Goal: Task Accomplishment & Management: Manage account settings

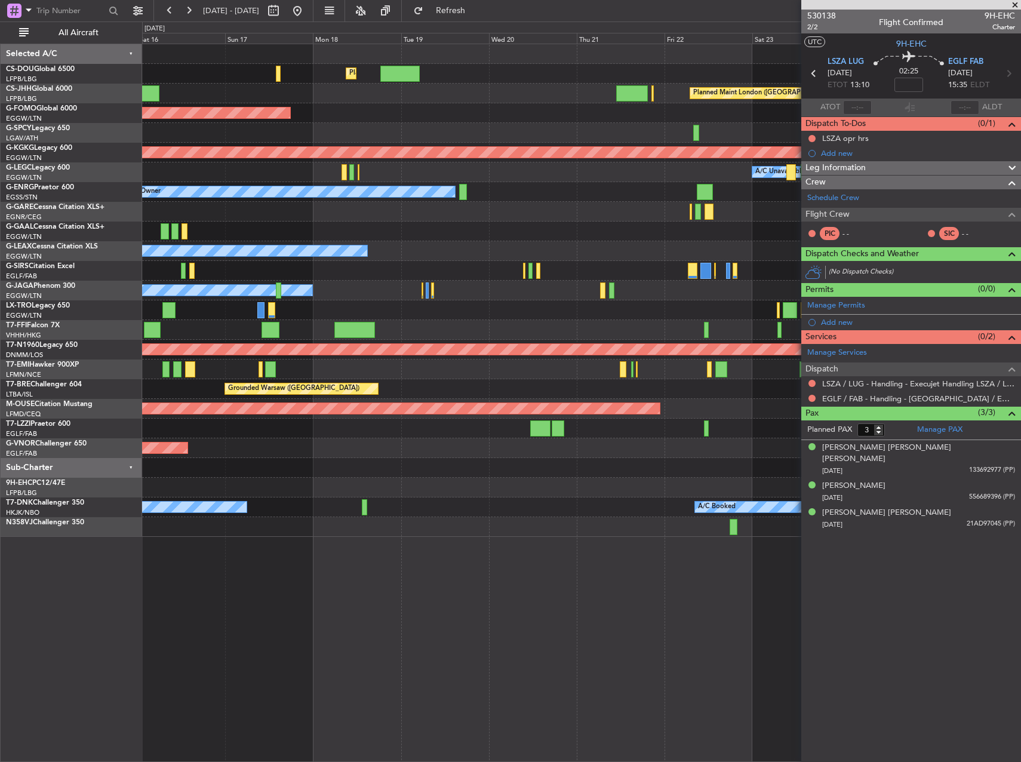
click at [244, 376] on div at bounding box center [581, 370] width 879 height 20
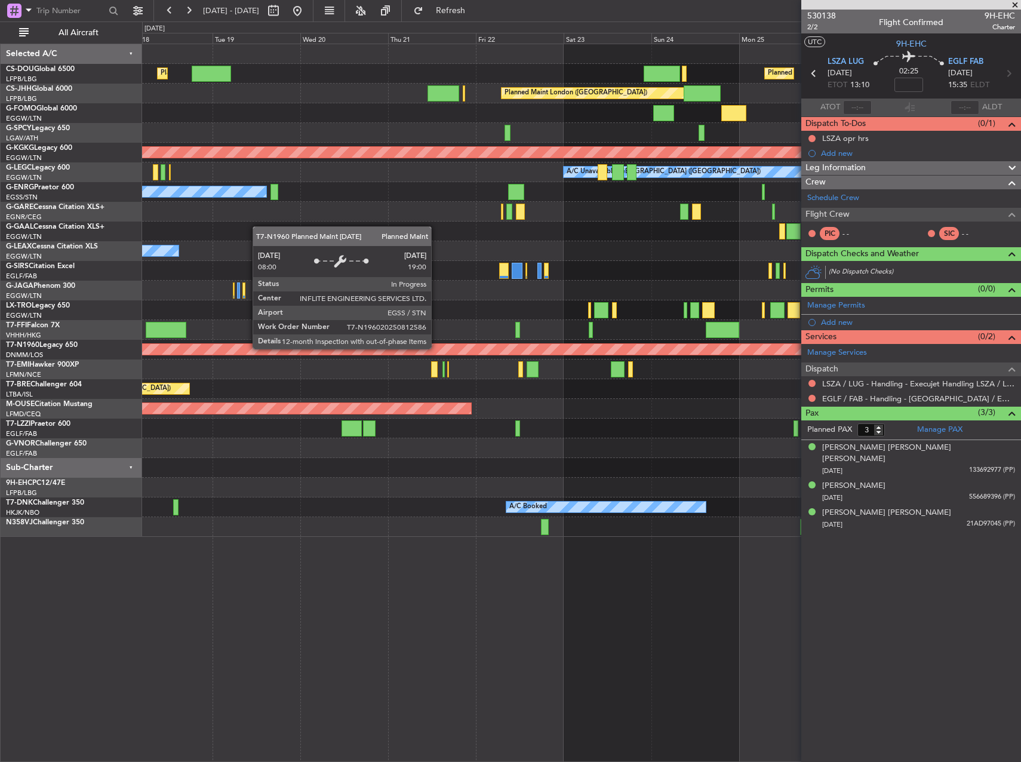
click at [92, 359] on div "Planned Maint [GEOGRAPHIC_DATA] ([GEOGRAPHIC_DATA]) Planned Maint [GEOGRAPHIC_D…" at bounding box center [510, 392] width 1021 height 741
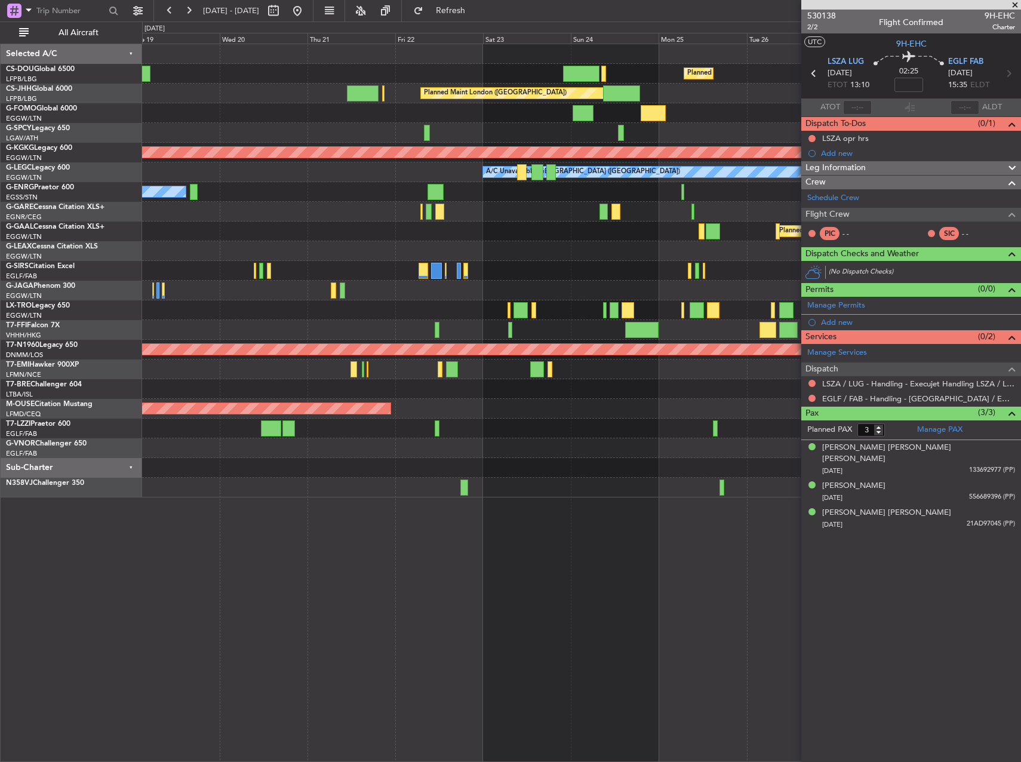
click at [545, 324] on div at bounding box center [581, 330] width 879 height 20
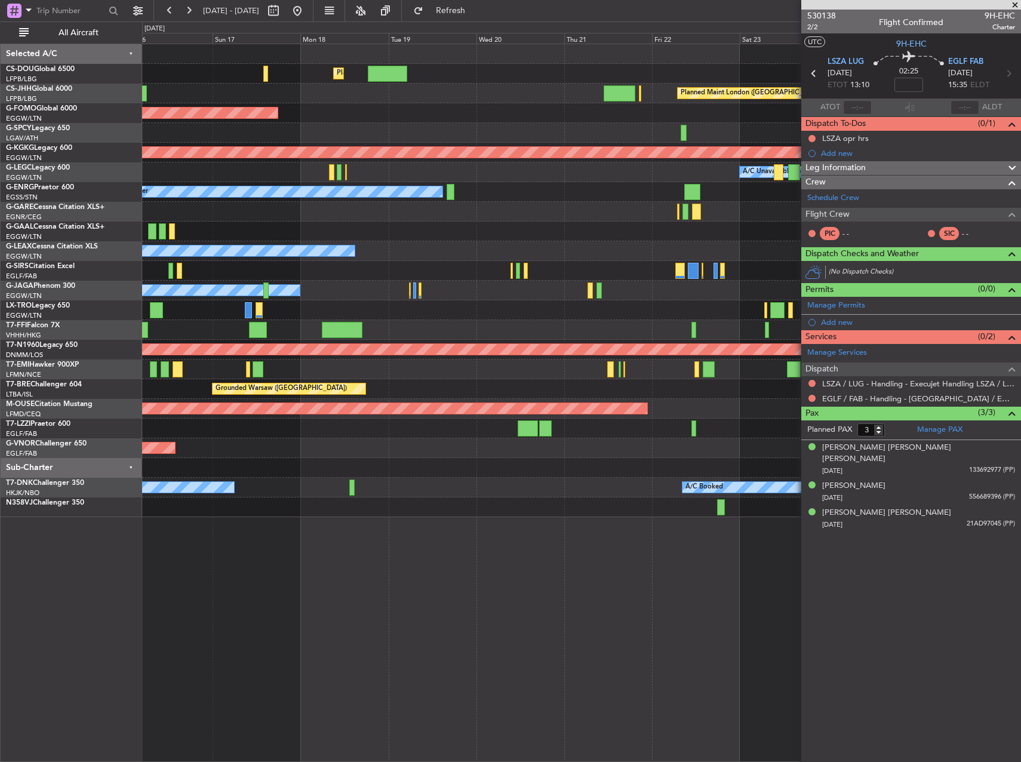
click at [533, 309] on div at bounding box center [581, 310] width 879 height 20
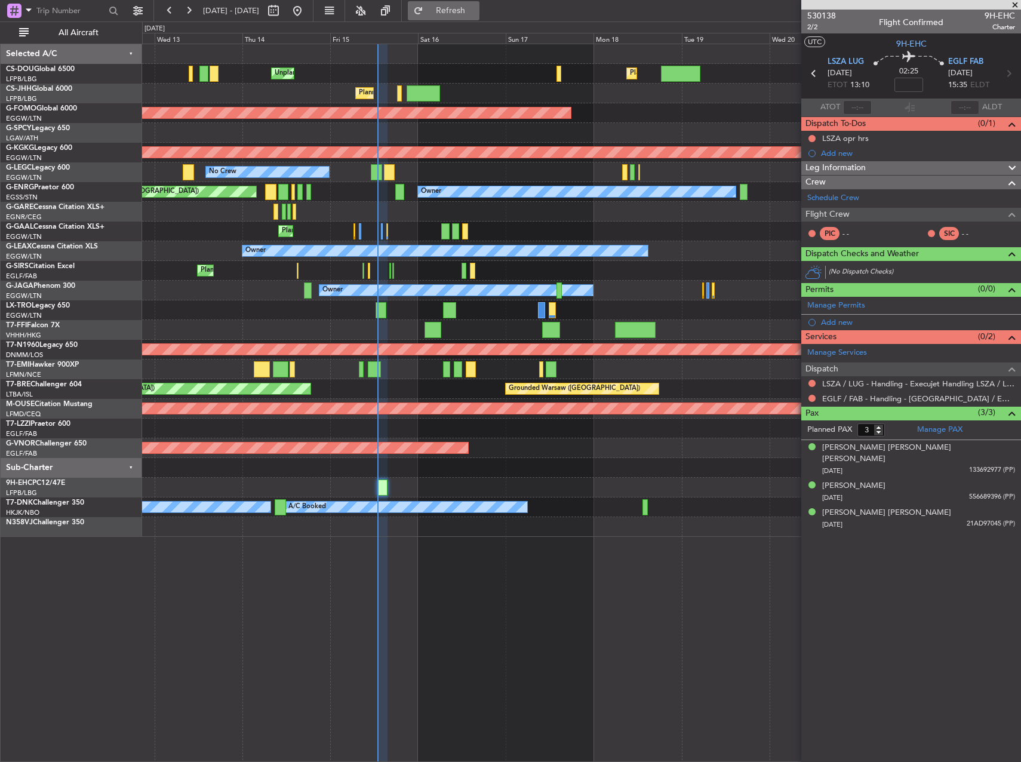
click at [465, 7] on button "Refresh" at bounding box center [444, 10] width 72 height 19
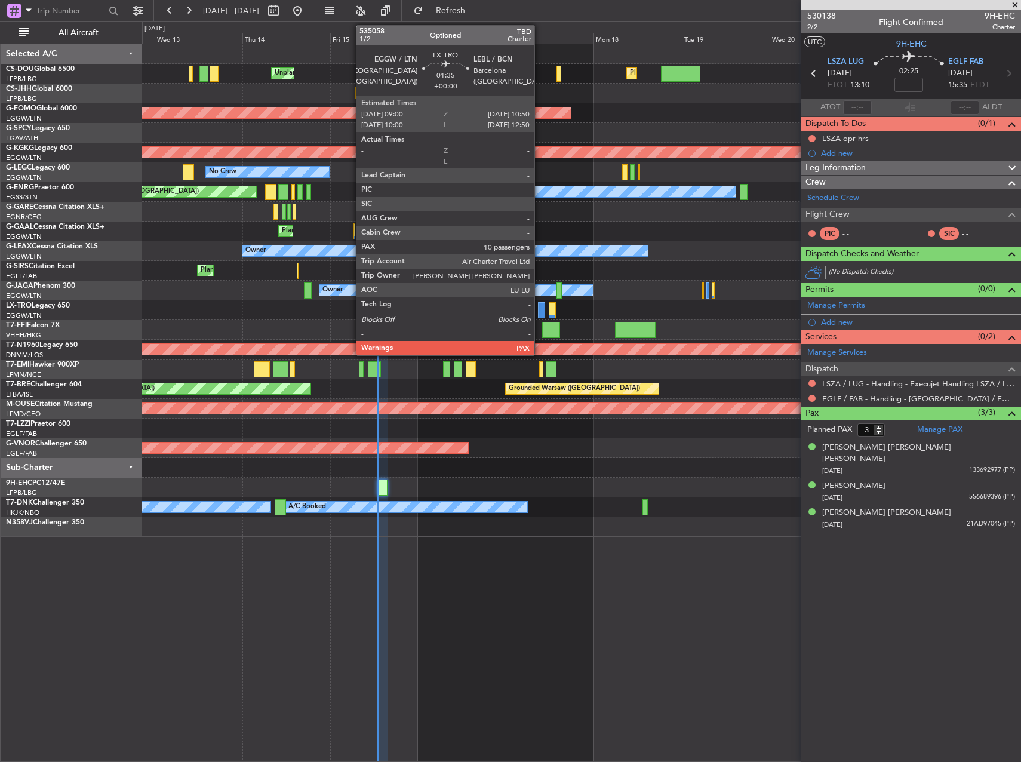
click at [540, 311] on div at bounding box center [541, 310] width 7 height 16
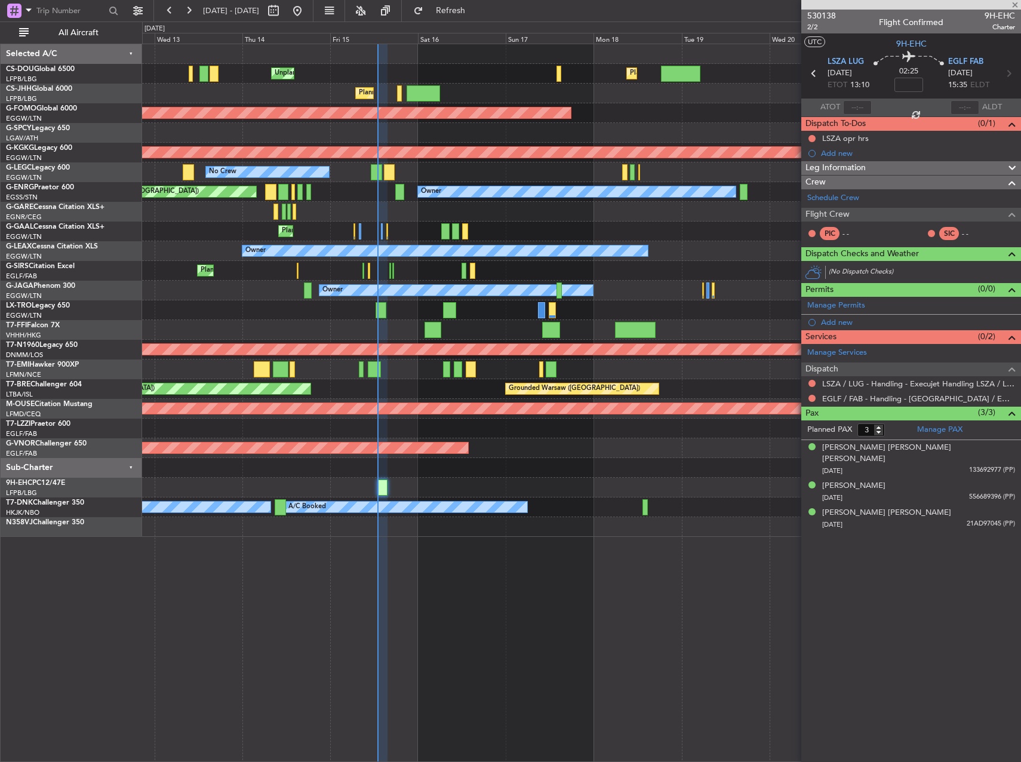
type input "10"
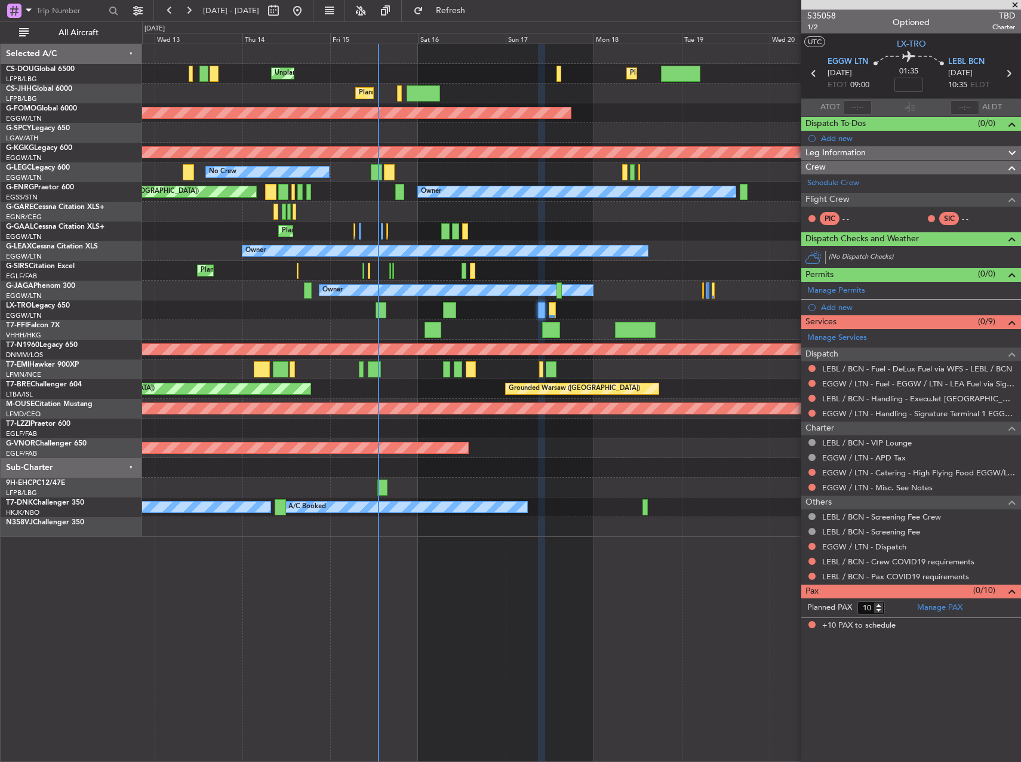
click at [836, 11] on div "535058 1/2 Optioned TBD Charter" at bounding box center [912, 22] width 220 height 24
click at [832, 14] on span "535058" at bounding box center [822, 16] width 29 height 13
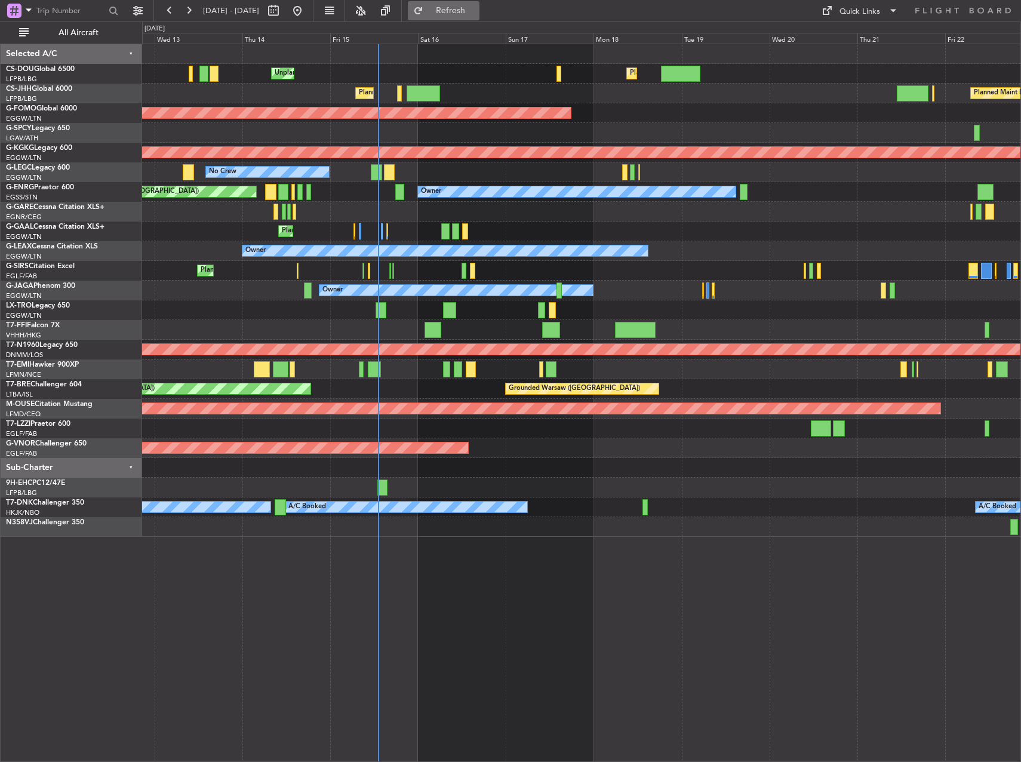
click at [463, 11] on button "Refresh" at bounding box center [444, 10] width 72 height 19
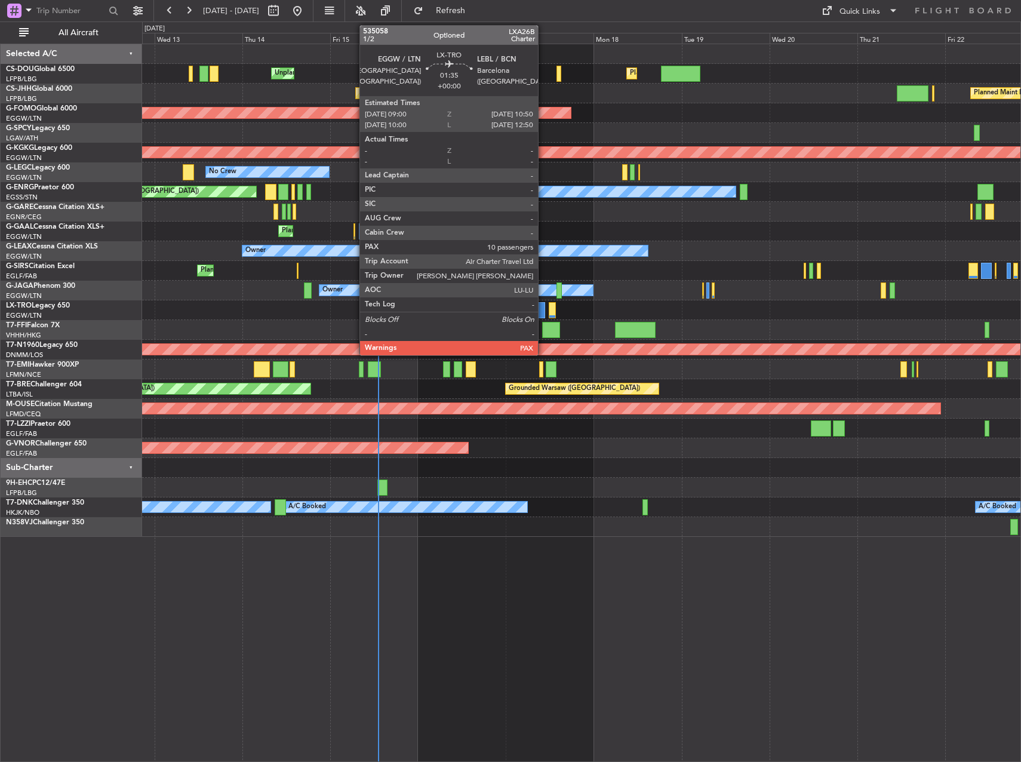
click at [542, 310] on div at bounding box center [541, 310] width 7 height 16
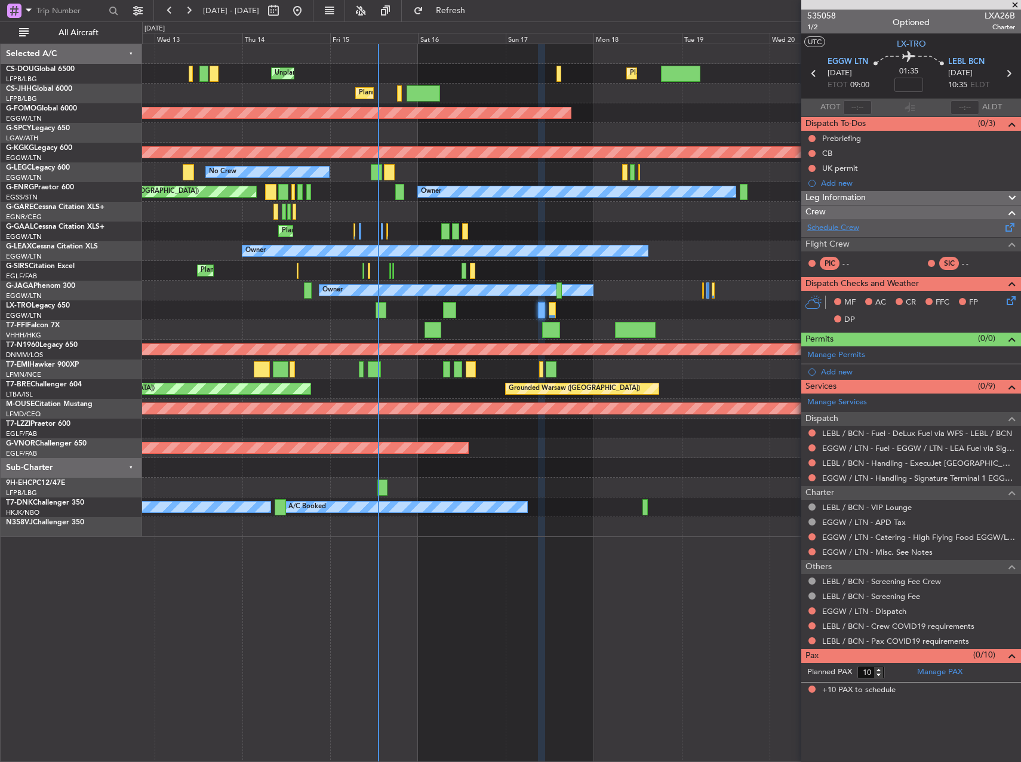
click at [853, 223] on link "Schedule Crew" at bounding box center [834, 228] width 52 height 12
click at [480, 17] on button "Refresh" at bounding box center [444, 10] width 72 height 19
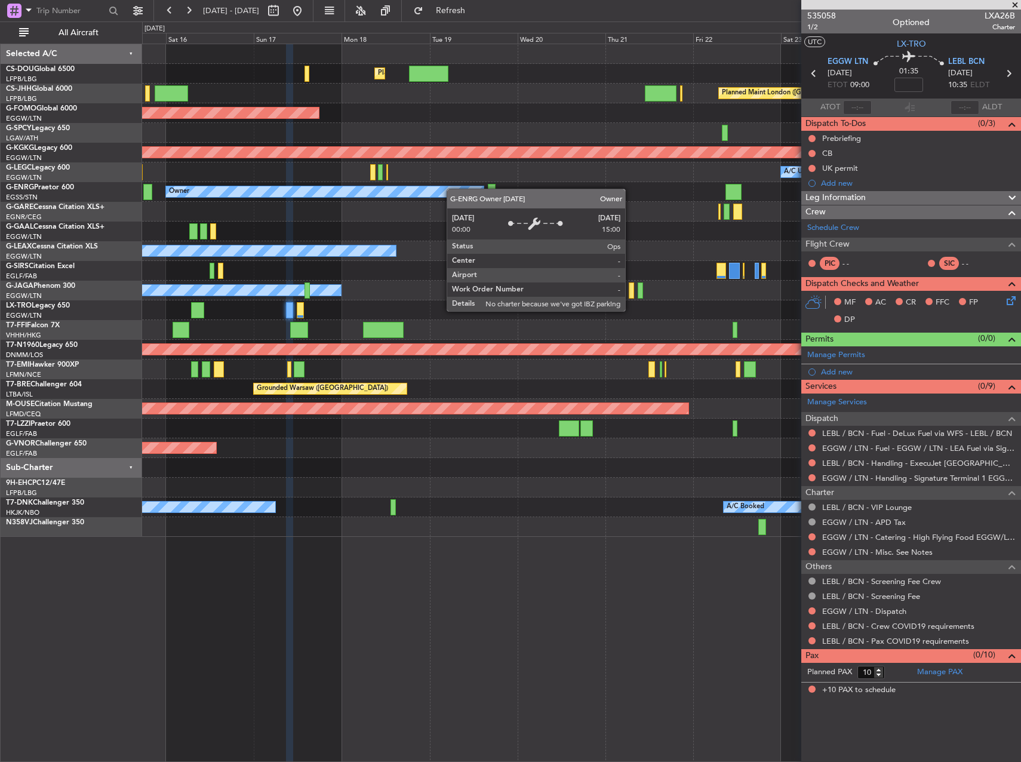
click at [294, 194] on div "Planned Maint [GEOGRAPHIC_DATA] ([GEOGRAPHIC_DATA]) Planned Maint [GEOGRAPHIC_D…" at bounding box center [581, 290] width 879 height 493
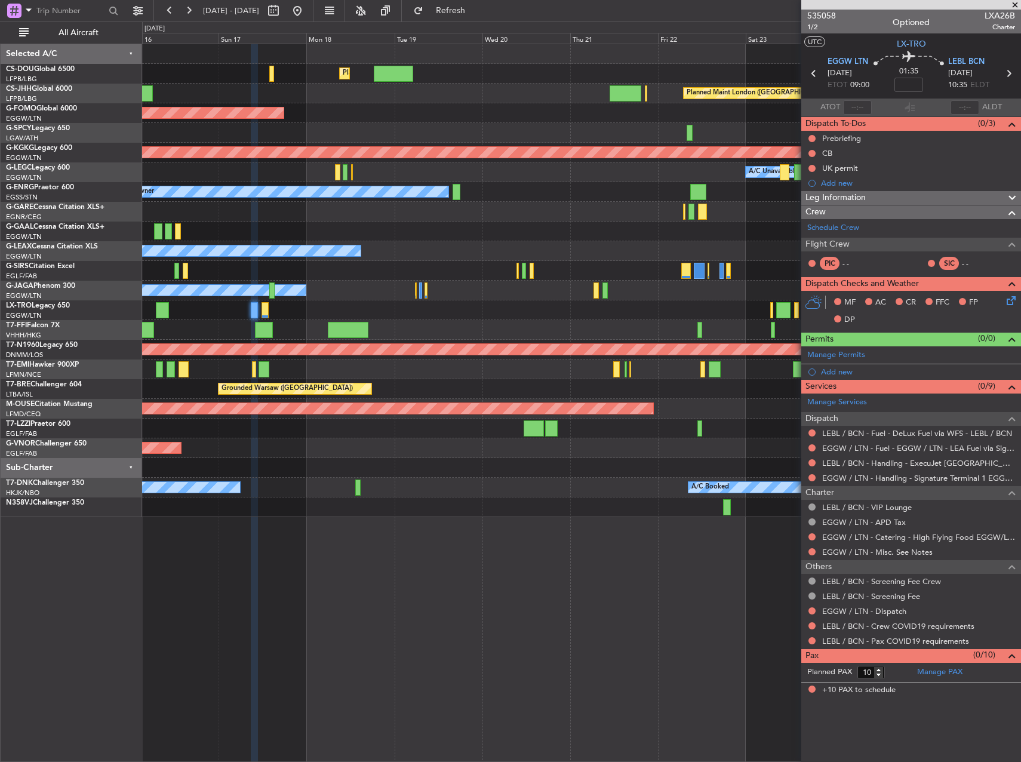
click at [398, 251] on div "Planned Maint [GEOGRAPHIC_DATA] ([GEOGRAPHIC_DATA]) Planned Maint [GEOGRAPHIC_D…" at bounding box center [581, 280] width 879 height 473
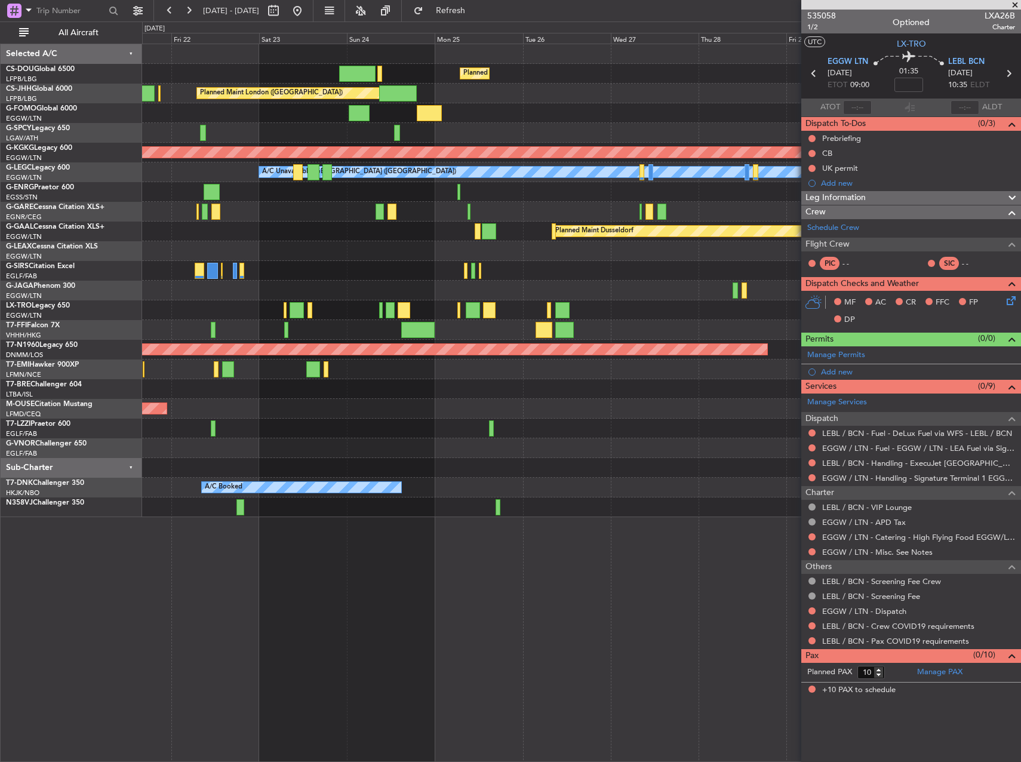
click at [372, 265] on div "Planned Maint [GEOGRAPHIC_DATA] ([GEOGRAPHIC_DATA]) Planned Maint [GEOGRAPHIC_D…" at bounding box center [581, 280] width 879 height 473
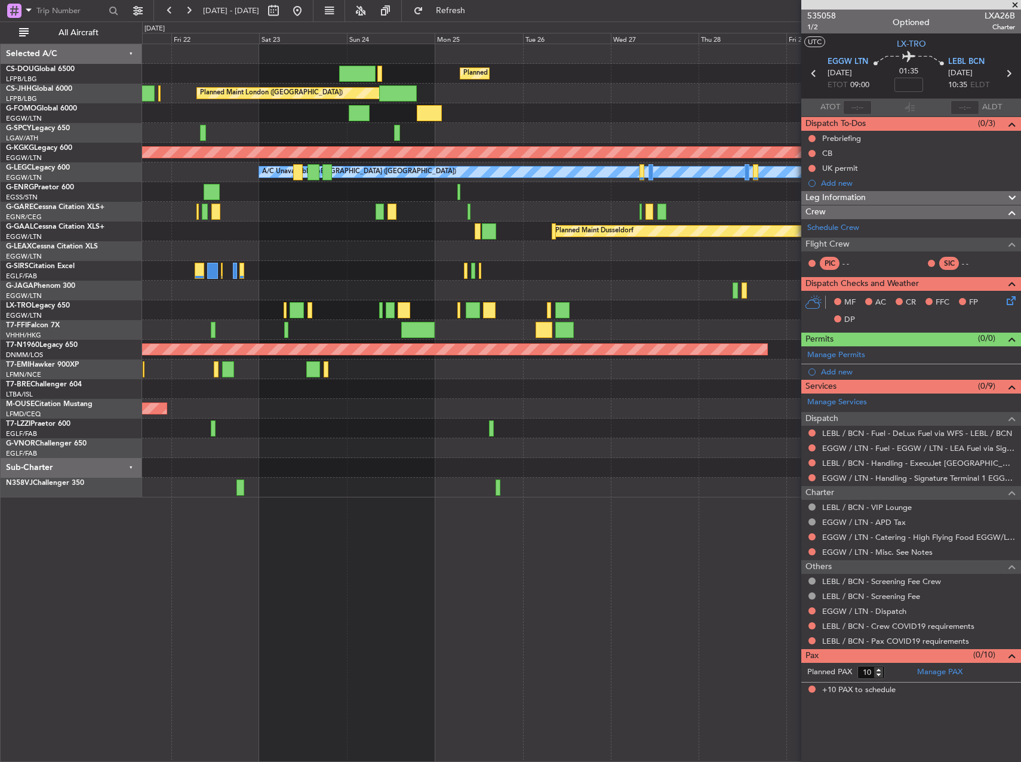
click at [1017, 3] on span at bounding box center [1015, 5] width 12 height 11
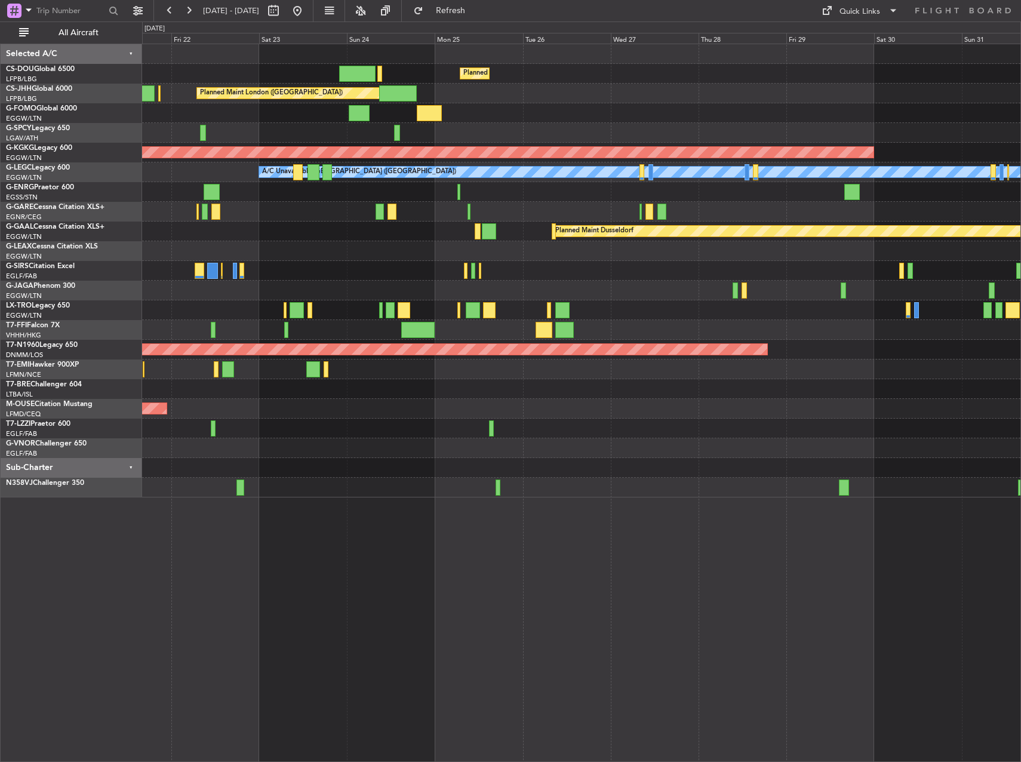
type input "0"
click at [828, 11] on span at bounding box center [827, 11] width 14 height 14
click at [823, 28] on button "Trip Builder" at bounding box center [861, 39] width 90 height 29
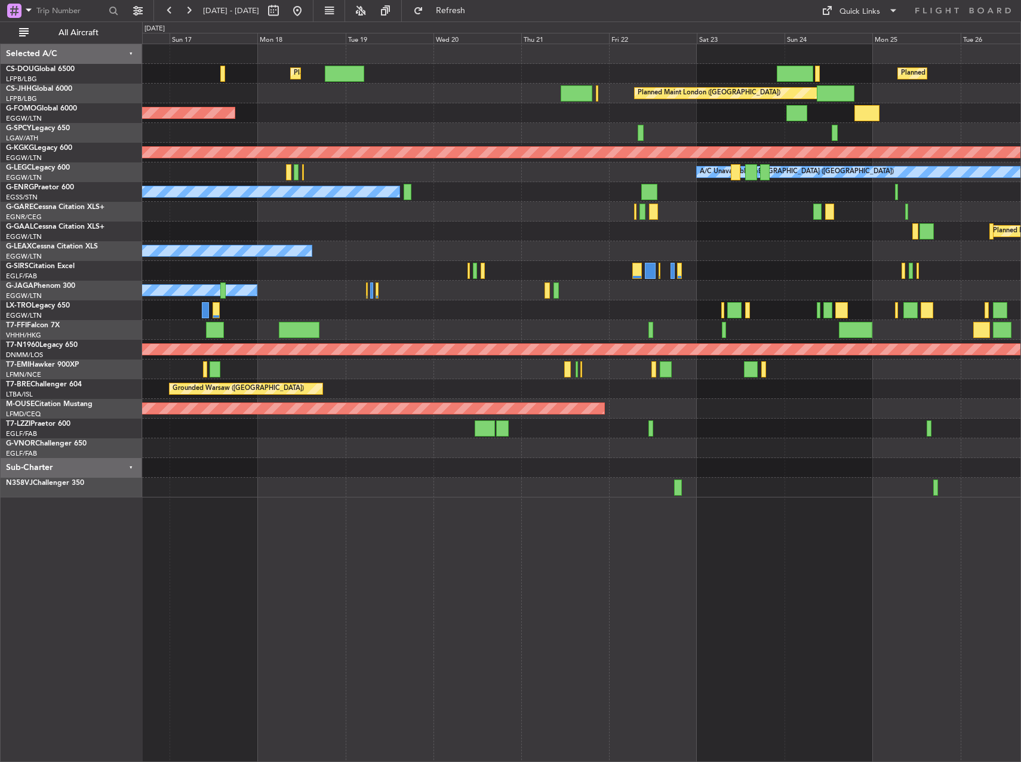
click at [759, 226] on div "Planned Maint Dusseldorf Planned Maint" at bounding box center [581, 232] width 879 height 20
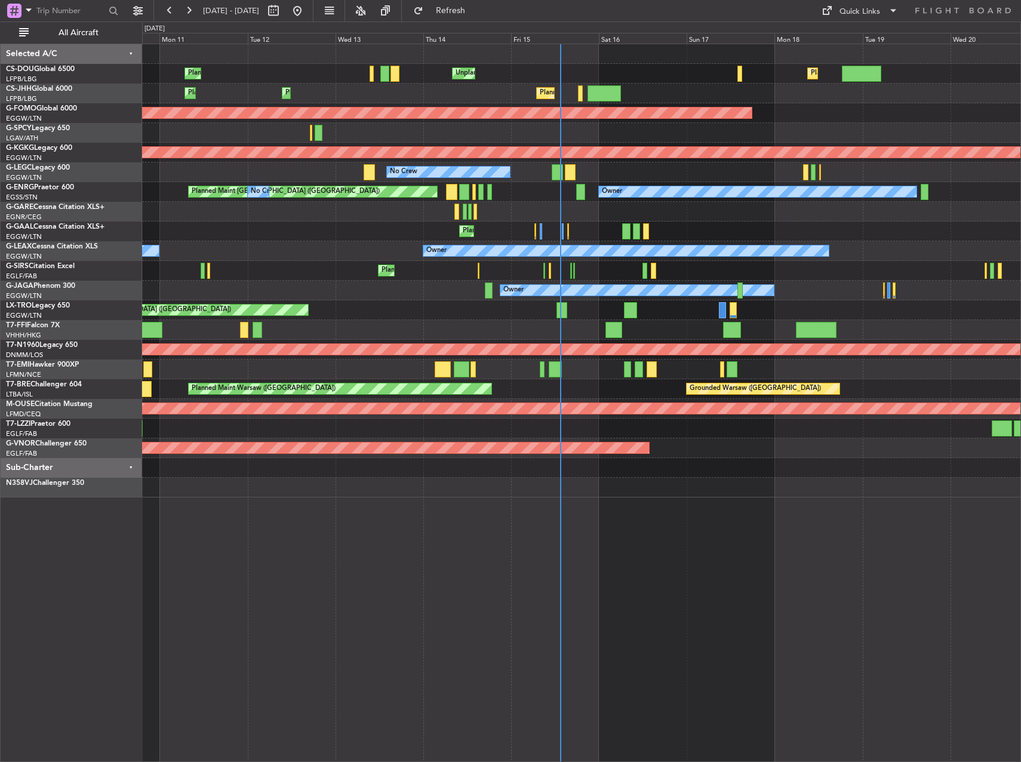
click at [691, 232] on div "Planned Maint No Crew" at bounding box center [581, 232] width 879 height 20
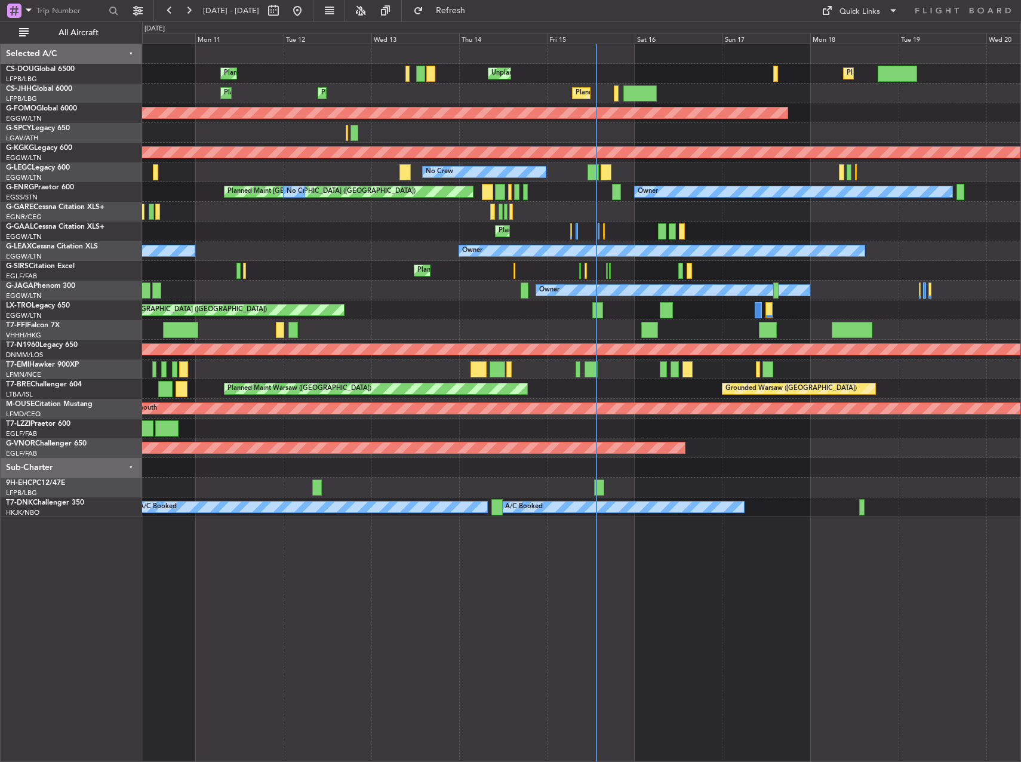
click at [618, 266] on div "Planned Maint [GEOGRAPHIC_DATA] ([GEOGRAPHIC_DATA])" at bounding box center [581, 271] width 879 height 20
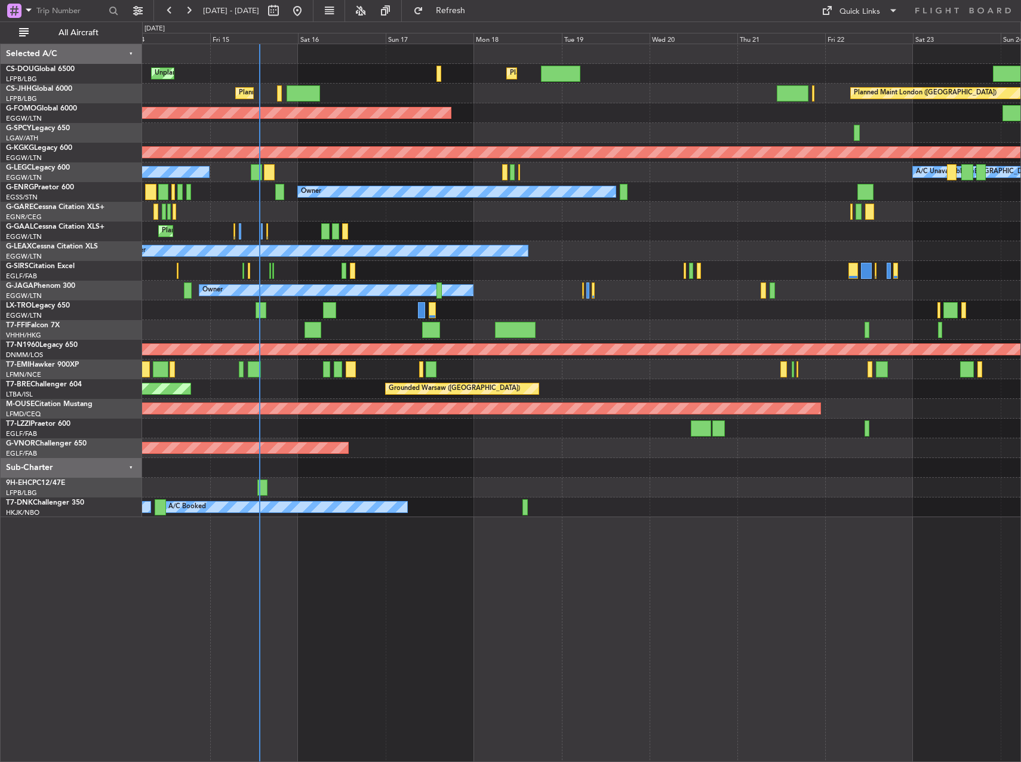
click at [306, 214] on div at bounding box center [581, 212] width 879 height 20
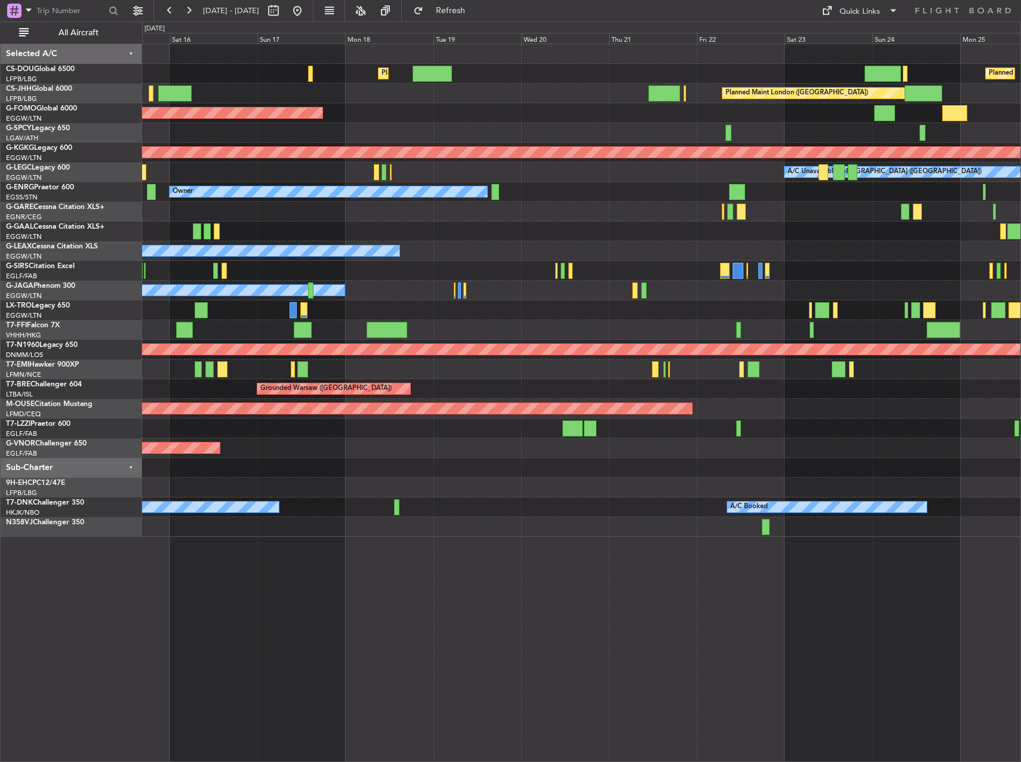
click at [618, 380] on div "Planned Maint [GEOGRAPHIC_DATA] ([GEOGRAPHIC_DATA]) Planned Maint [GEOGRAPHIC_D…" at bounding box center [581, 290] width 879 height 493
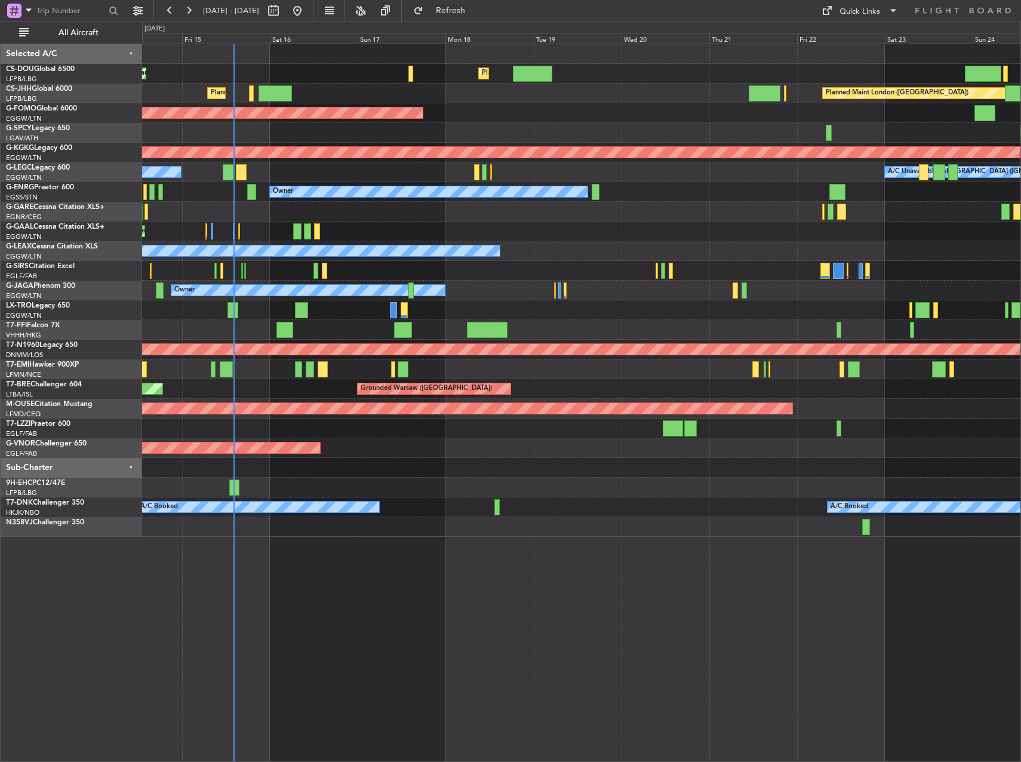
click at [600, 240] on div "Planned Maint Planned [GEOGRAPHIC_DATA]" at bounding box center [581, 232] width 879 height 20
click at [191, 12] on button at bounding box center [188, 10] width 19 height 19
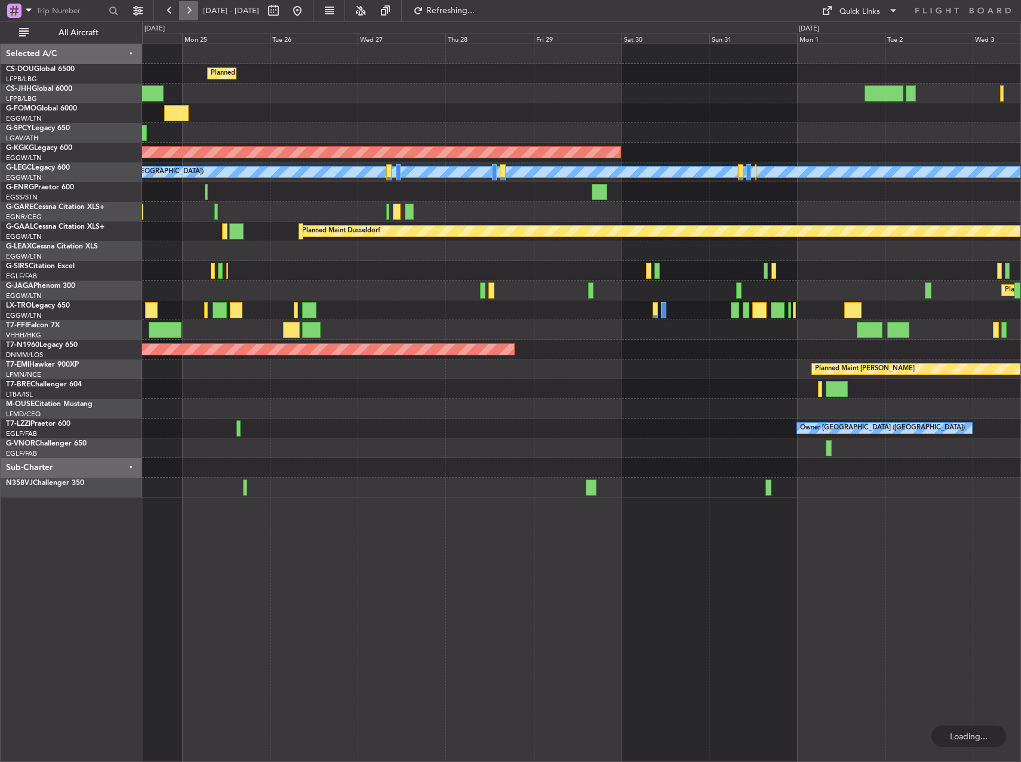
click at [191, 12] on button at bounding box center [188, 10] width 19 height 19
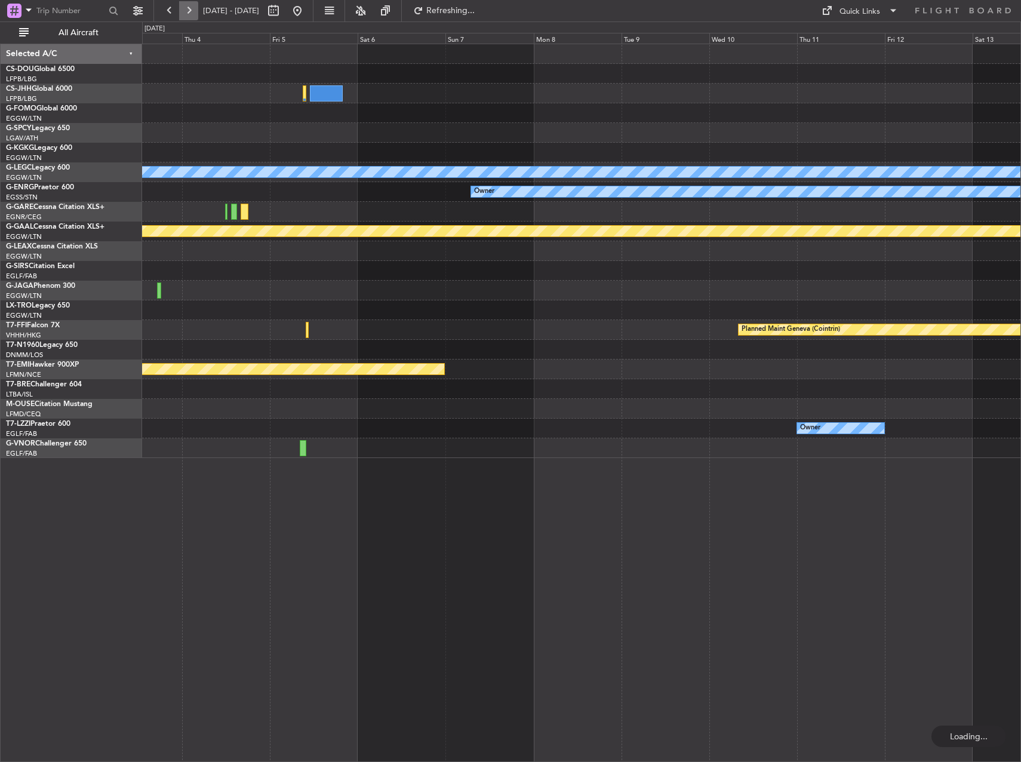
click at [191, 12] on button at bounding box center [188, 10] width 19 height 19
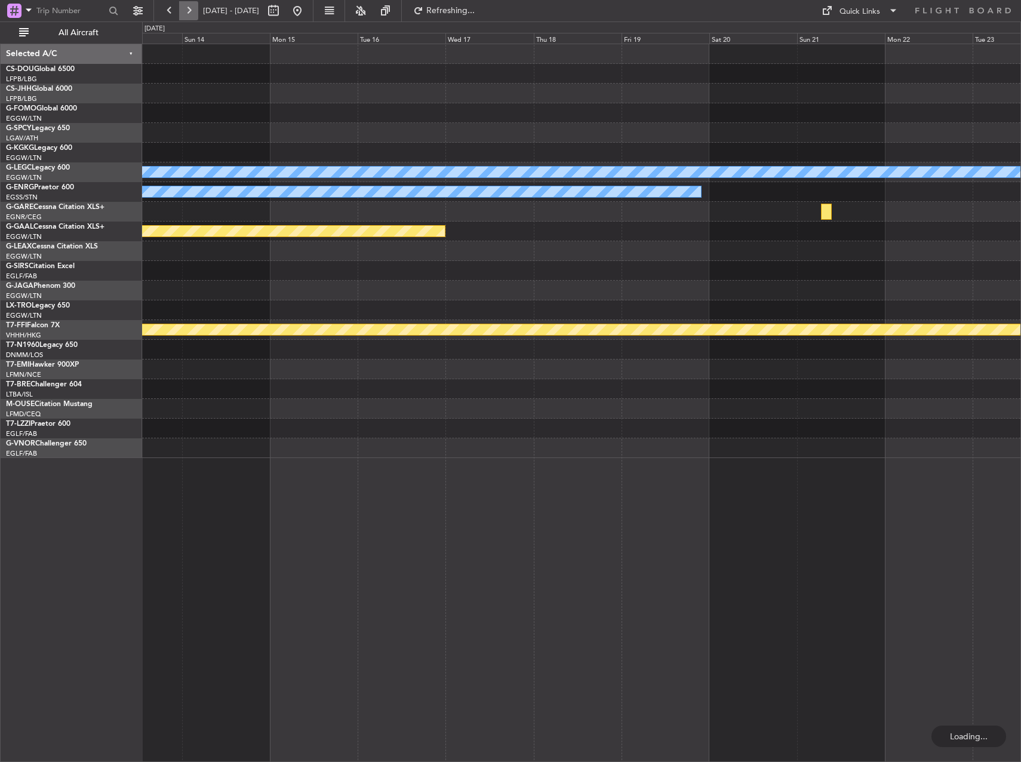
click at [191, 12] on button at bounding box center [188, 10] width 19 height 19
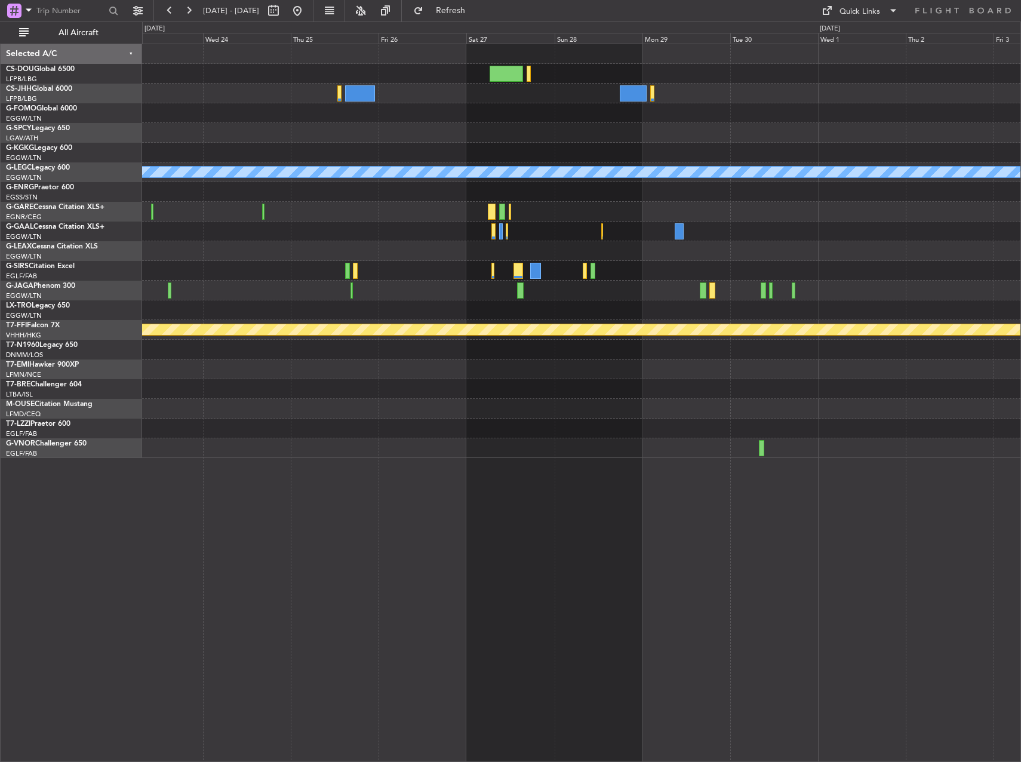
click at [613, 269] on div "A/C Unavailable [GEOGRAPHIC_DATA] ([GEOGRAPHIC_DATA]) Planned Maint Geneva ([GE…" at bounding box center [581, 251] width 879 height 414
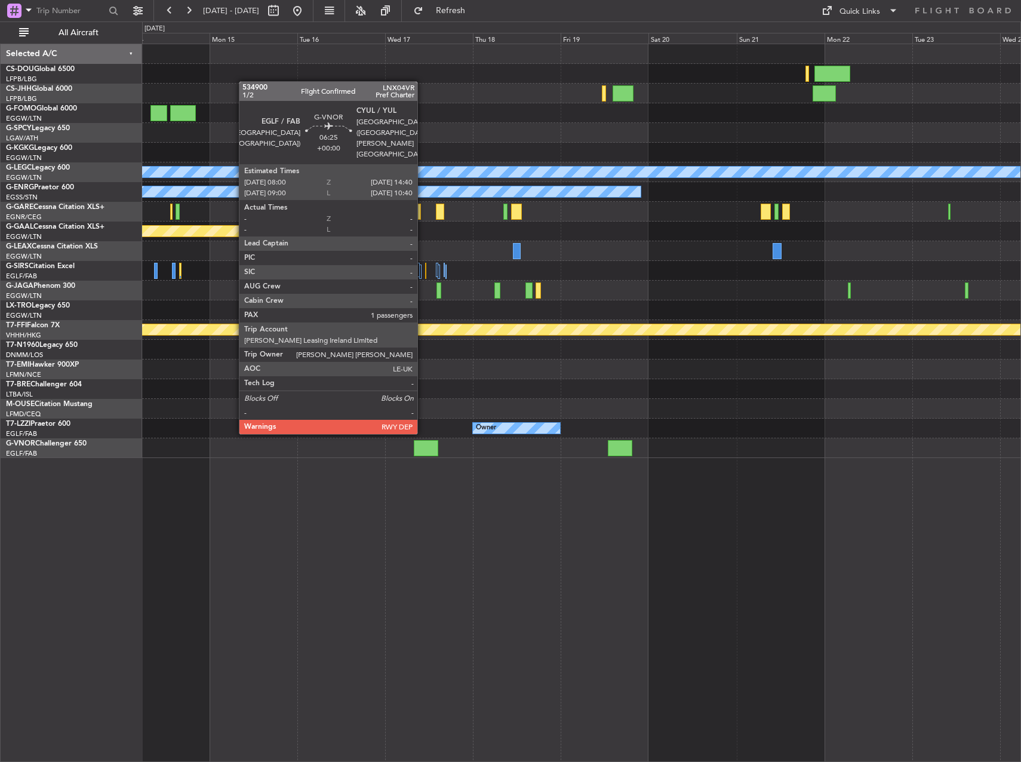
click at [423, 444] on div at bounding box center [426, 448] width 24 height 16
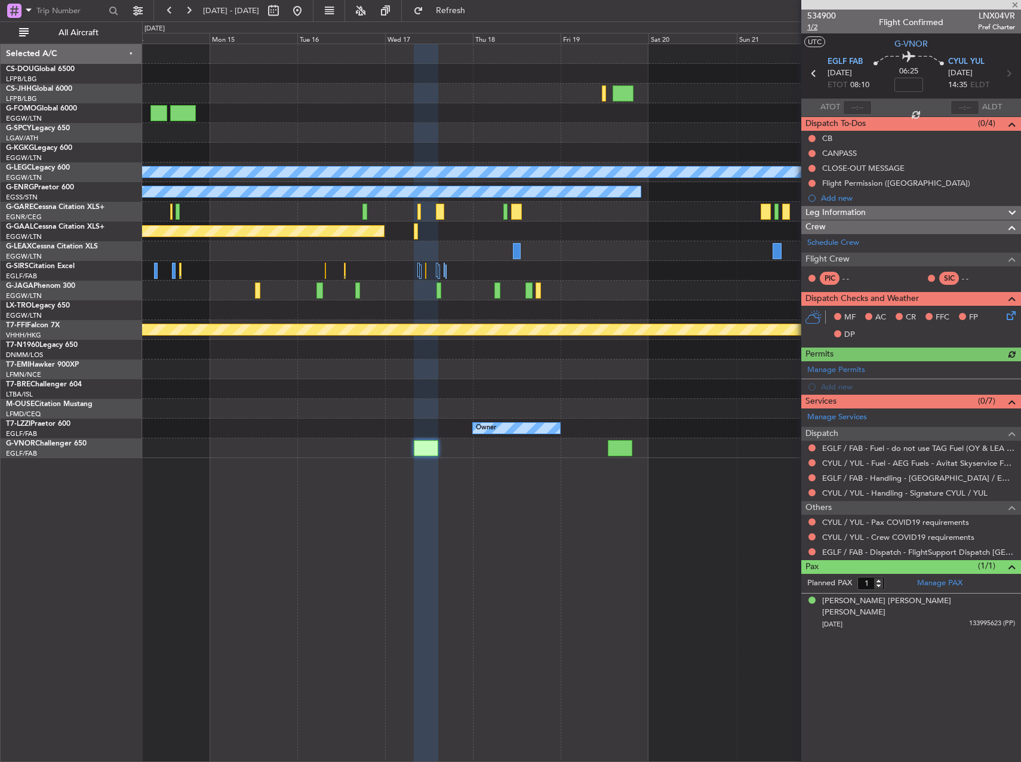
click at [816, 29] on span "1/2" at bounding box center [822, 27] width 29 height 10
click at [474, 6] on button "Refresh" at bounding box center [444, 10] width 72 height 19
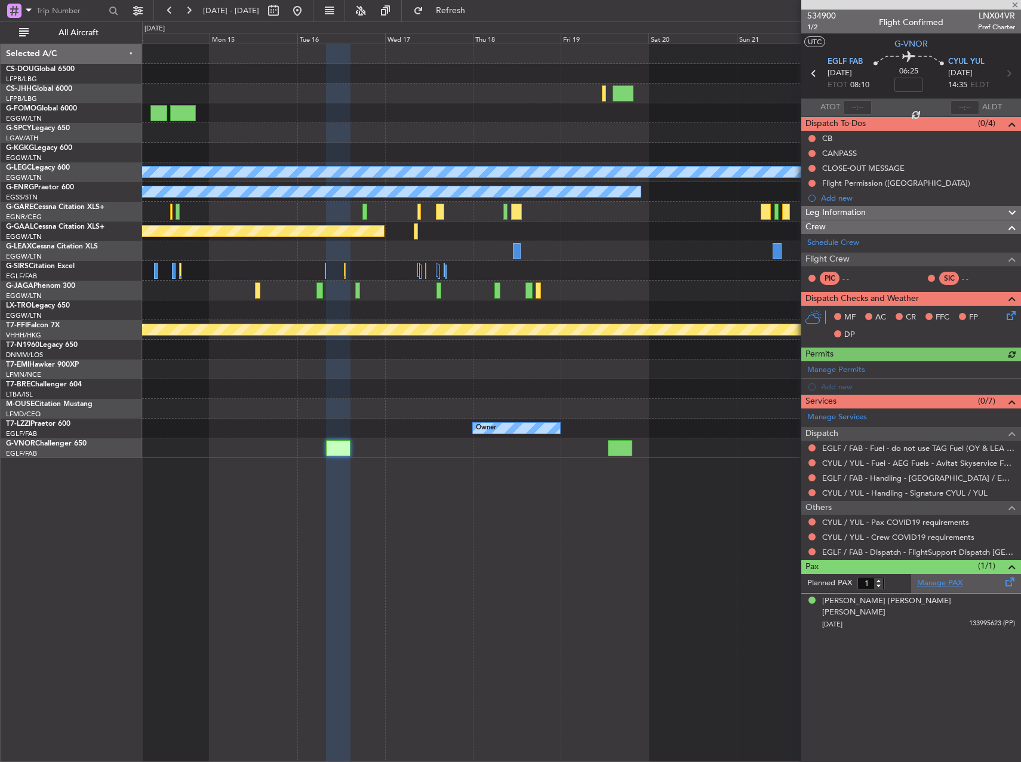
click at [948, 584] on link "Manage PAX" at bounding box center [939, 584] width 45 height 12
type input "2"
click at [877, 580] on input "2" at bounding box center [871, 583] width 27 height 13
click at [563, 552] on div "A/C Unavailable [GEOGRAPHIC_DATA] ([GEOGRAPHIC_DATA]) Owner Planned [GEOGRAPHIC…" at bounding box center [581, 403] width 879 height 719
click at [850, 646] on article "534900 1/2 Flight Confirmed LNX04VR Pref Charter UTC G-VNOR EGLF FAB [DATE] ETO…" at bounding box center [912, 386] width 220 height 753
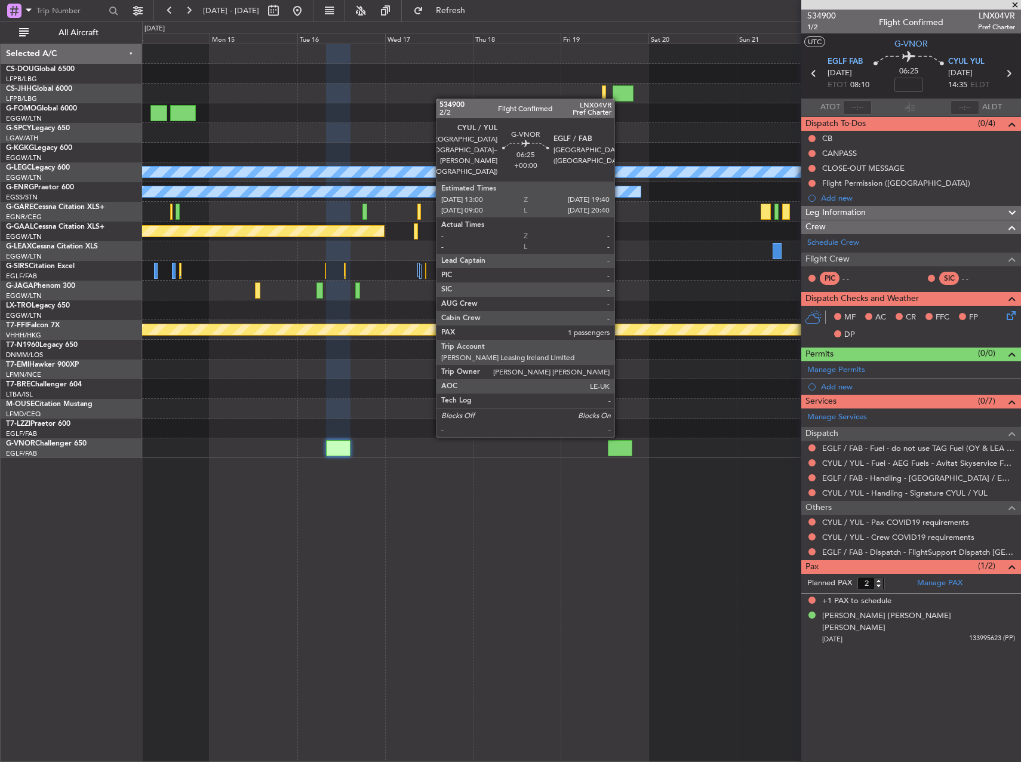
click at [620, 447] on div at bounding box center [620, 448] width 24 height 16
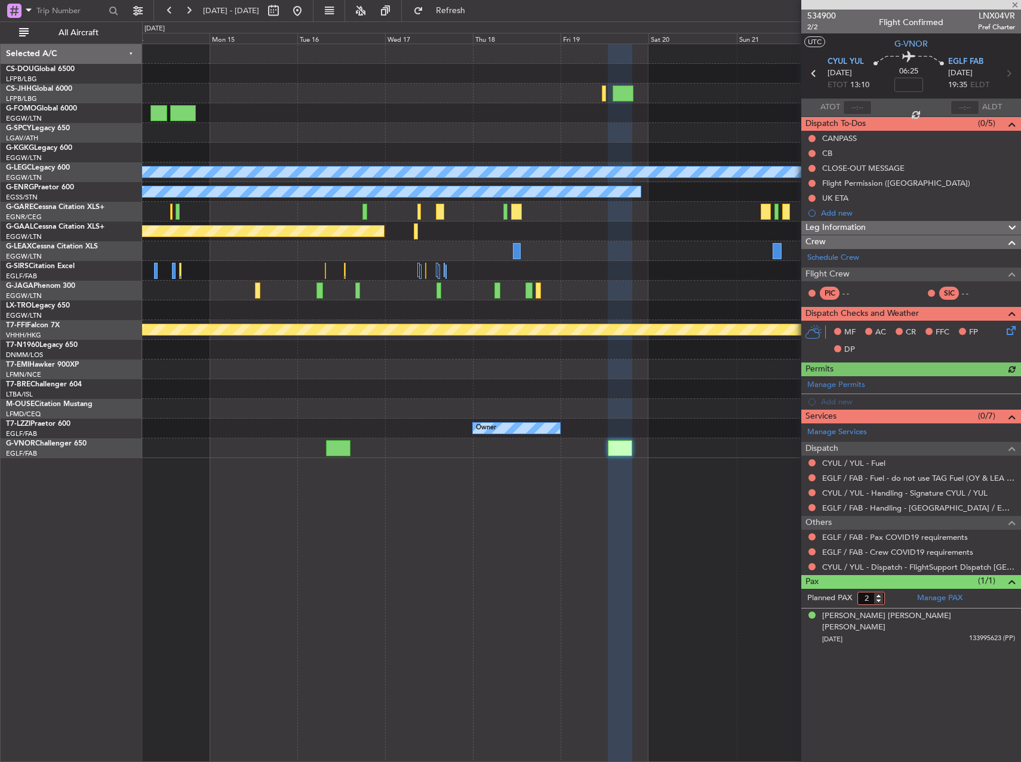
type input "2"
click at [879, 593] on input "2" at bounding box center [871, 598] width 27 height 13
click at [892, 598] on form "Planned PAX 2" at bounding box center [857, 598] width 110 height 19
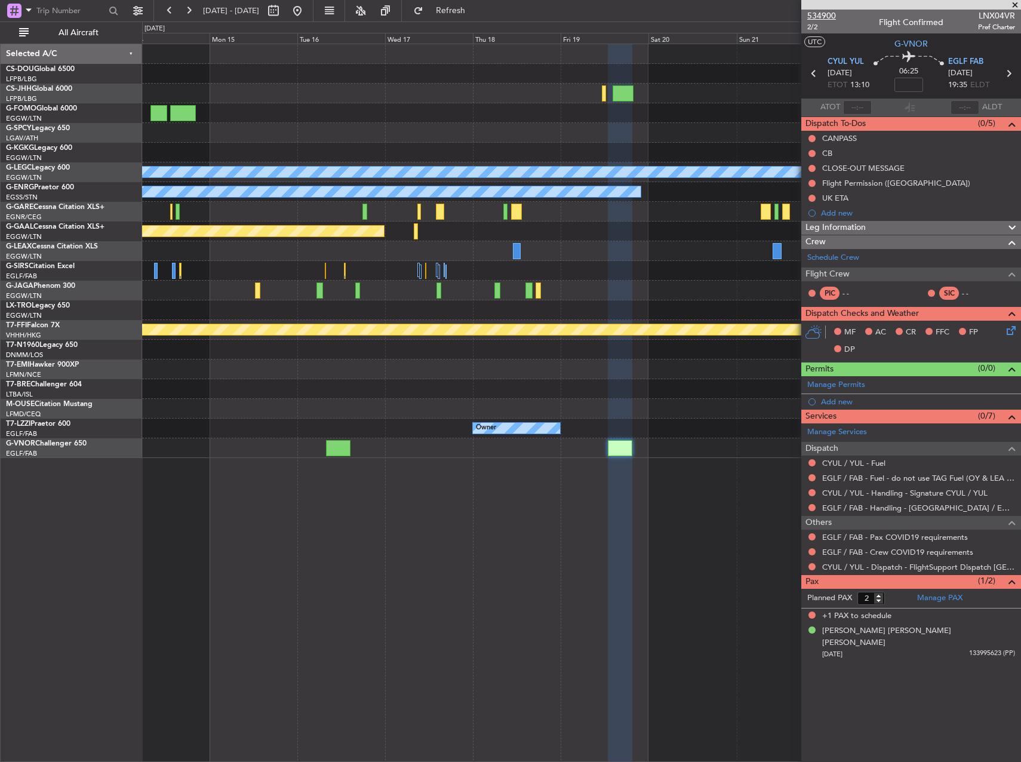
click at [827, 16] on span "534900" at bounding box center [822, 16] width 29 height 13
click at [307, 5] on button at bounding box center [297, 10] width 19 height 19
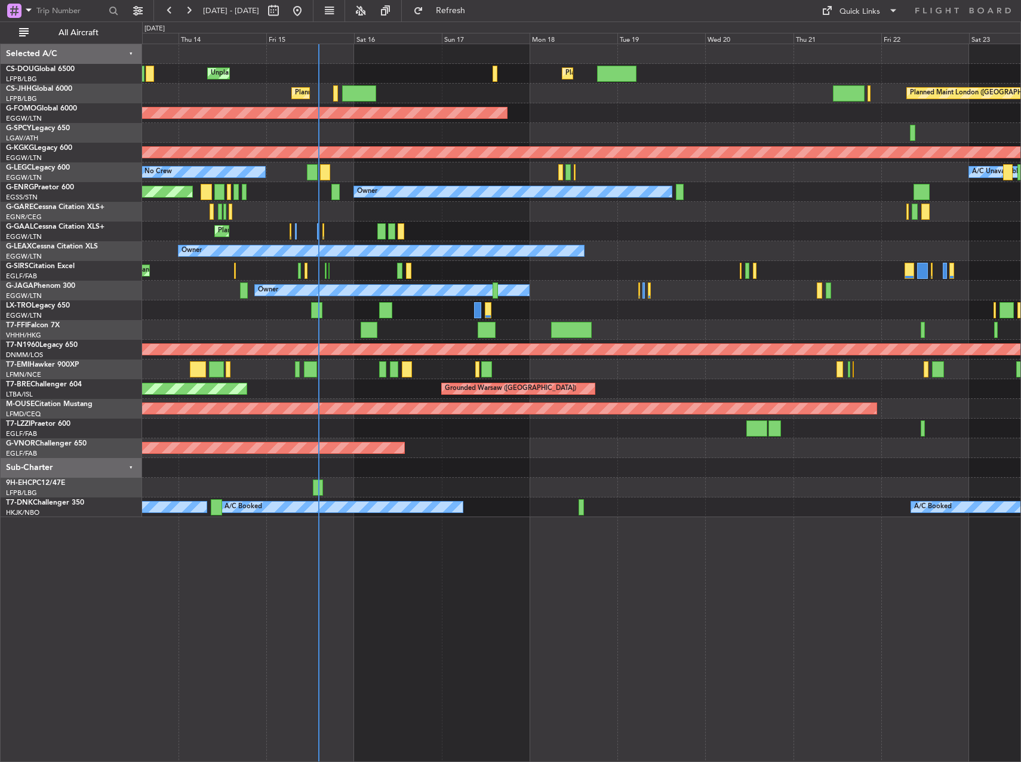
click at [345, 427] on div at bounding box center [581, 429] width 879 height 20
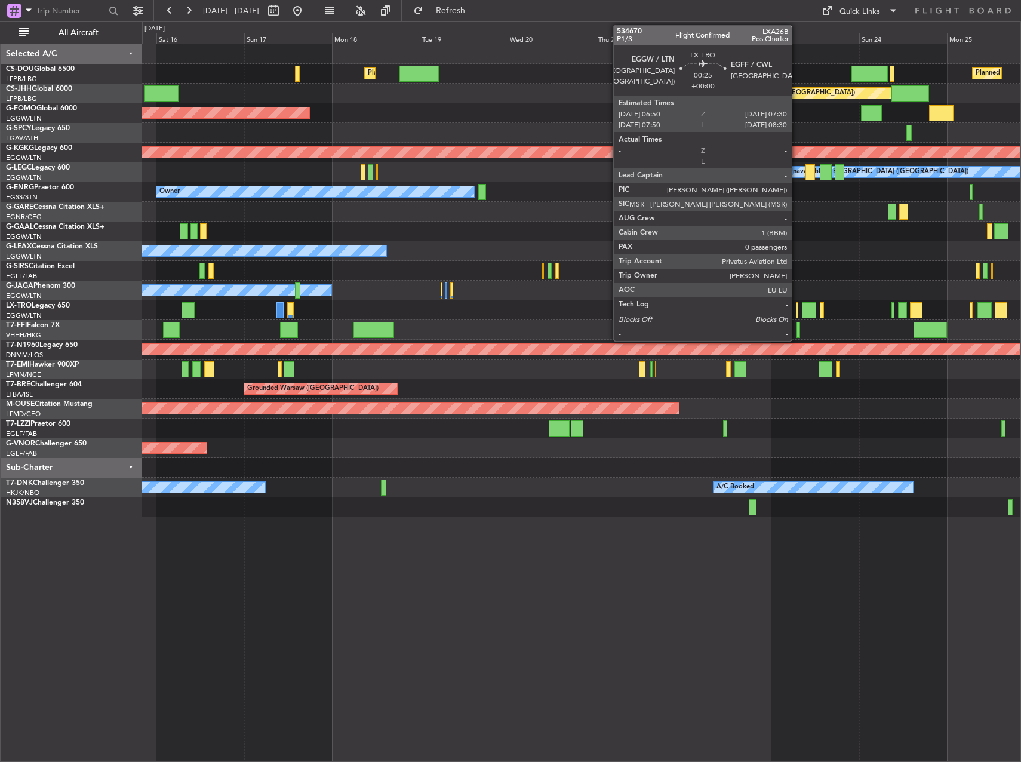
click at [797, 304] on div at bounding box center [797, 310] width 3 height 16
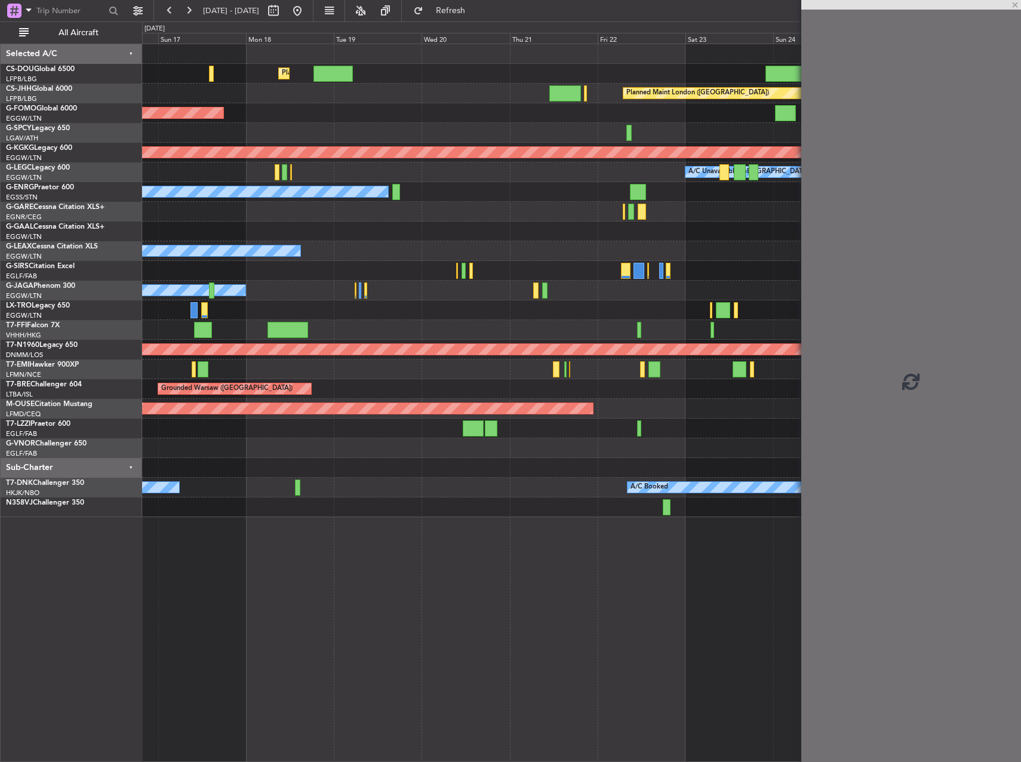
click at [303, 321] on div at bounding box center [581, 330] width 879 height 20
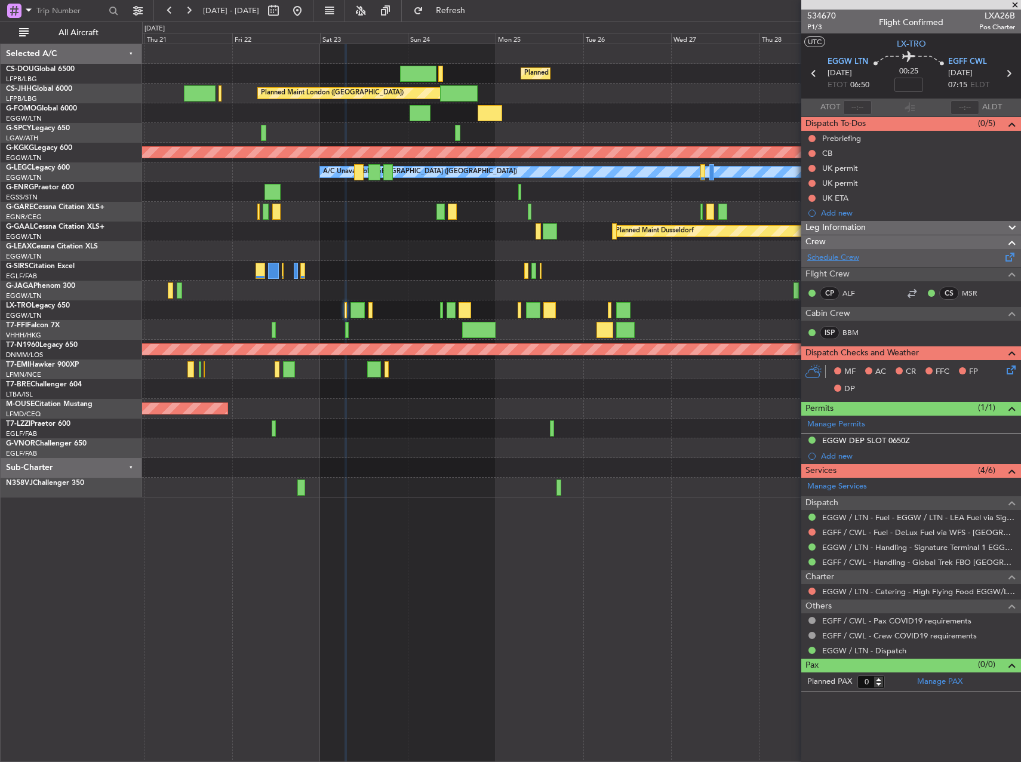
click at [820, 257] on link "Schedule Crew" at bounding box center [834, 258] width 52 height 12
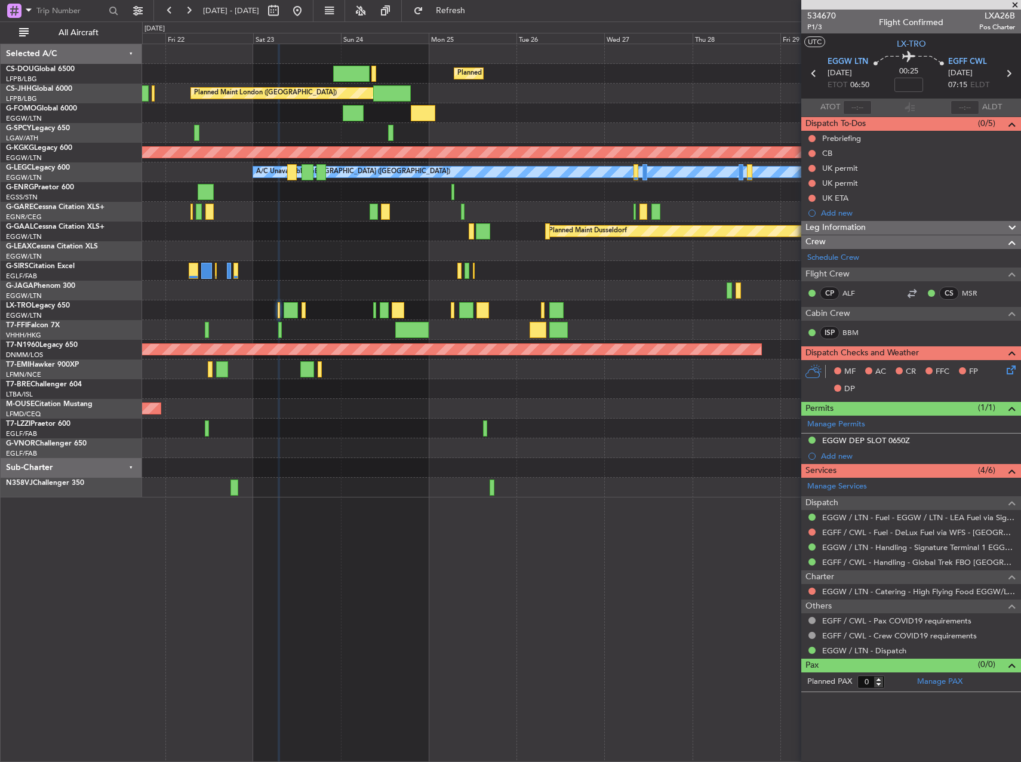
click at [248, 275] on div "Planned Maint [GEOGRAPHIC_DATA] ([GEOGRAPHIC_DATA]) Planned Maint [GEOGRAPHIC_D…" at bounding box center [581, 270] width 879 height 453
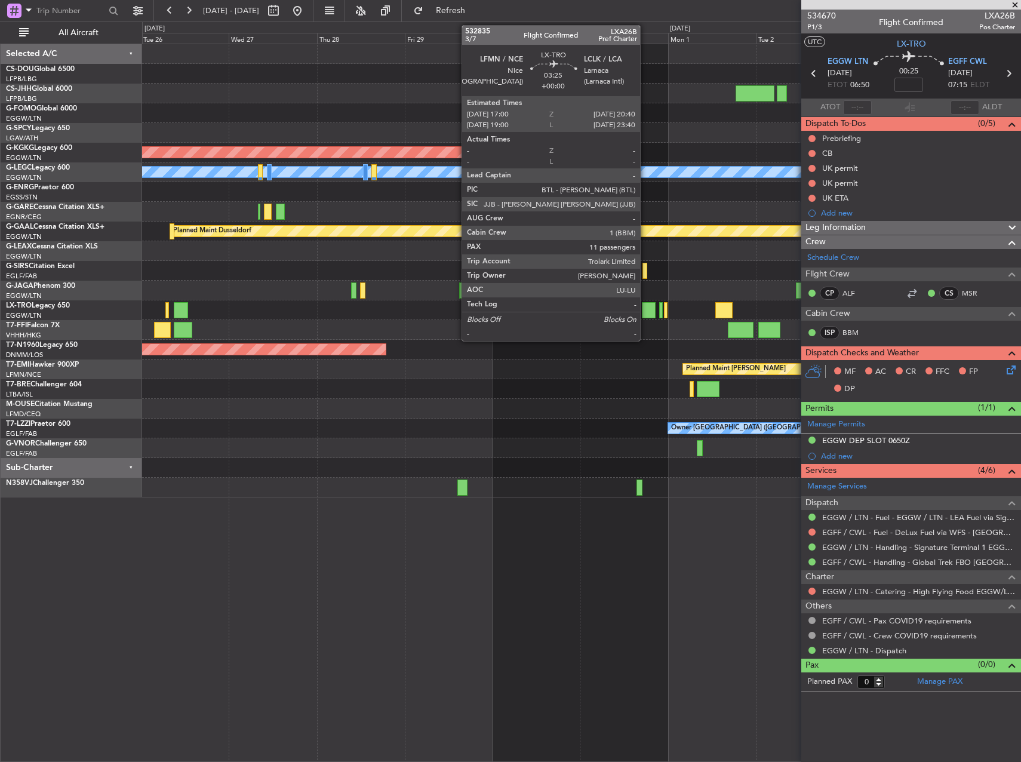
click at [646, 306] on div at bounding box center [649, 310] width 14 height 16
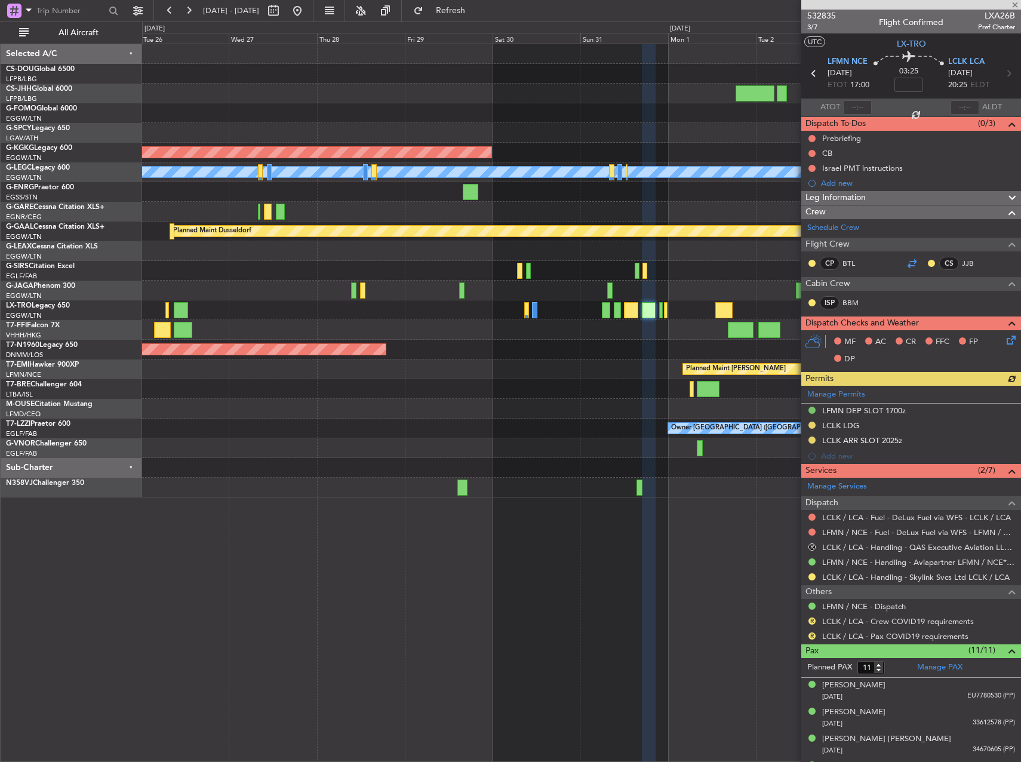
click at [907, 260] on div at bounding box center [912, 263] width 14 height 14
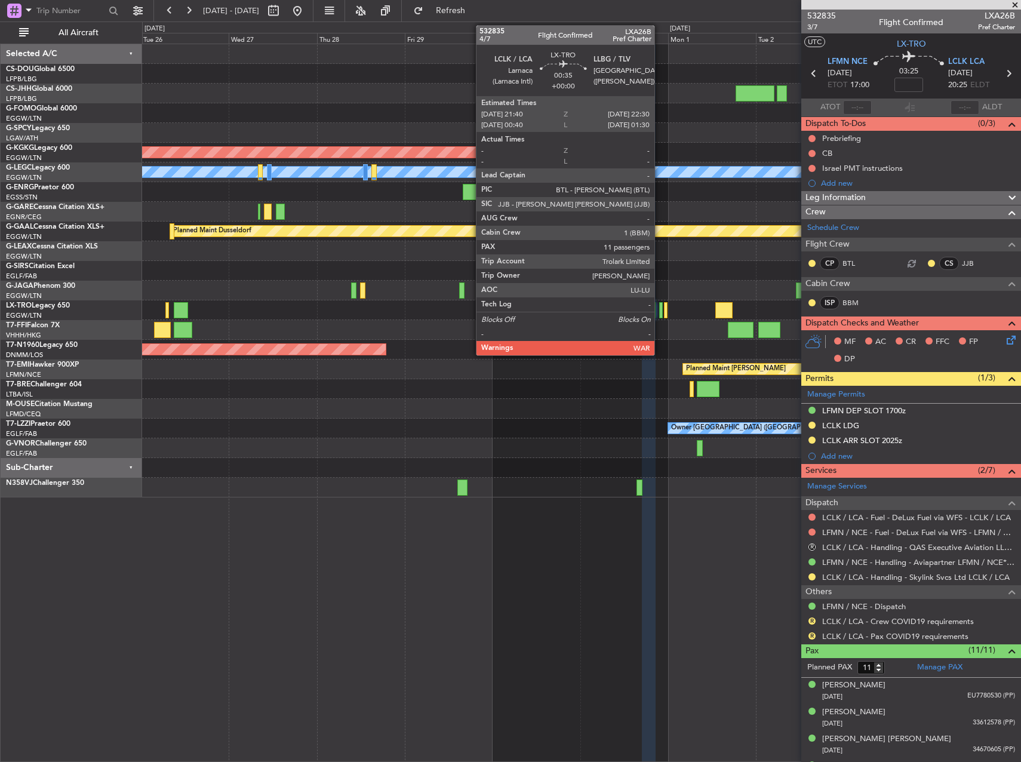
click at [660, 306] on div at bounding box center [661, 310] width 4 height 16
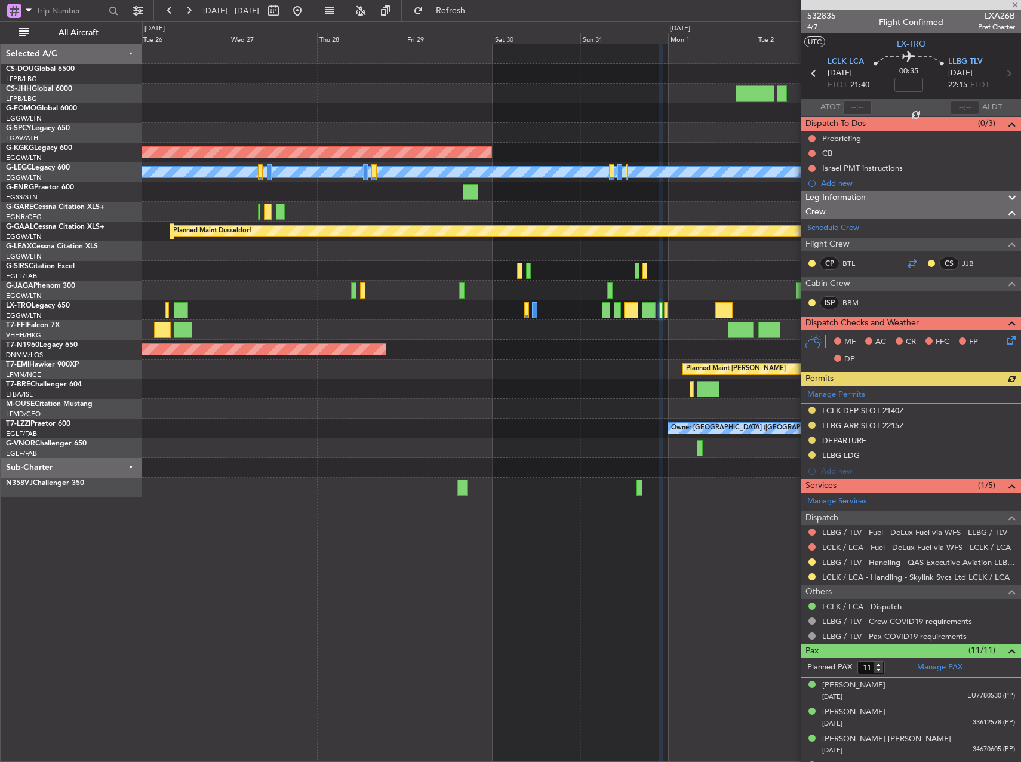
click at [906, 265] on div at bounding box center [912, 263] width 14 height 14
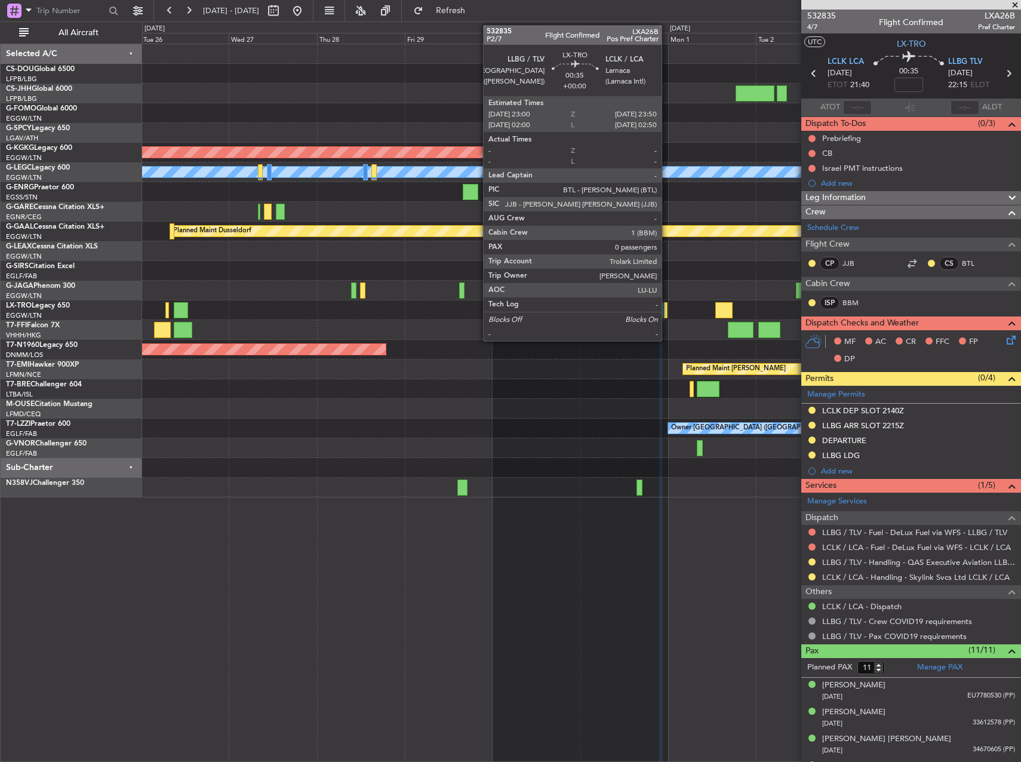
click at [667, 308] on div at bounding box center [666, 310] width 4 height 16
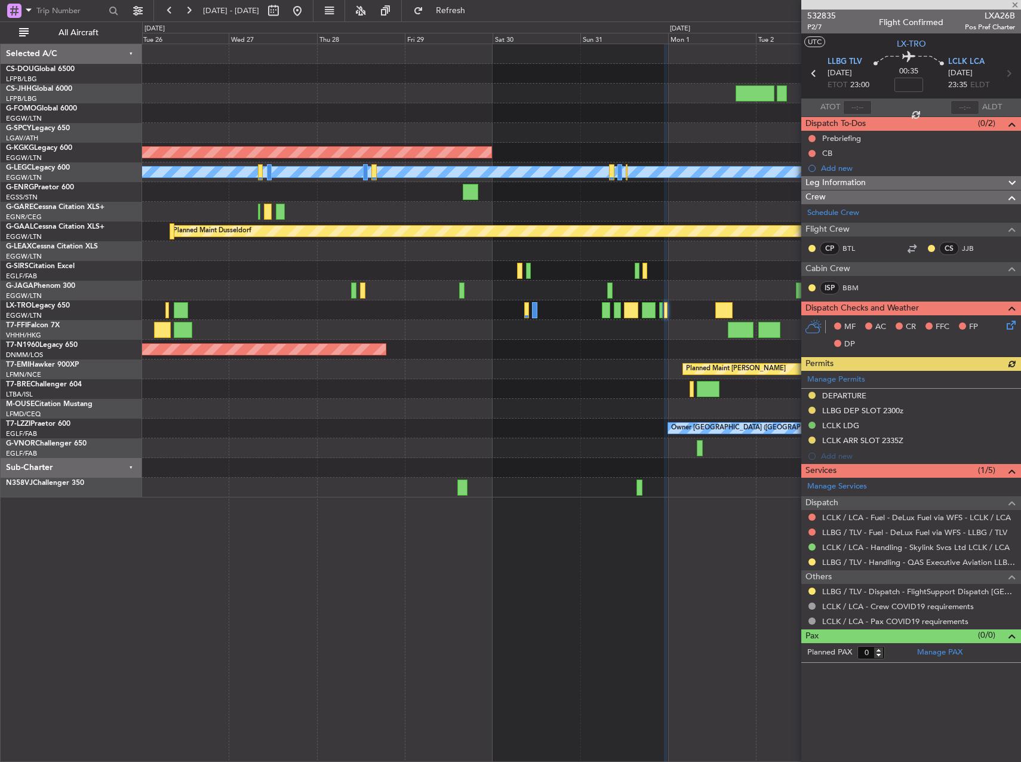
click at [911, 251] on div at bounding box center [912, 248] width 14 height 14
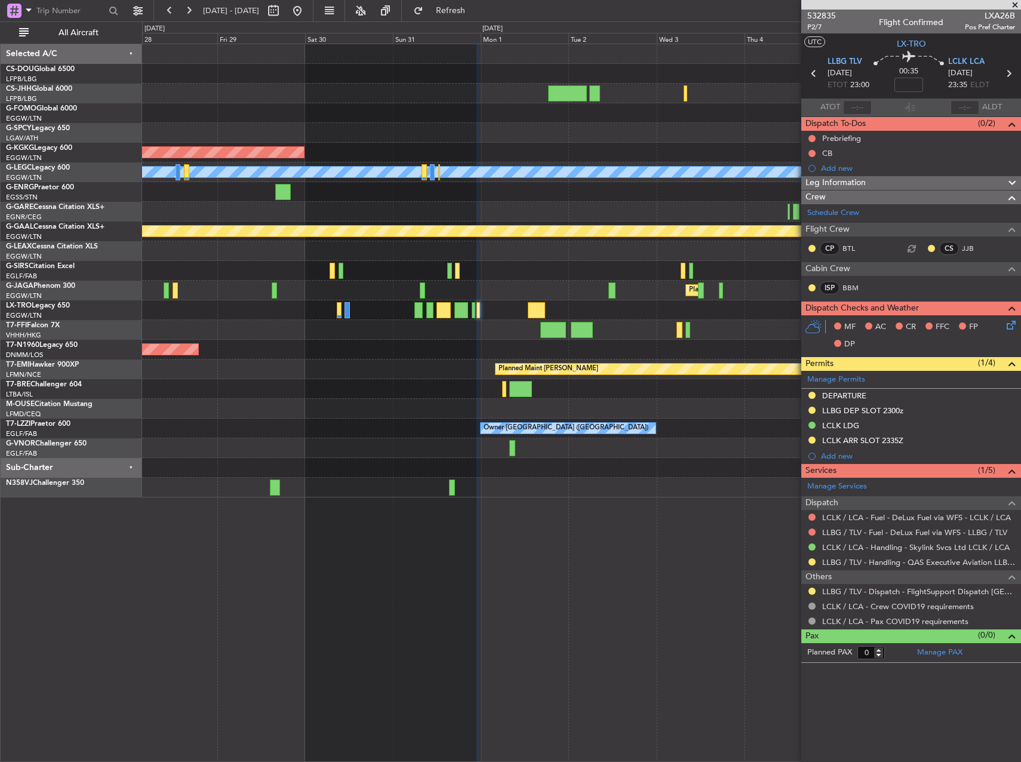
click at [406, 343] on div "AOG Maint [GEOGRAPHIC_DATA] (Ataturk) A/C Unavailable [GEOGRAPHIC_DATA] ([GEOGR…" at bounding box center [581, 270] width 879 height 453
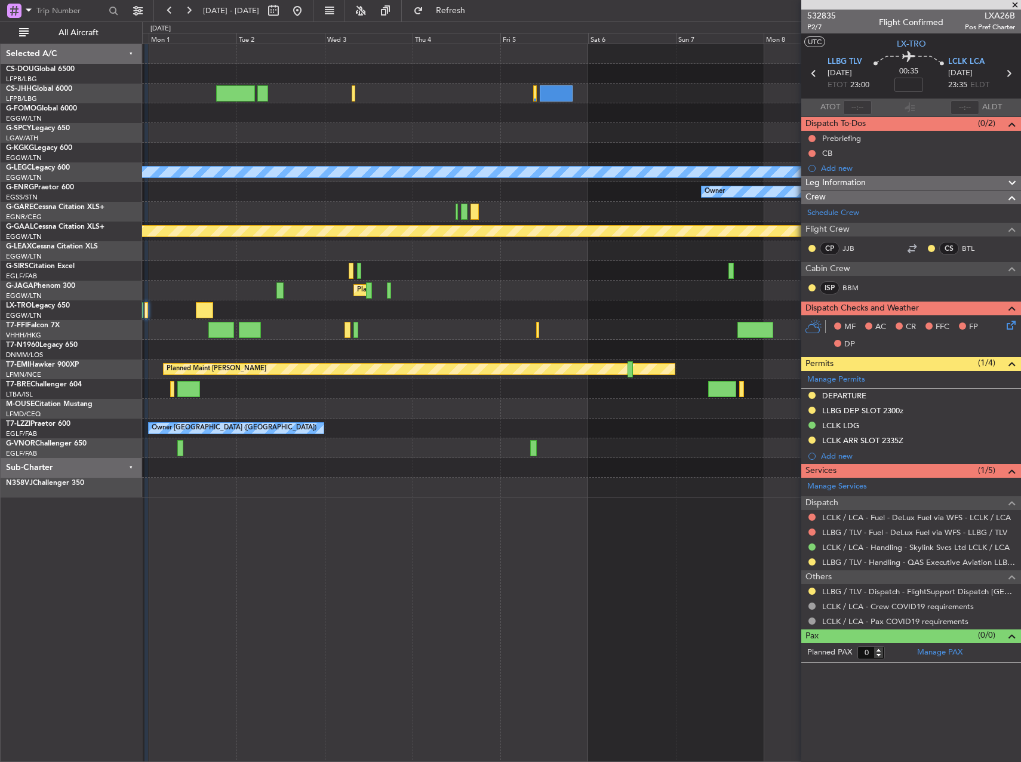
click at [352, 322] on div "AOG Maint [GEOGRAPHIC_DATA] (Ataturk) A/C Unavailable [GEOGRAPHIC_DATA] ([GEOGR…" at bounding box center [581, 270] width 879 height 453
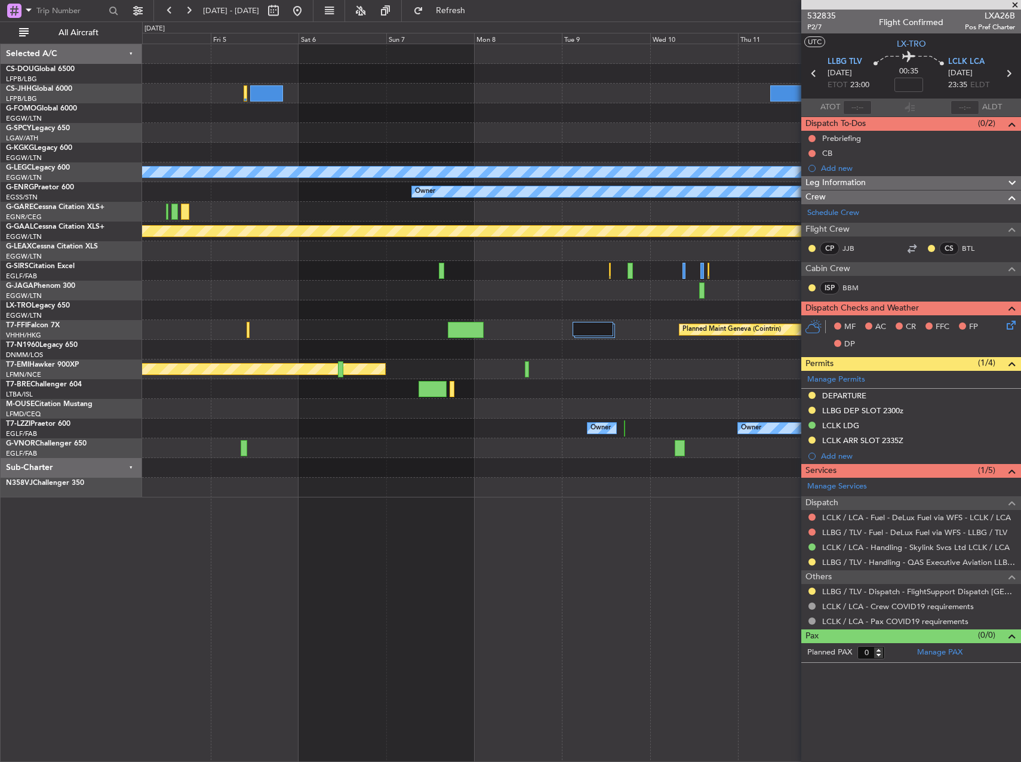
click at [323, 334] on div "Planned Maint Geneva (Cointrin)" at bounding box center [581, 330] width 879 height 20
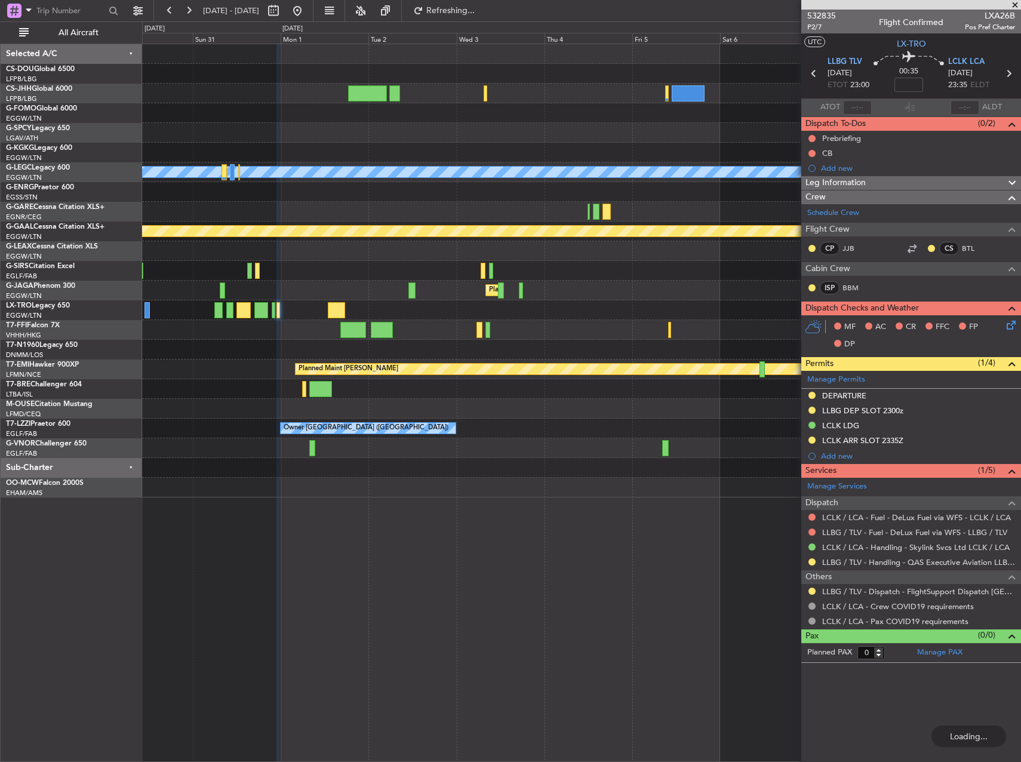
click at [597, 311] on div at bounding box center [581, 310] width 879 height 20
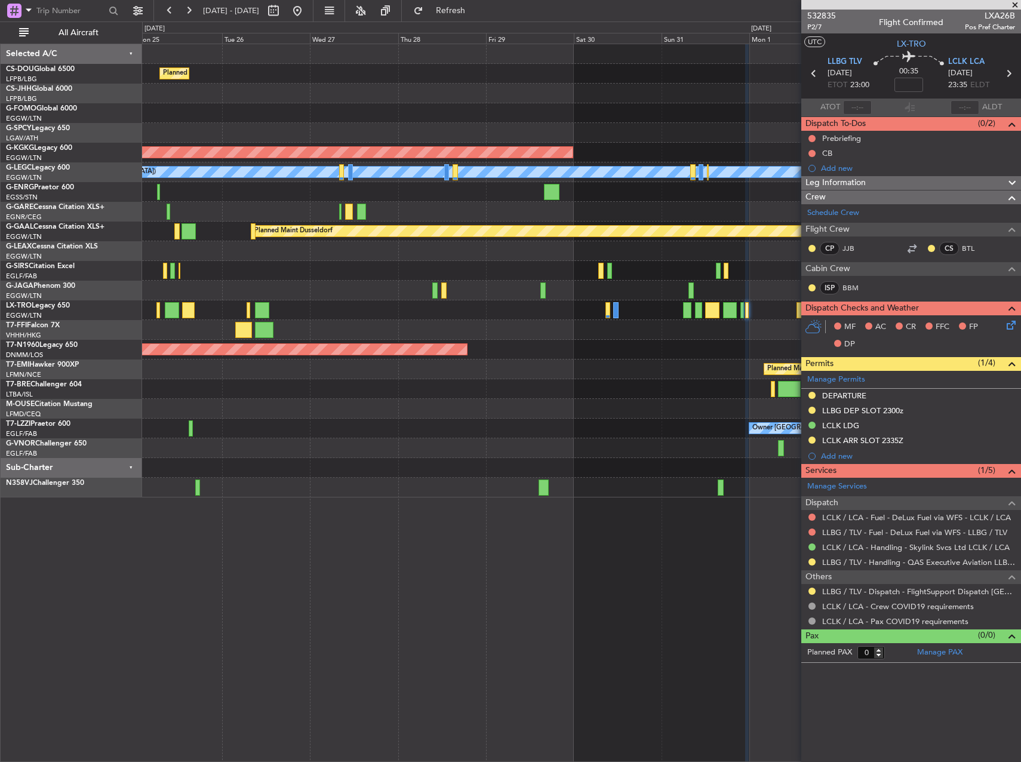
click at [609, 354] on div "Planned Maint [GEOGRAPHIC_DATA] ([GEOGRAPHIC_DATA])" at bounding box center [581, 350] width 879 height 20
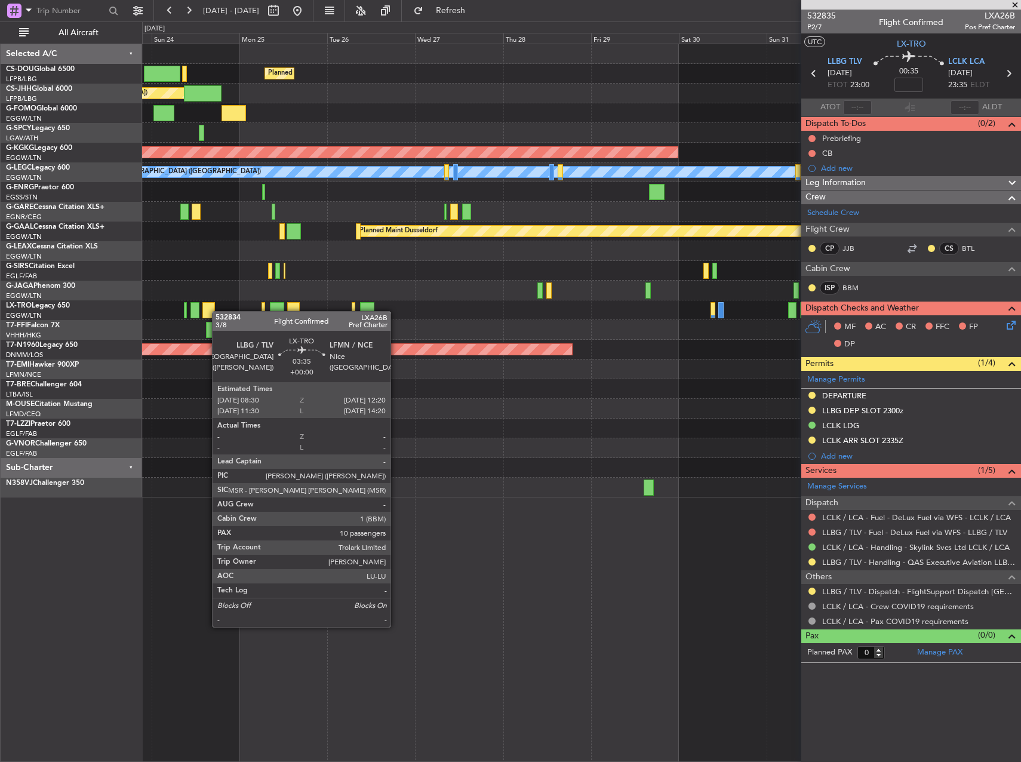
click at [370, 318] on div at bounding box center [581, 310] width 879 height 20
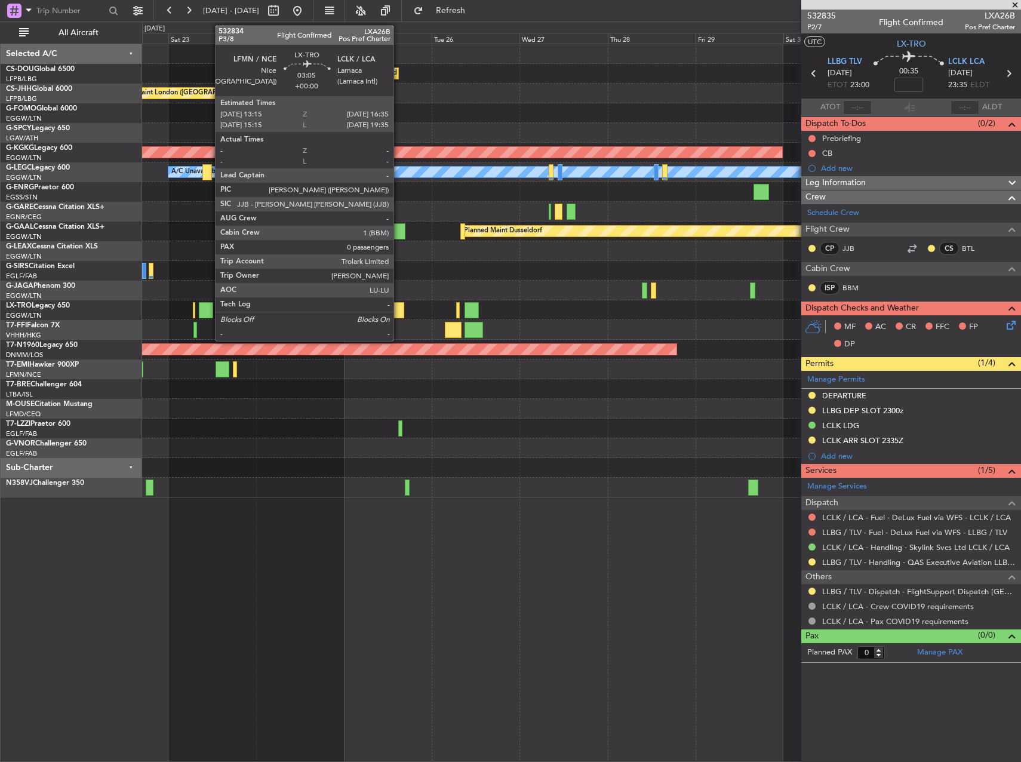
click at [399, 308] on div at bounding box center [398, 310] width 13 height 16
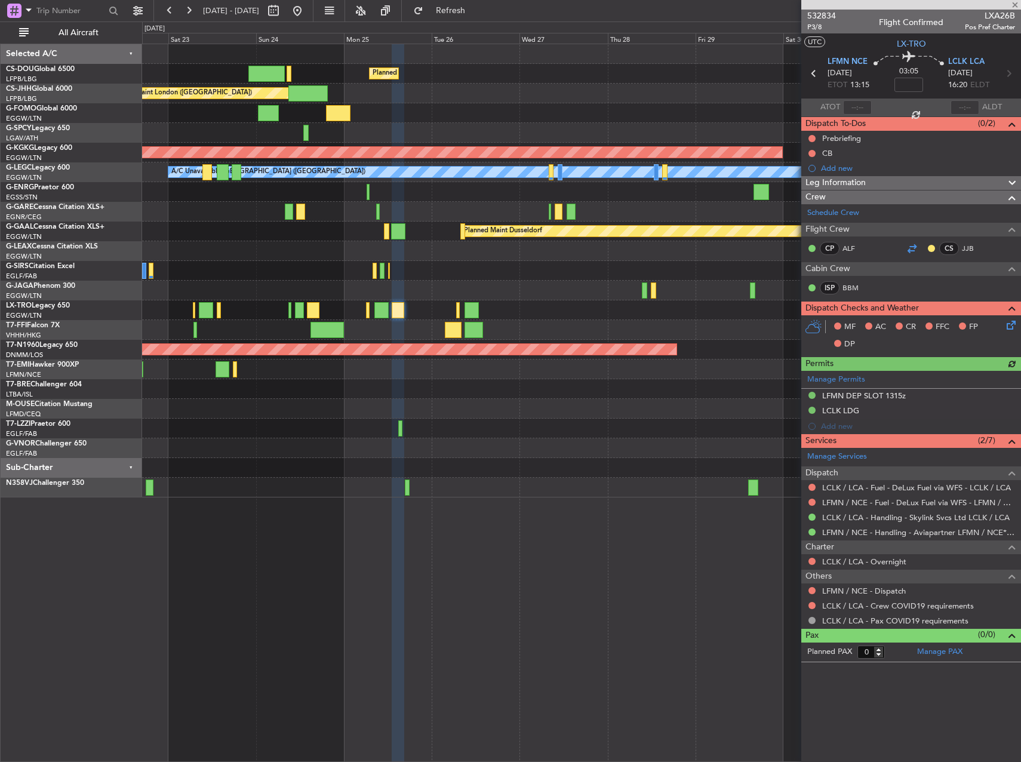
click at [910, 245] on div at bounding box center [912, 248] width 14 height 14
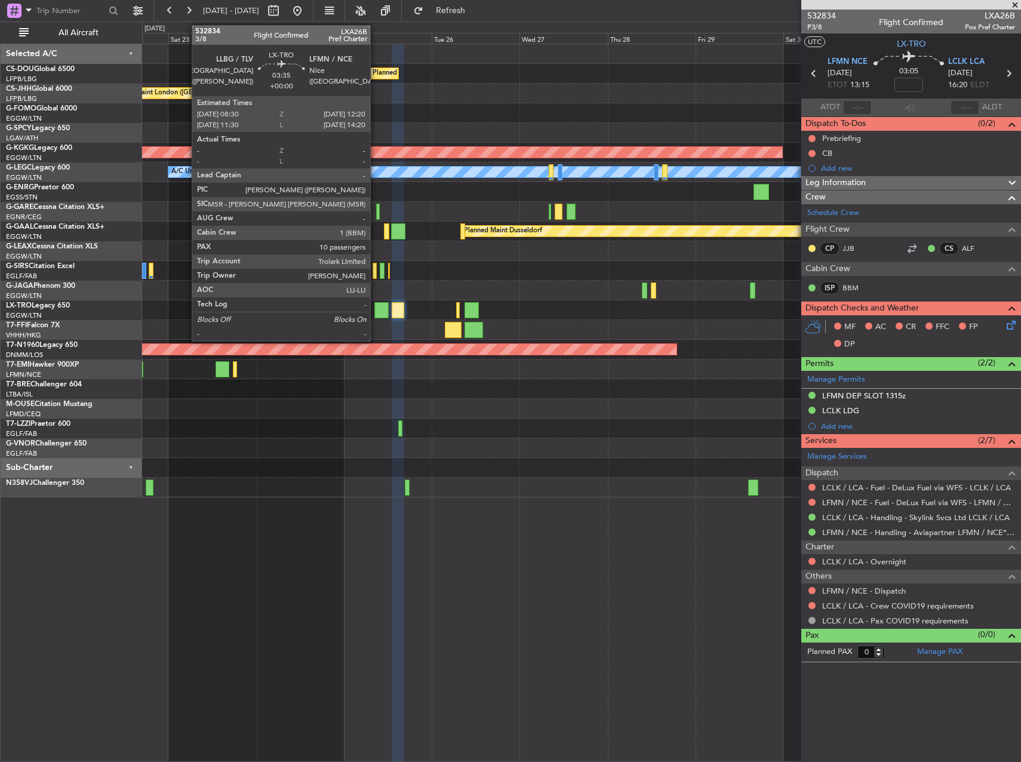
click at [375, 307] on div at bounding box center [382, 310] width 14 height 16
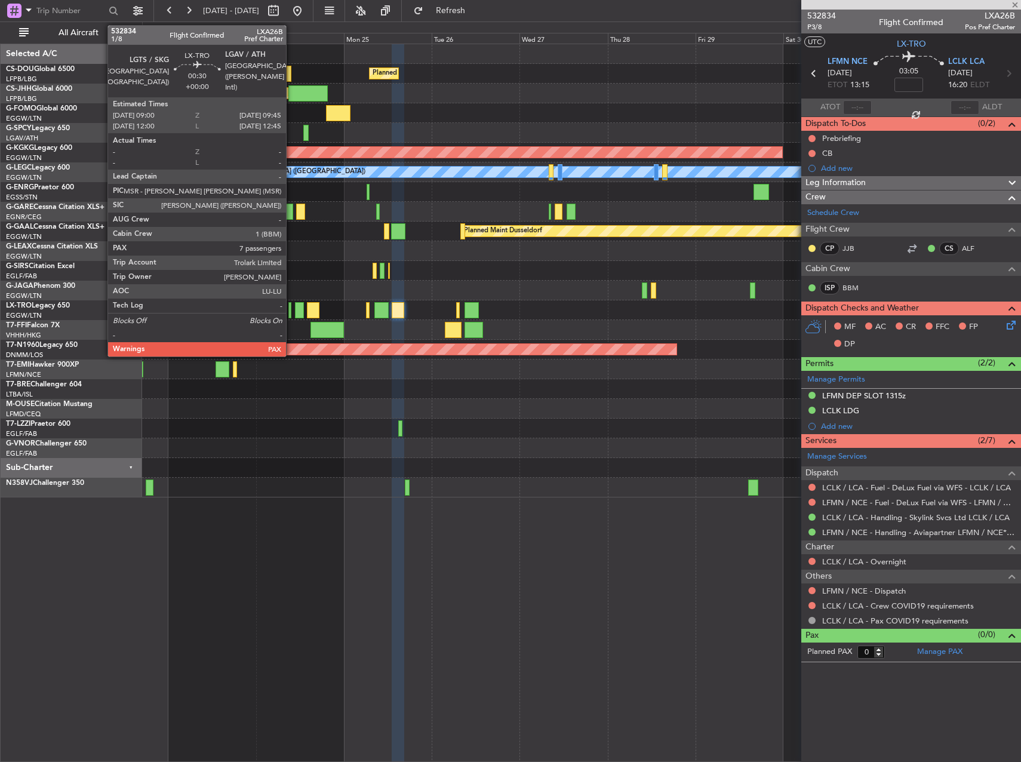
type input "10"
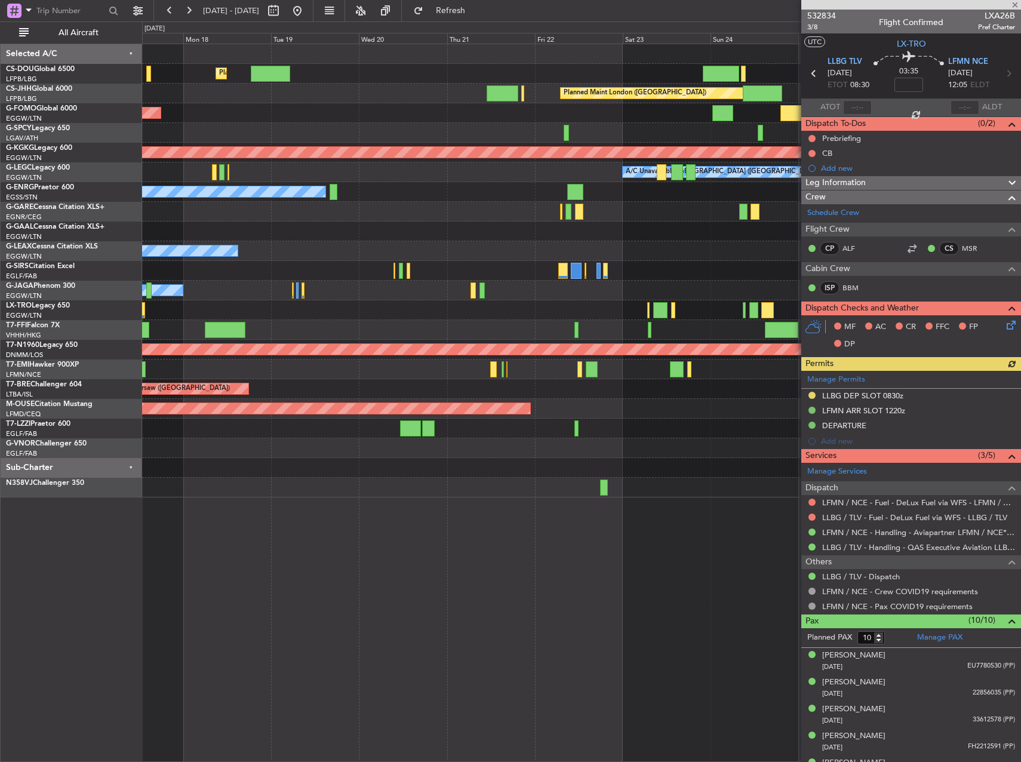
click at [627, 271] on div "Planned Maint [GEOGRAPHIC_DATA] ([GEOGRAPHIC_DATA]) Planned Maint [GEOGRAPHIC_D…" at bounding box center [581, 270] width 879 height 453
click at [462, 302] on div at bounding box center [581, 310] width 879 height 20
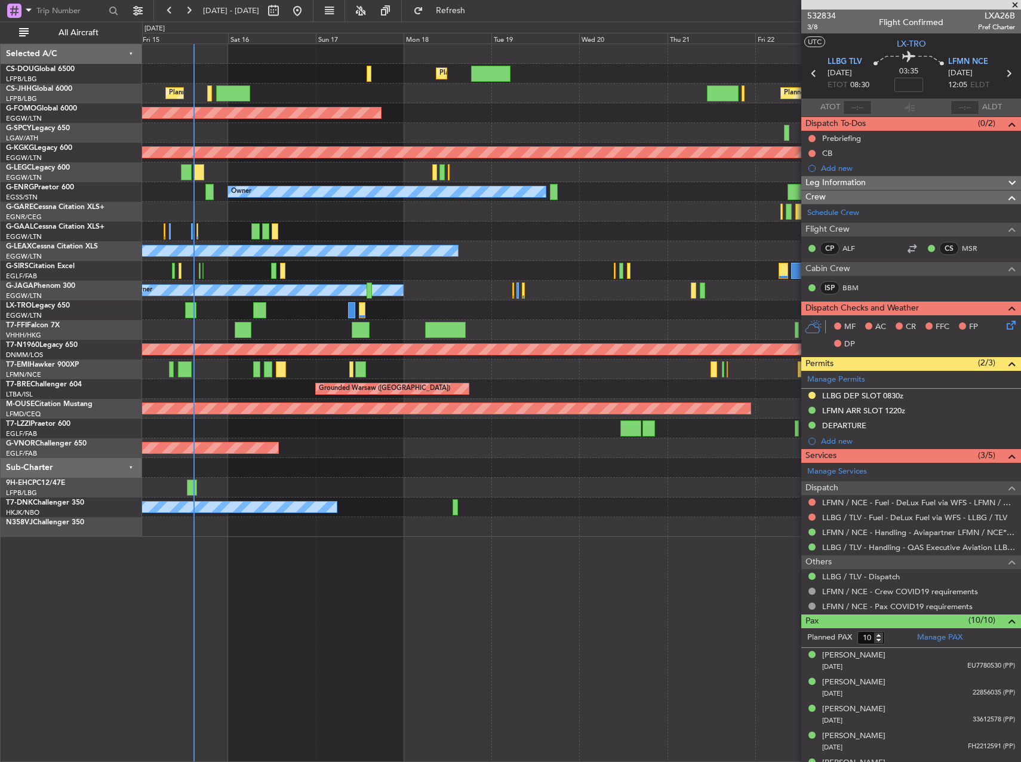
click at [607, 483] on div at bounding box center [581, 488] width 879 height 20
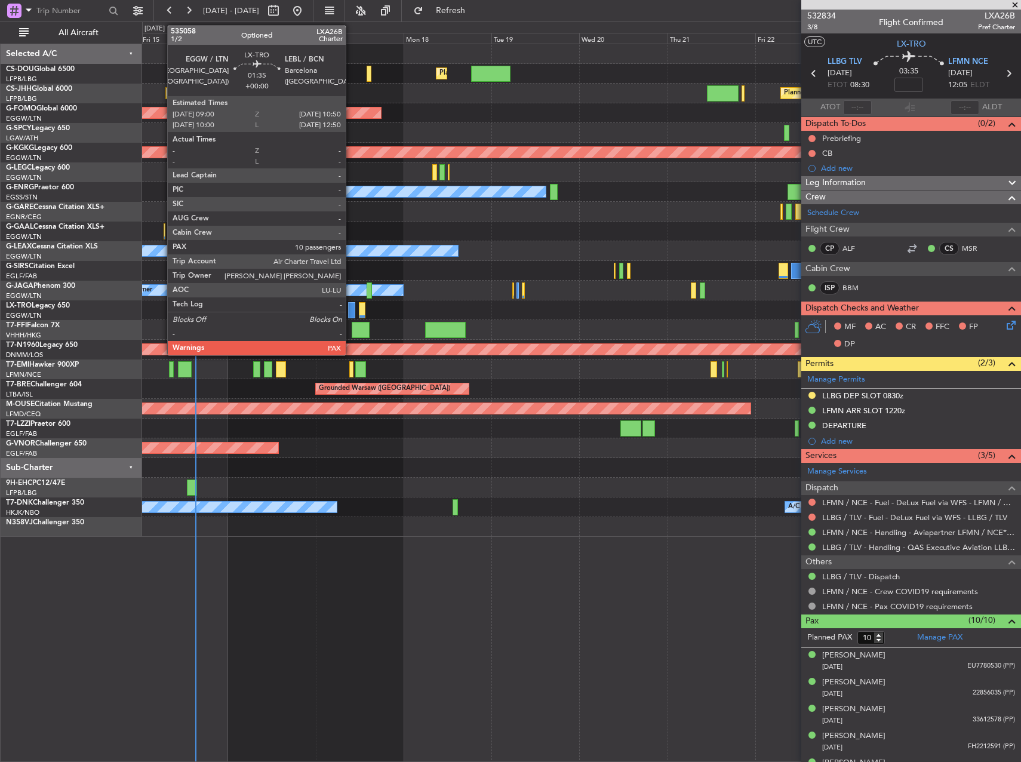
click at [351, 312] on div at bounding box center [351, 310] width 7 height 16
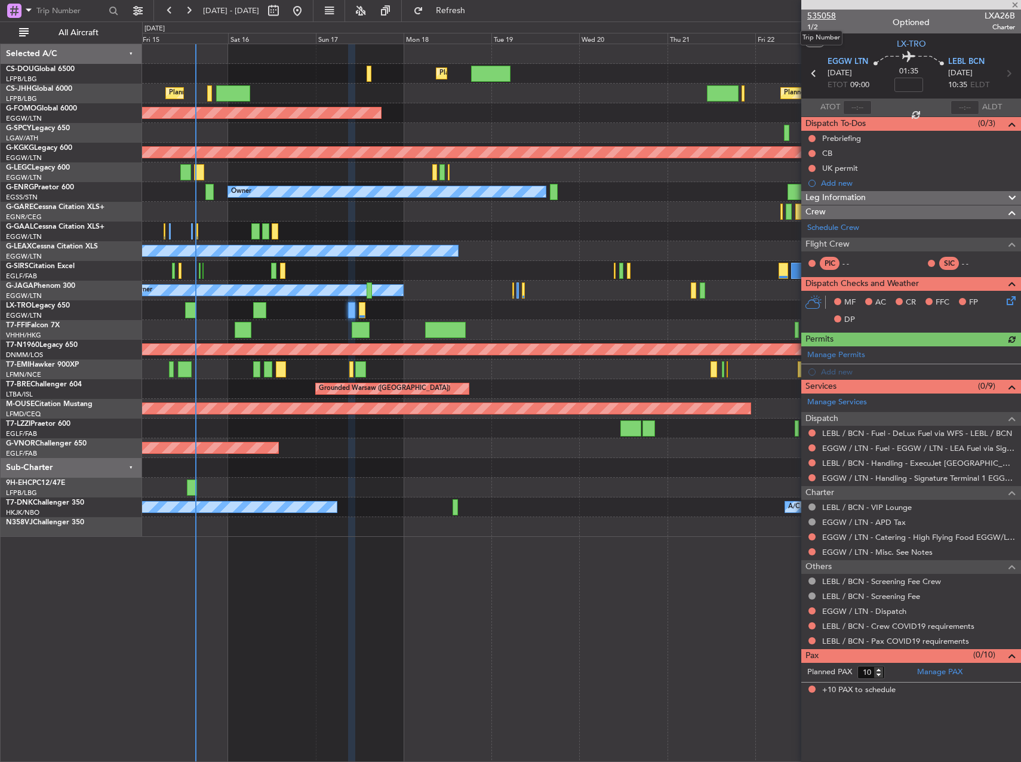
click at [826, 13] on span "535058" at bounding box center [822, 16] width 29 height 13
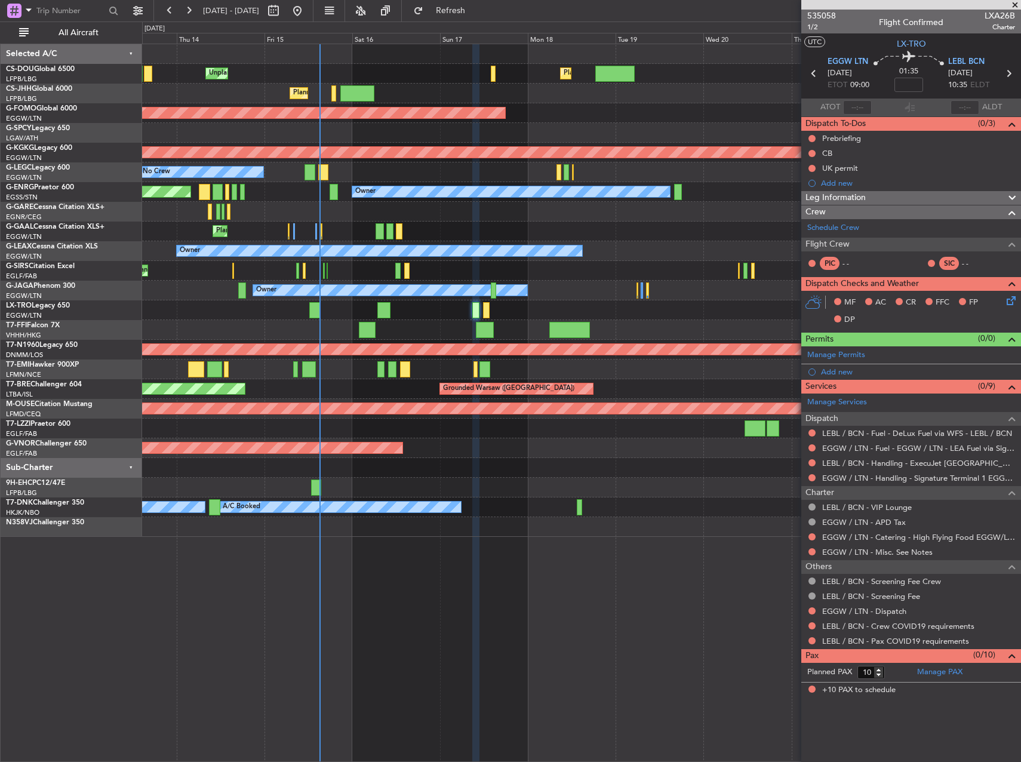
click at [501, 170] on div "A/C Unavailable London (Luton) No Crew" at bounding box center [581, 172] width 879 height 20
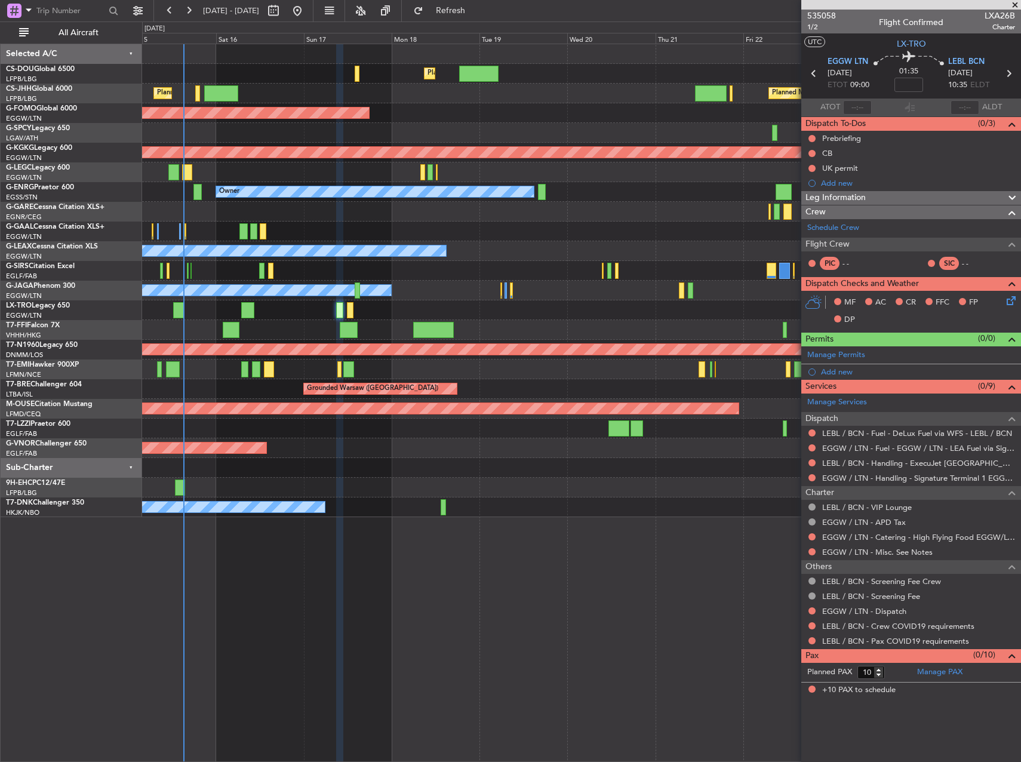
click at [308, 180] on div "A/C Unavailable London (Luton) No Crew" at bounding box center [581, 172] width 879 height 20
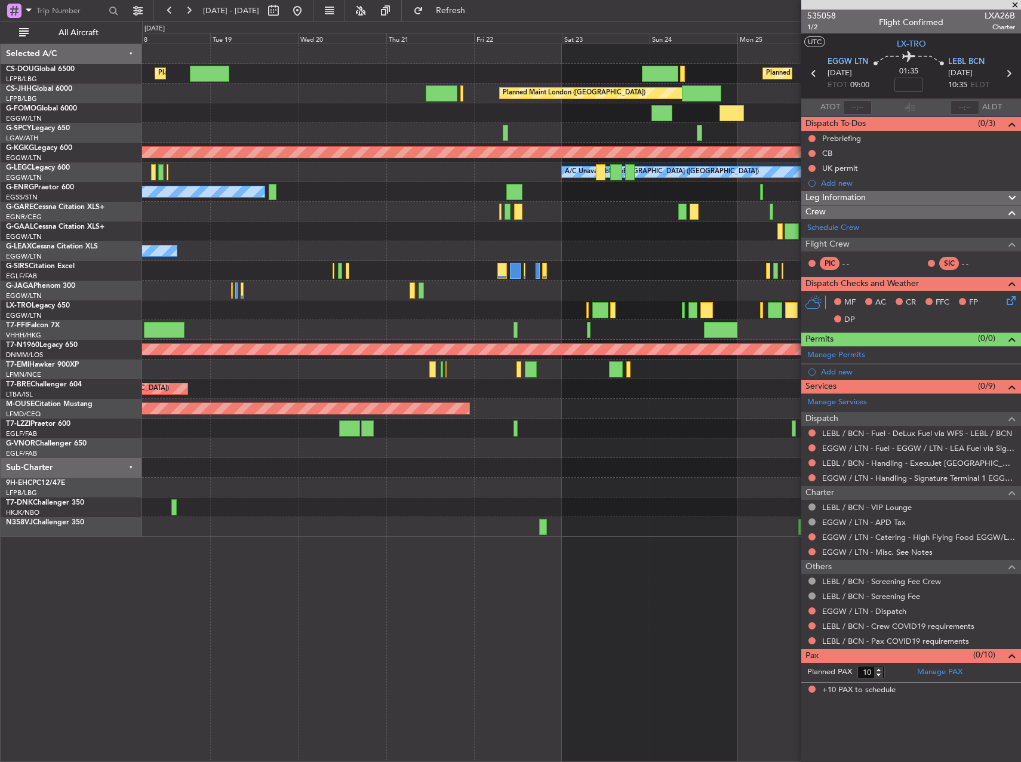
click at [226, 247] on div "Owner" at bounding box center [581, 251] width 879 height 20
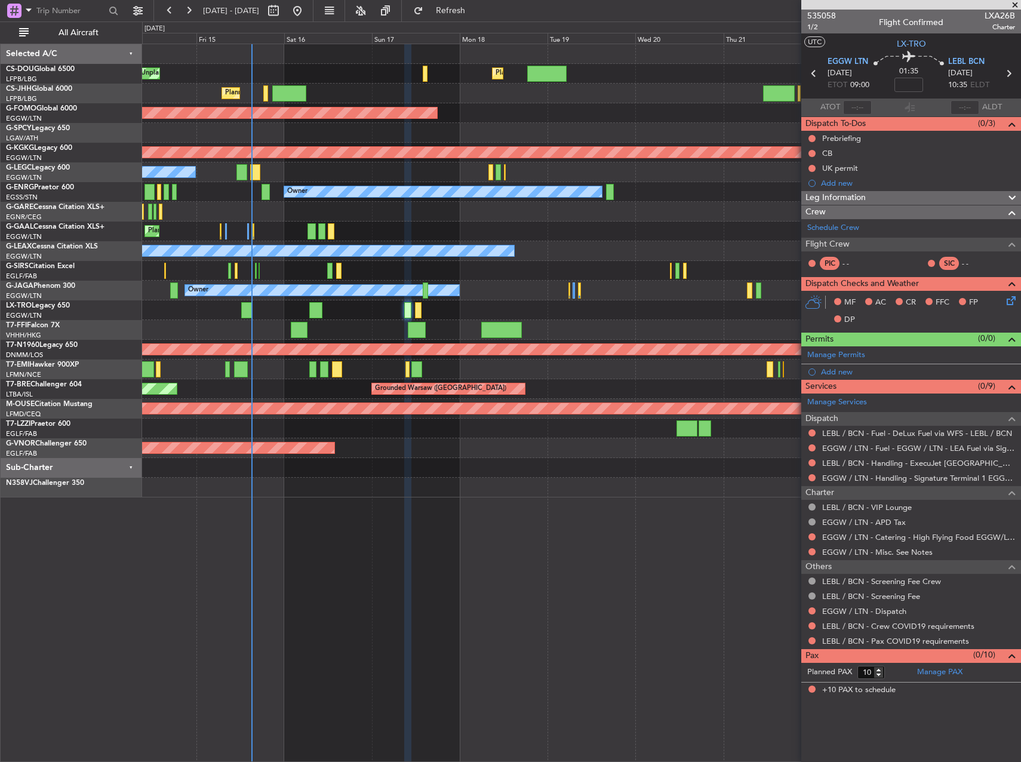
click at [642, 188] on div "Owner No Crew Planned Maint London (Stansted)" at bounding box center [581, 192] width 879 height 20
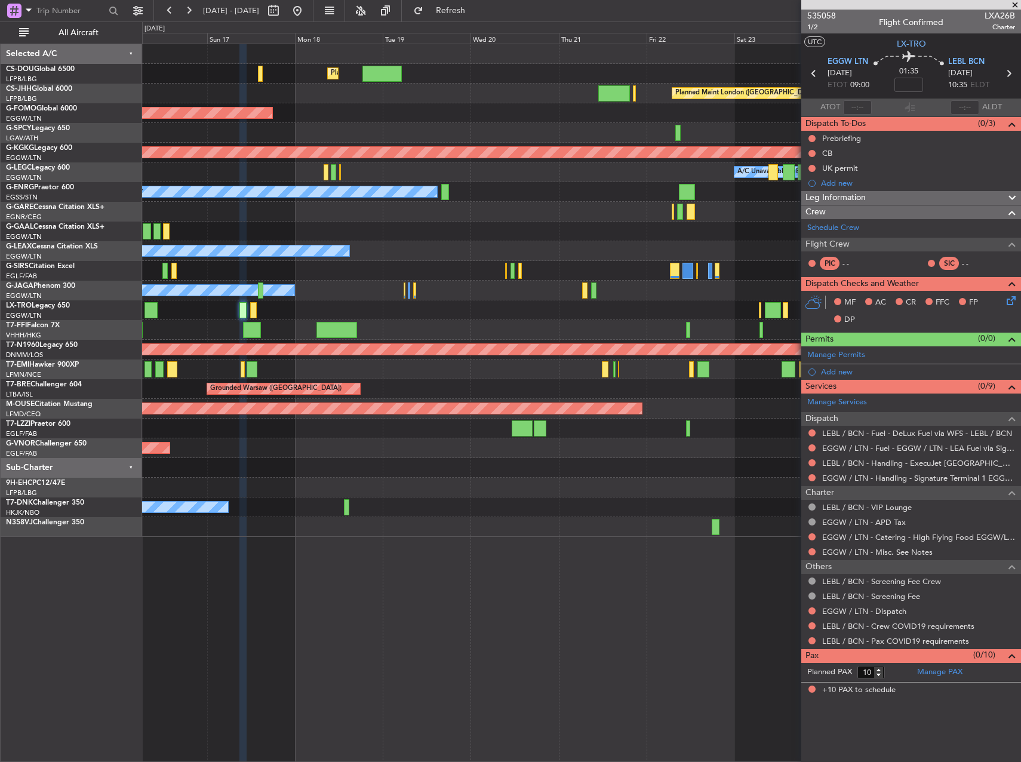
click at [512, 309] on div at bounding box center [581, 310] width 879 height 20
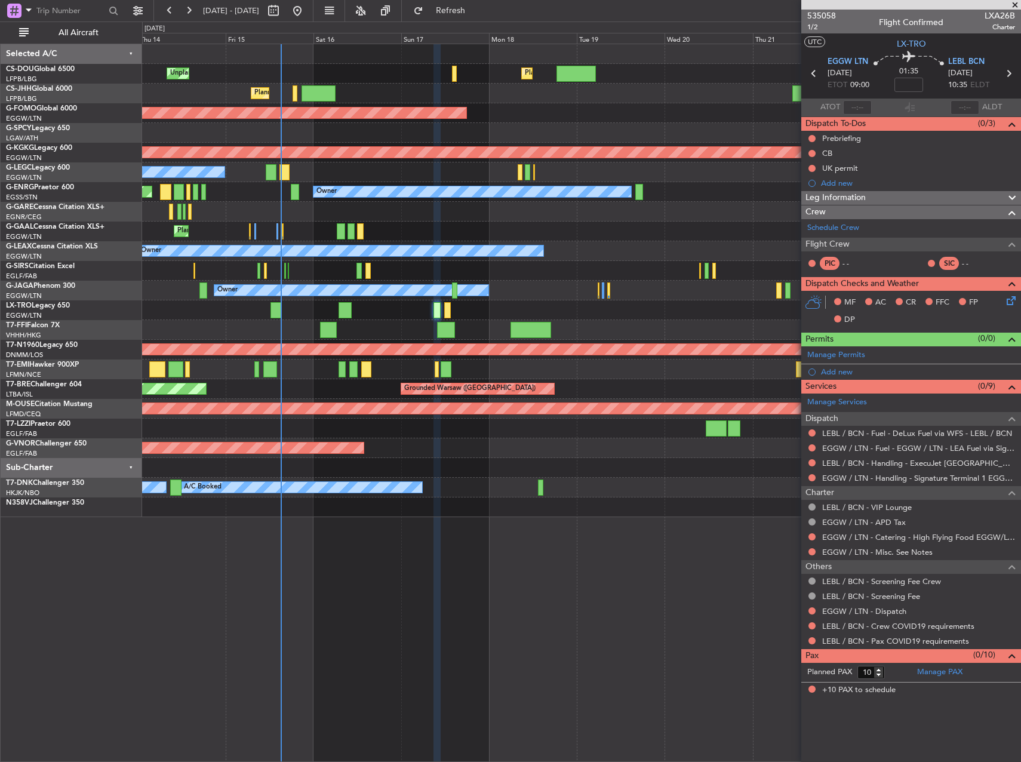
click at [446, 373] on div at bounding box center [581, 370] width 879 height 20
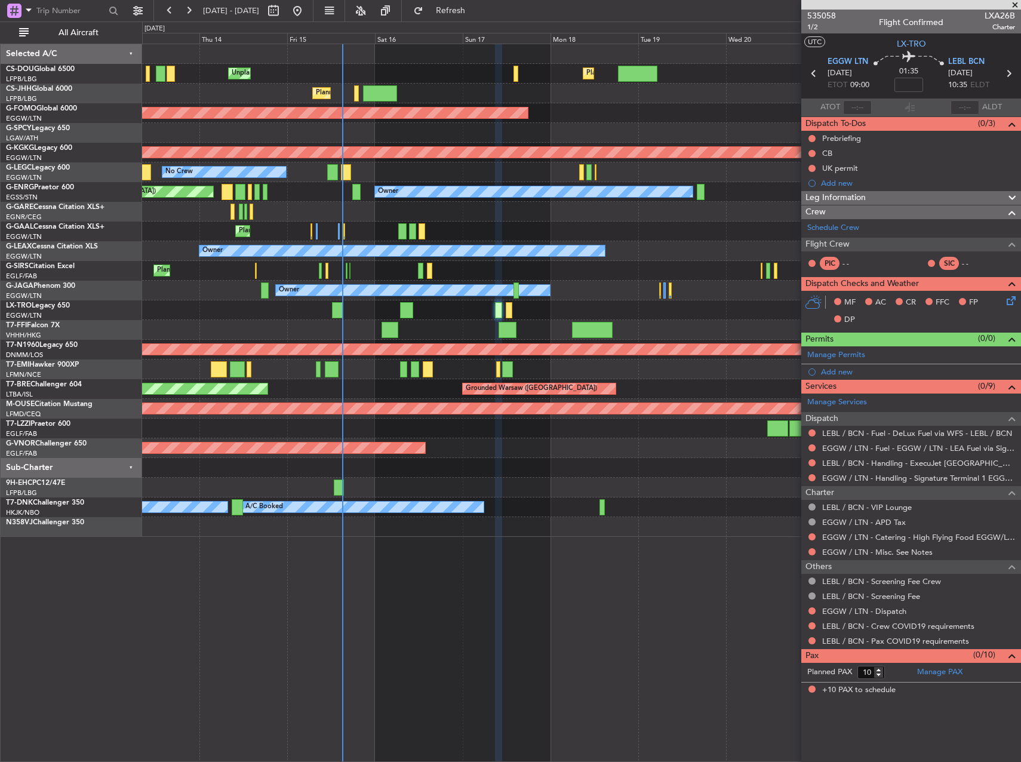
click at [188, 300] on div "Planned Maint London (Luton) Unplanned Maint Paris (Le Bourget) Planned Maint P…" at bounding box center [581, 290] width 879 height 493
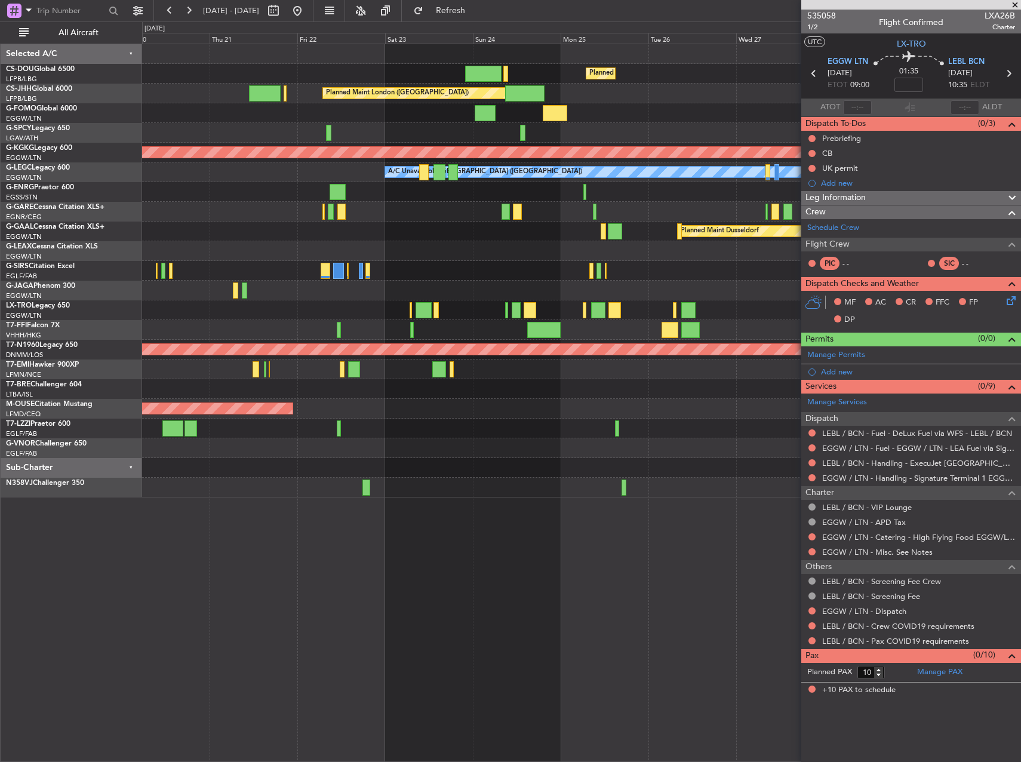
click at [534, 312] on div at bounding box center [581, 310] width 879 height 20
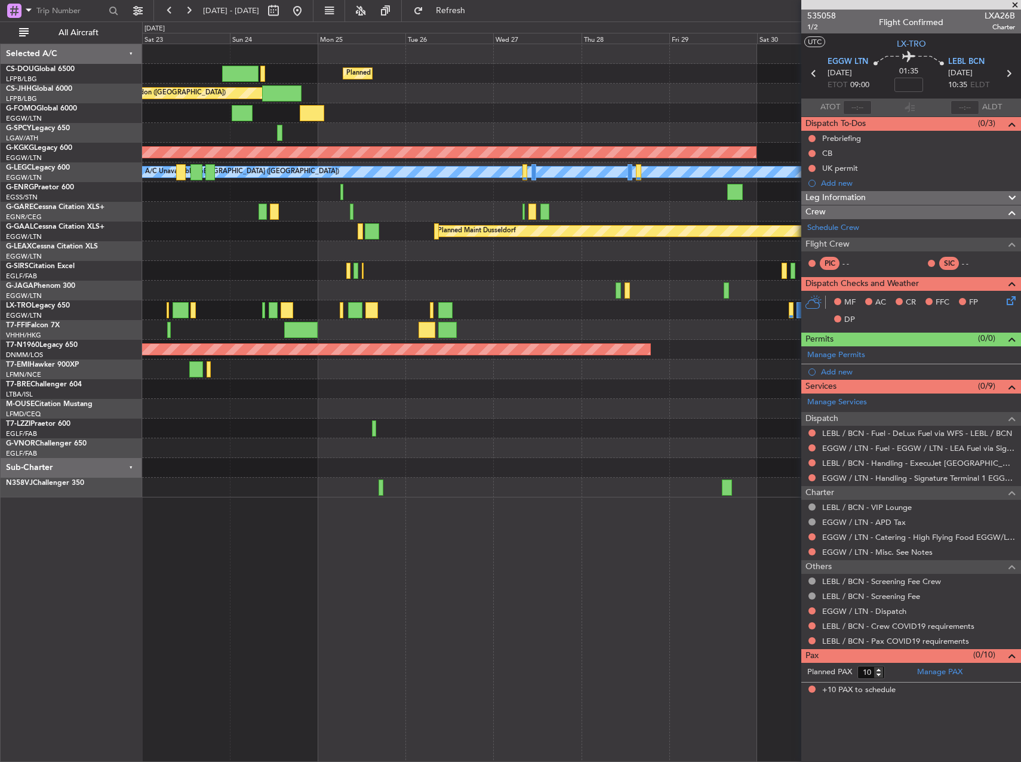
click at [241, 295] on div "Planned Maint Paris (Le Bourget) Planned Maint London (Biggin Hill) AOG Maint I…" at bounding box center [581, 270] width 879 height 453
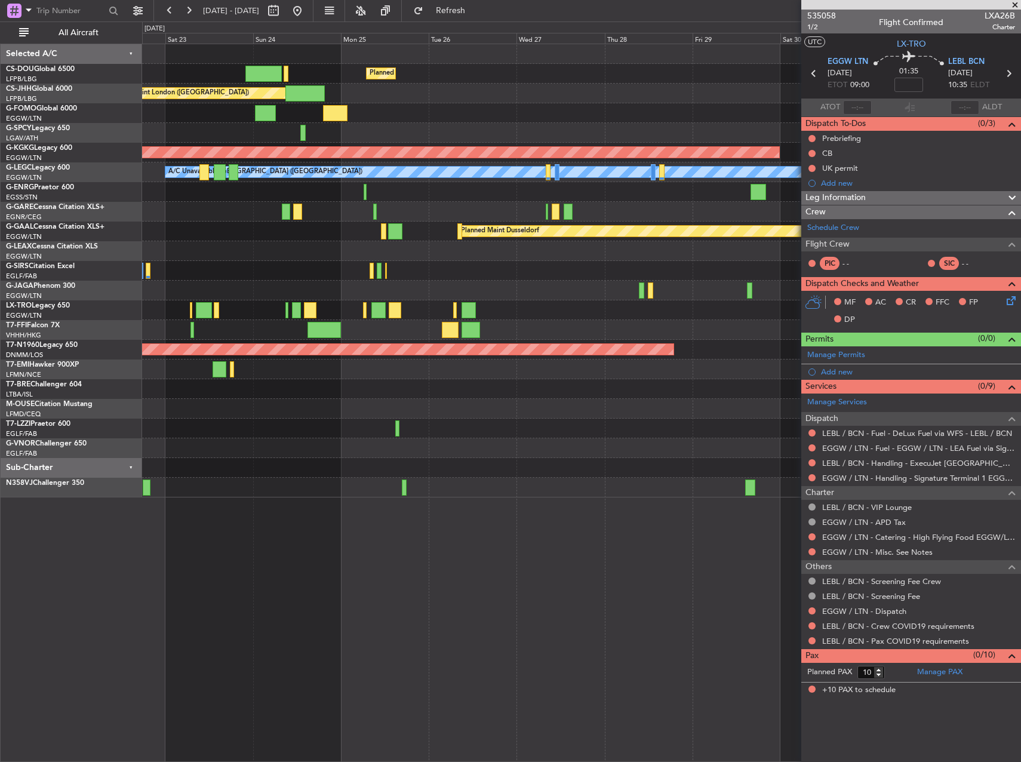
click at [290, 322] on div "Planned Maint Paris (Le Bourget) Planned Maint London (Biggin Hill) AOG Maint I…" at bounding box center [581, 270] width 879 height 453
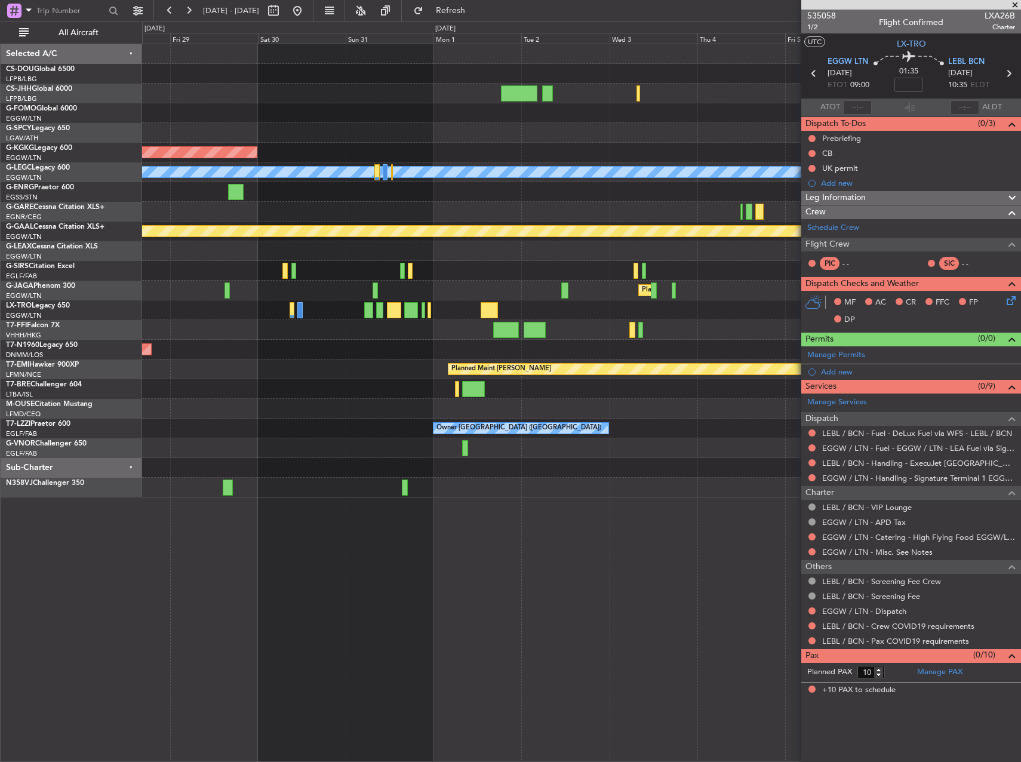
click at [211, 332] on div "AOG Maint Istanbul (Ataturk) A/C Unavailable London (Luton) Owner Planned Maint…" at bounding box center [581, 270] width 879 height 453
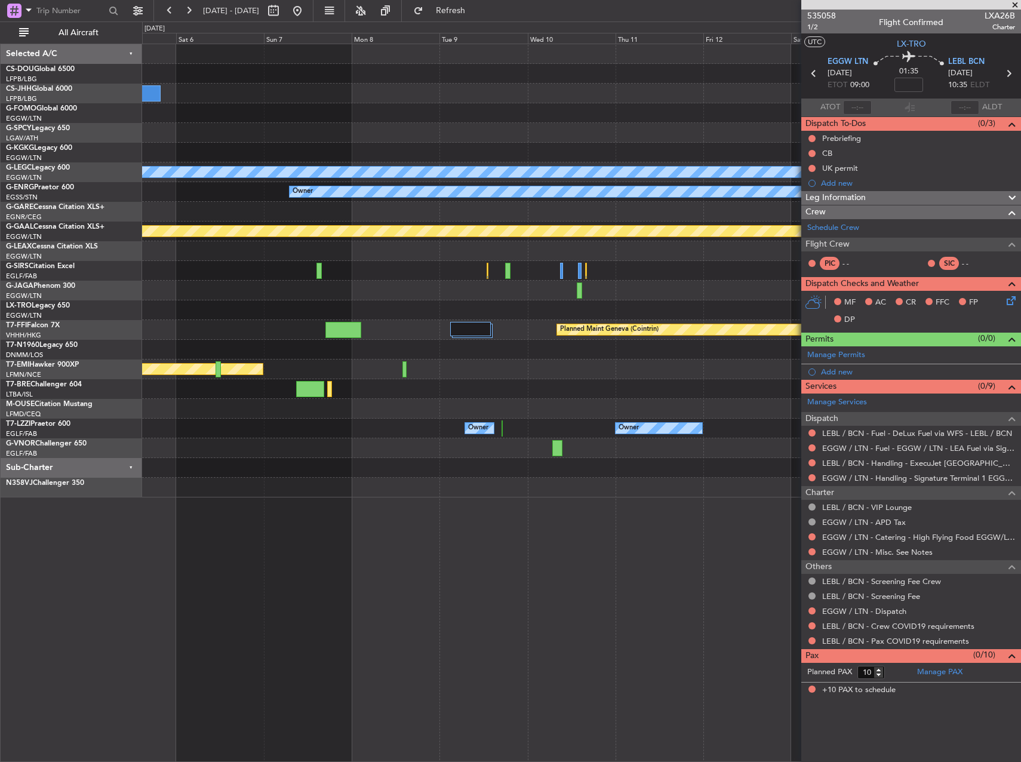
click at [186, 323] on div "A/C Unavailable London (Luton) Owner Planned Maint Dusseldorf Planned Maint Lon…" at bounding box center [581, 270] width 879 height 453
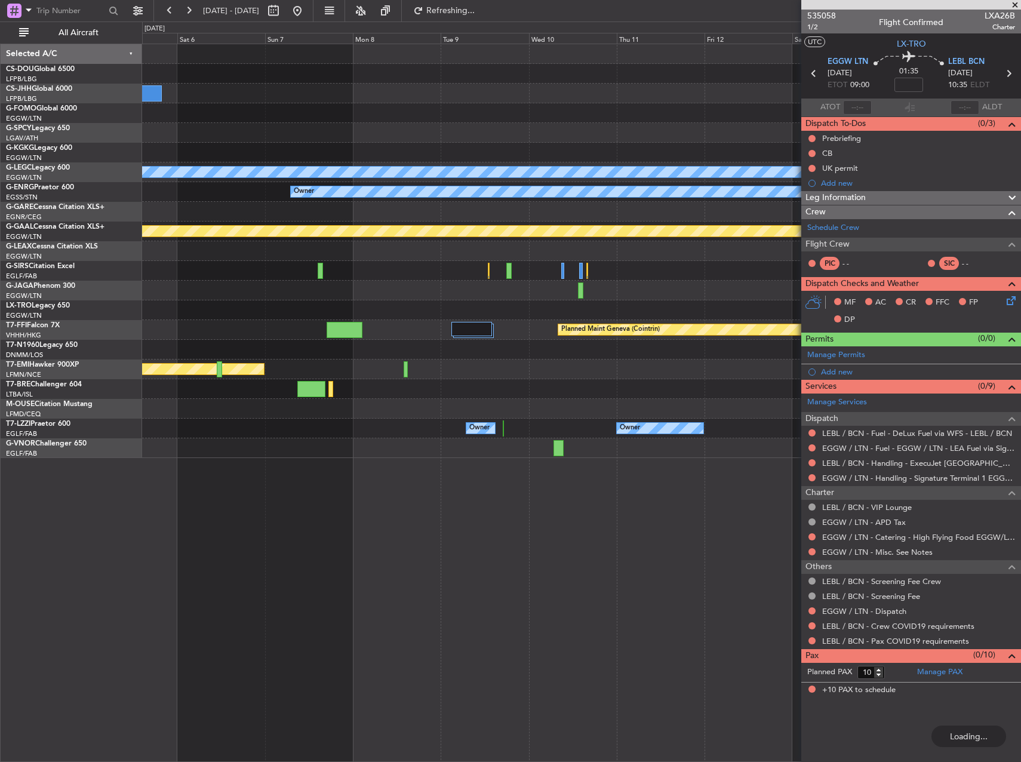
click at [480, 321] on div "Planned Maint Geneva (Cointrin)" at bounding box center [581, 330] width 879 height 20
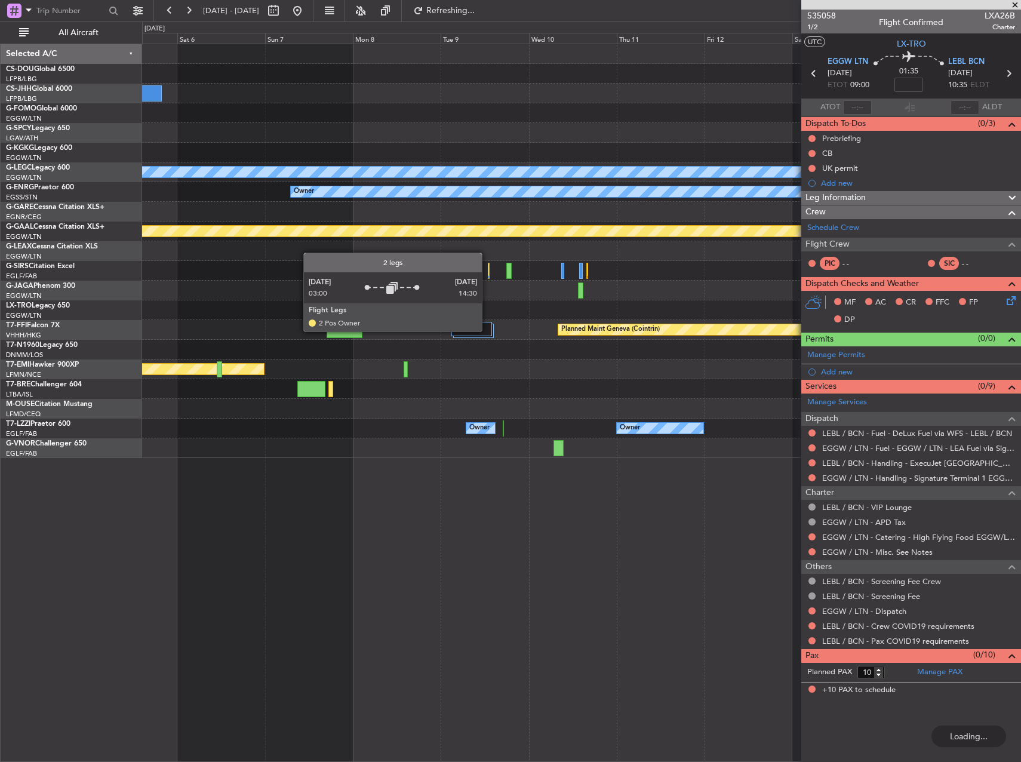
click at [487, 331] on div at bounding box center [472, 329] width 41 height 14
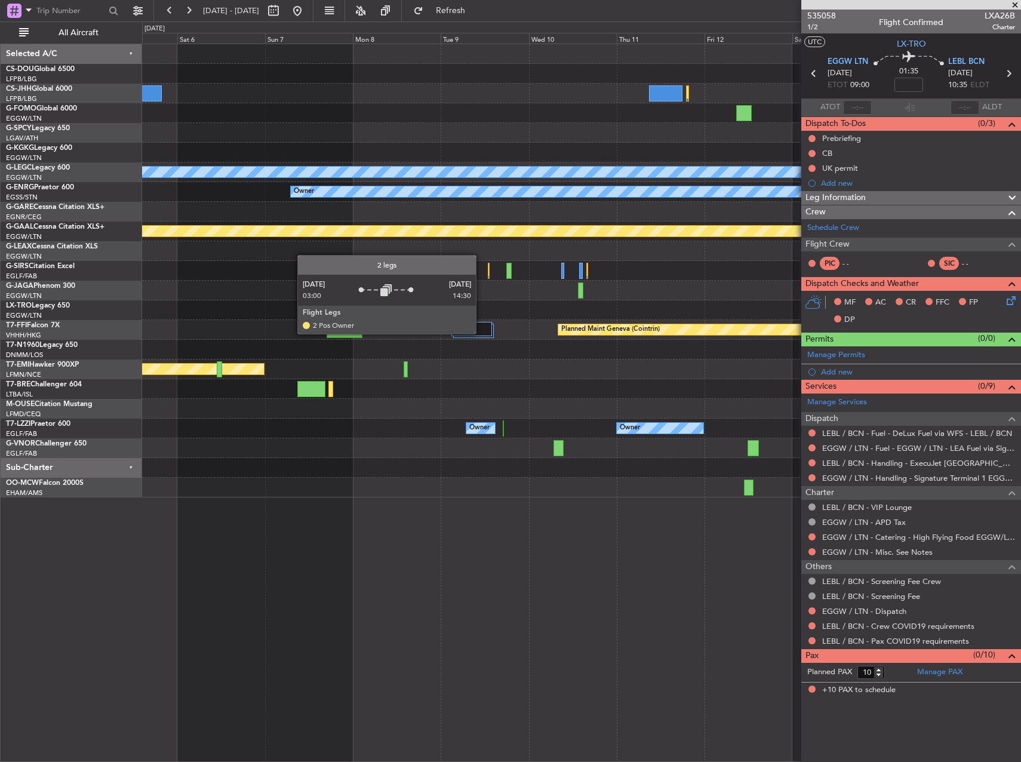
click at [481, 333] on div at bounding box center [472, 329] width 41 height 14
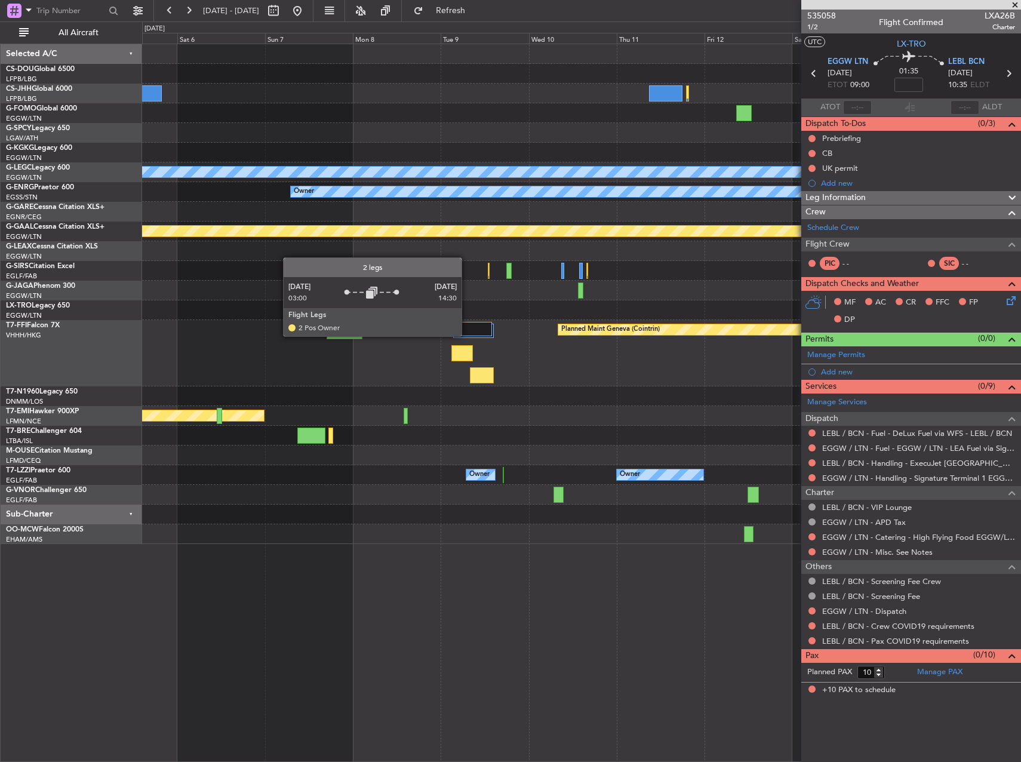
click at [471, 321] on div "Planned Maint Geneva (Cointrin)" at bounding box center [581, 353] width 879 height 66
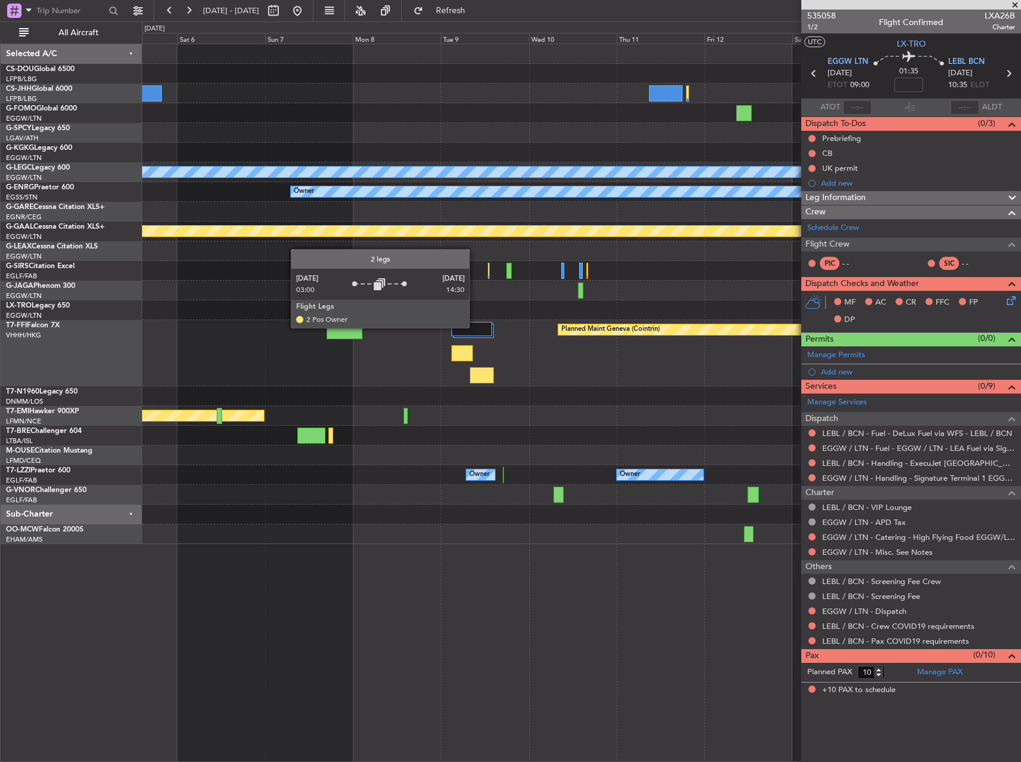
click at [475, 327] on div at bounding box center [472, 329] width 41 height 14
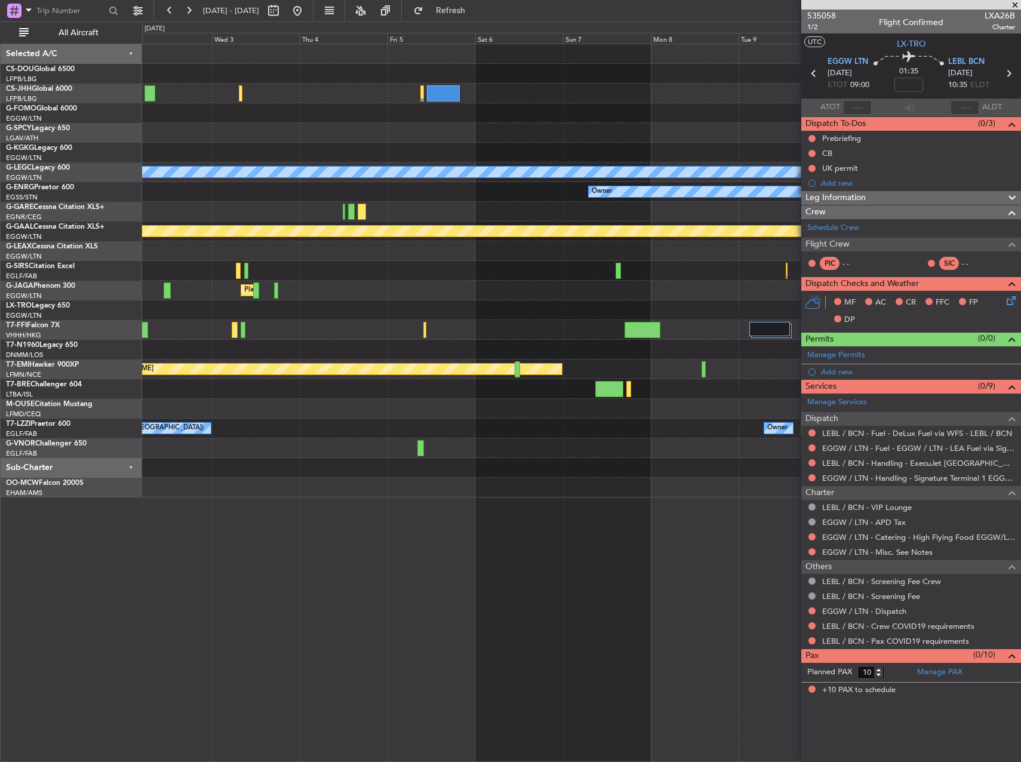
click at [671, 354] on div "A/C Unavailable London (Luton) Owner Planned Maint Dusseldorf Planned Maint Lon…" at bounding box center [581, 270] width 879 height 453
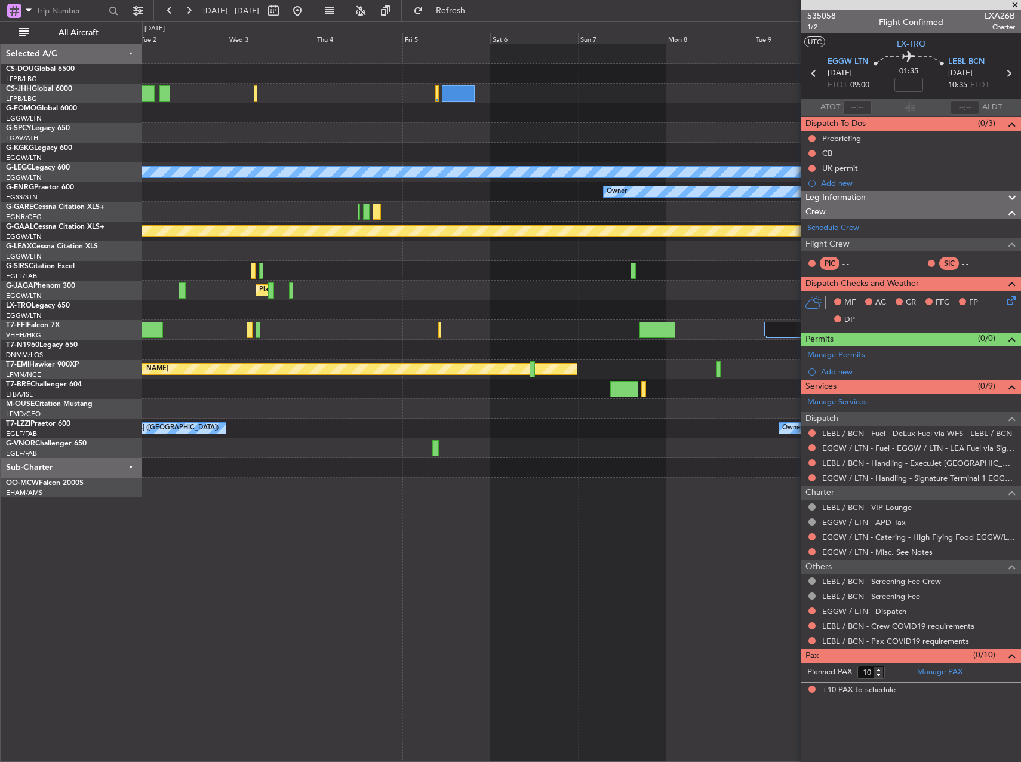
click at [585, 278] on div at bounding box center [581, 271] width 879 height 20
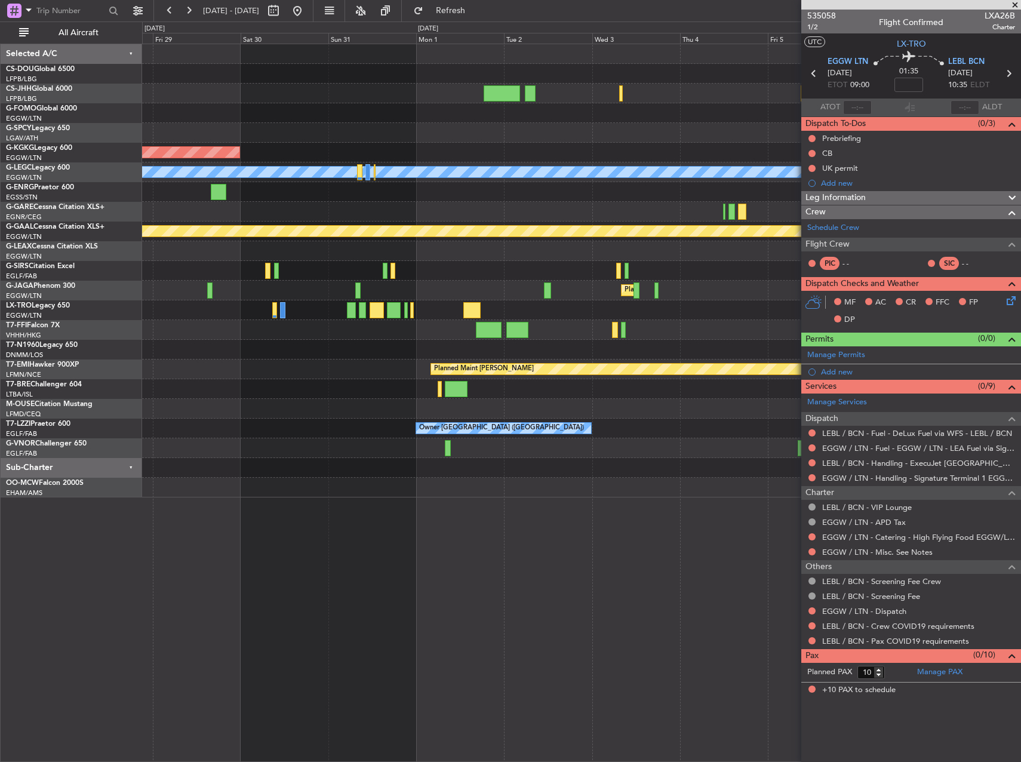
click at [664, 207] on div "AOG Maint Istanbul (Ataturk) A/C Unavailable London (Luton) Owner Planned Maint…" at bounding box center [581, 270] width 879 height 453
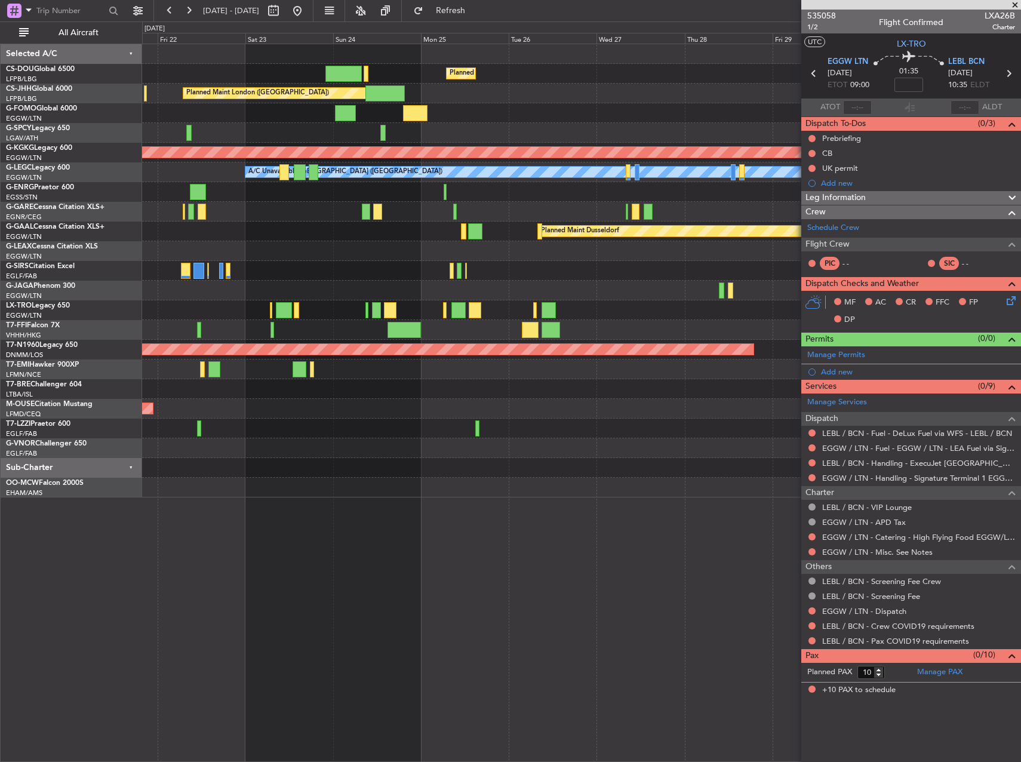
click at [636, 232] on div "Planned Maint Dusseldorf" at bounding box center [581, 232] width 879 height 20
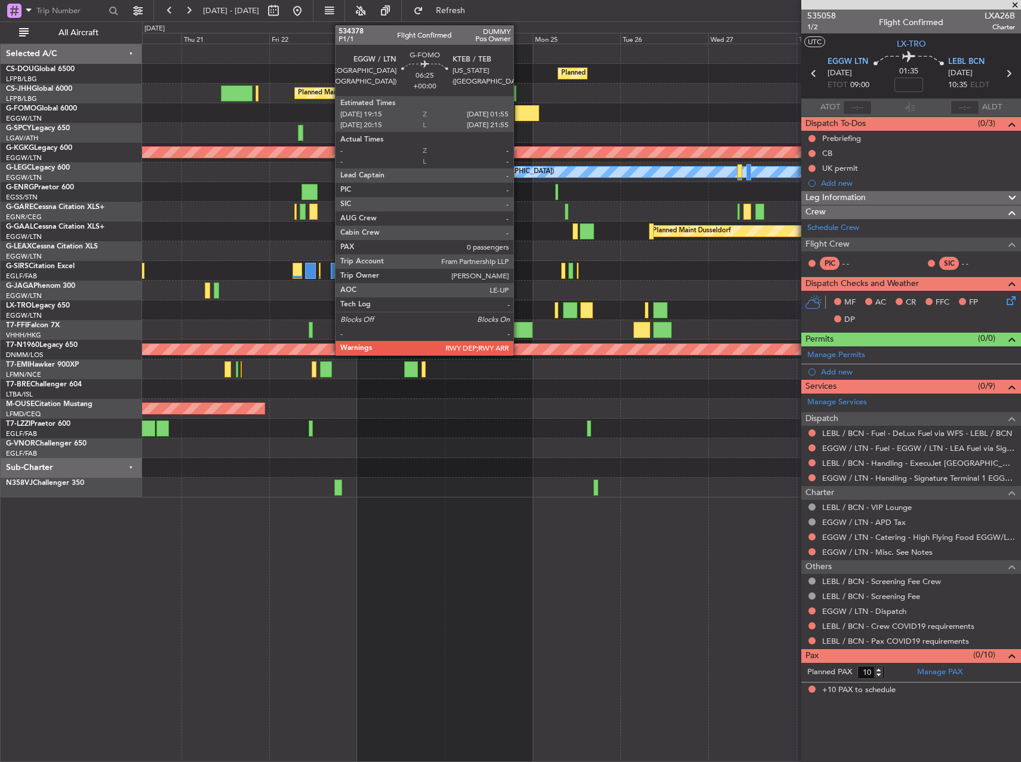
click at [519, 111] on div at bounding box center [527, 113] width 24 height 16
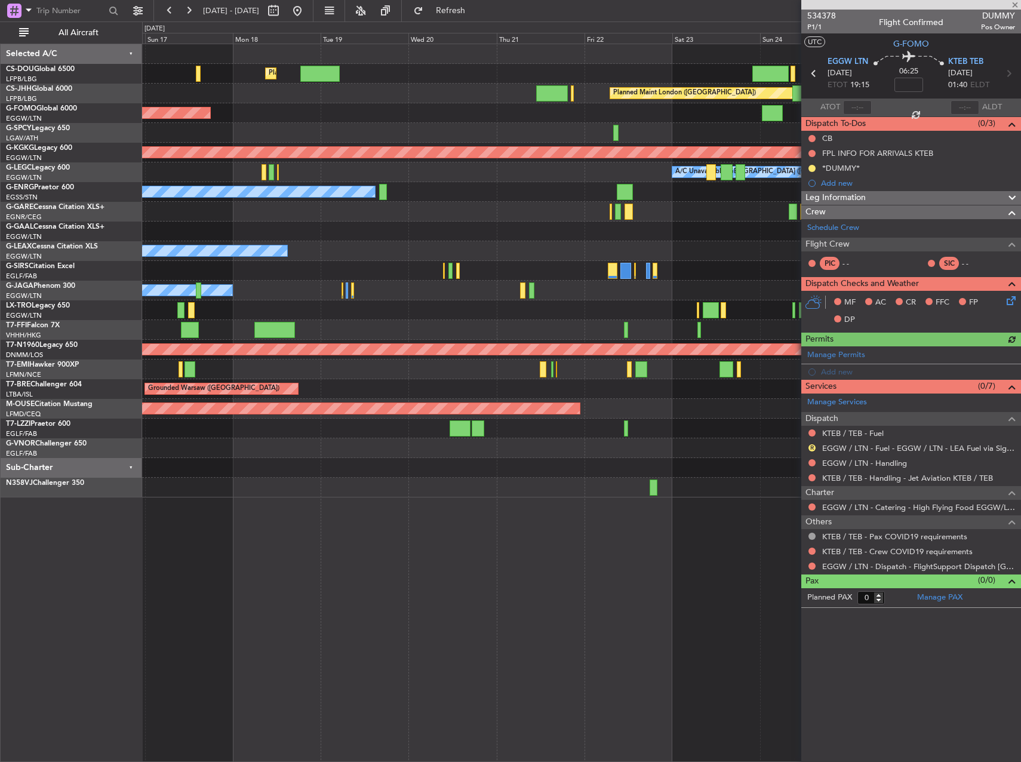
click at [701, 243] on div "Owner" at bounding box center [581, 251] width 879 height 20
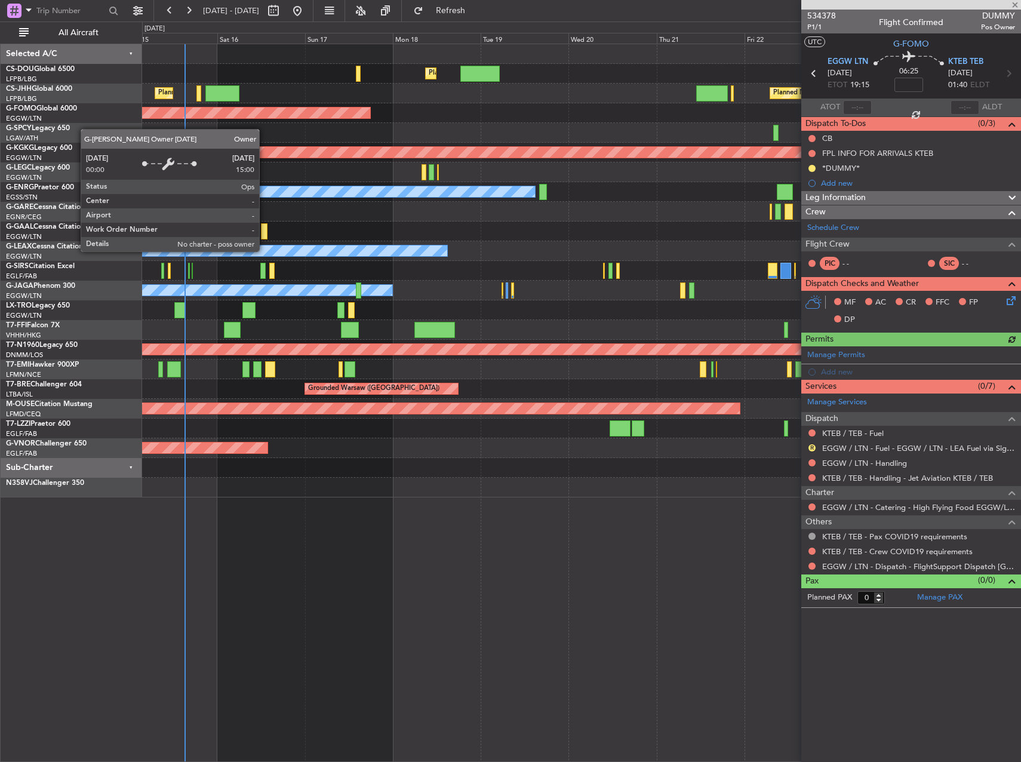
click at [447, 248] on div "Owner" at bounding box center [245, 250] width 406 height 11
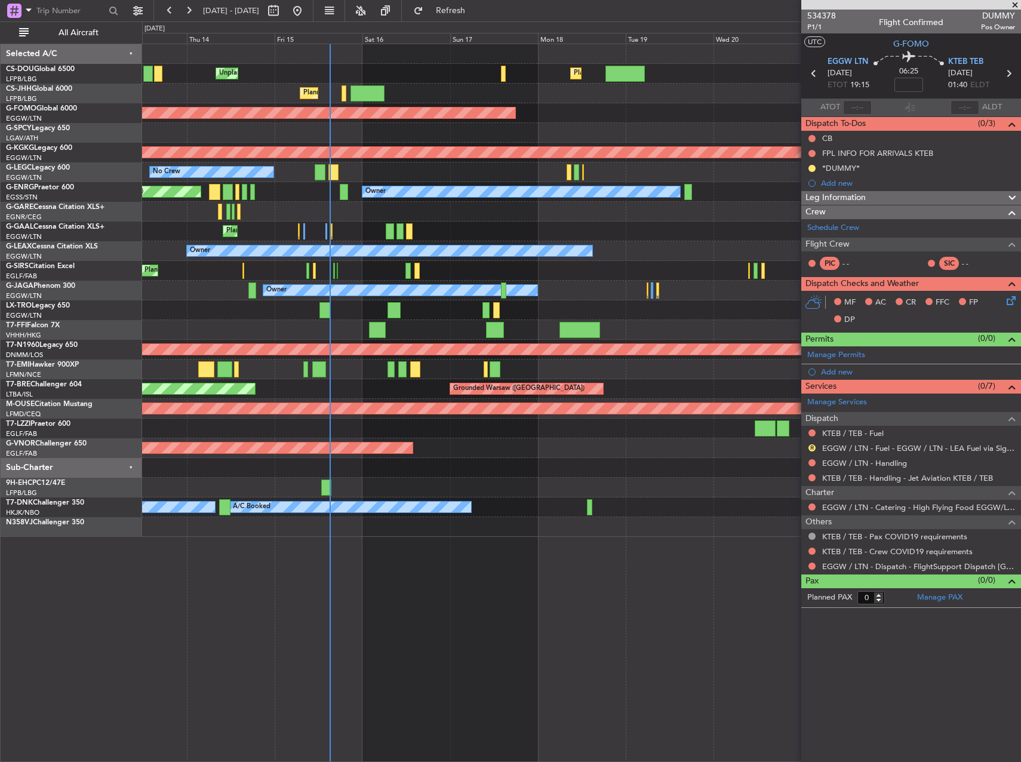
click at [216, 232] on div "Unplanned Maint Paris (Le Bourget) Planned Maint London (Luton) Planned Maint P…" at bounding box center [581, 290] width 879 height 493
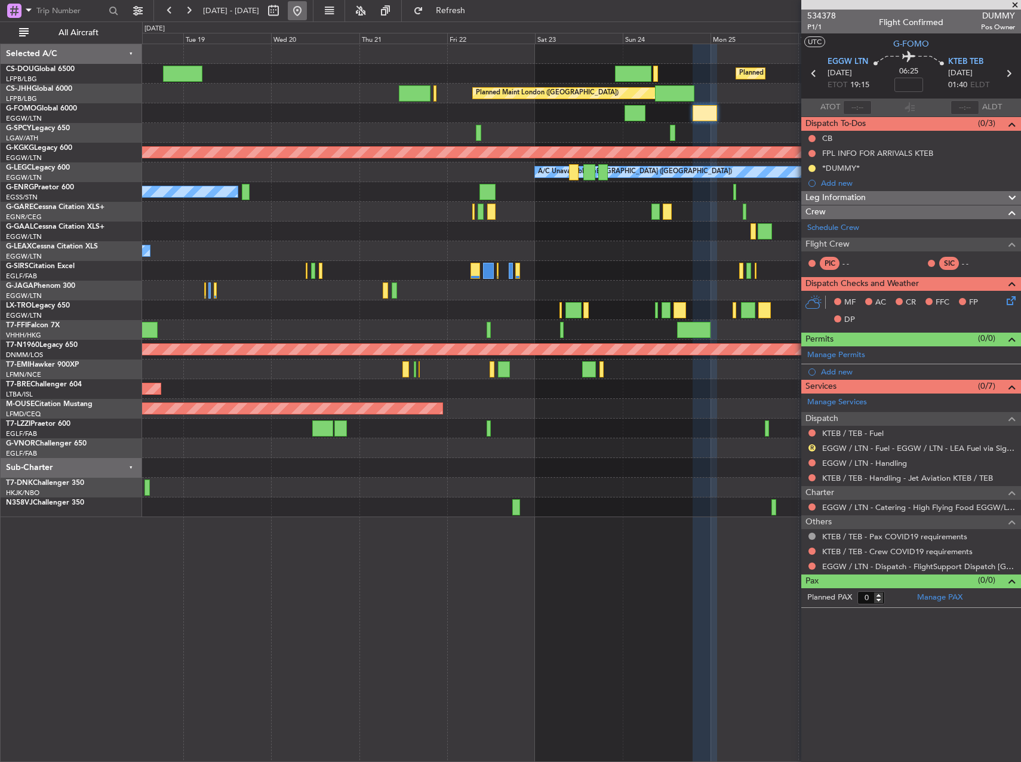
click at [307, 7] on button at bounding box center [297, 10] width 19 height 19
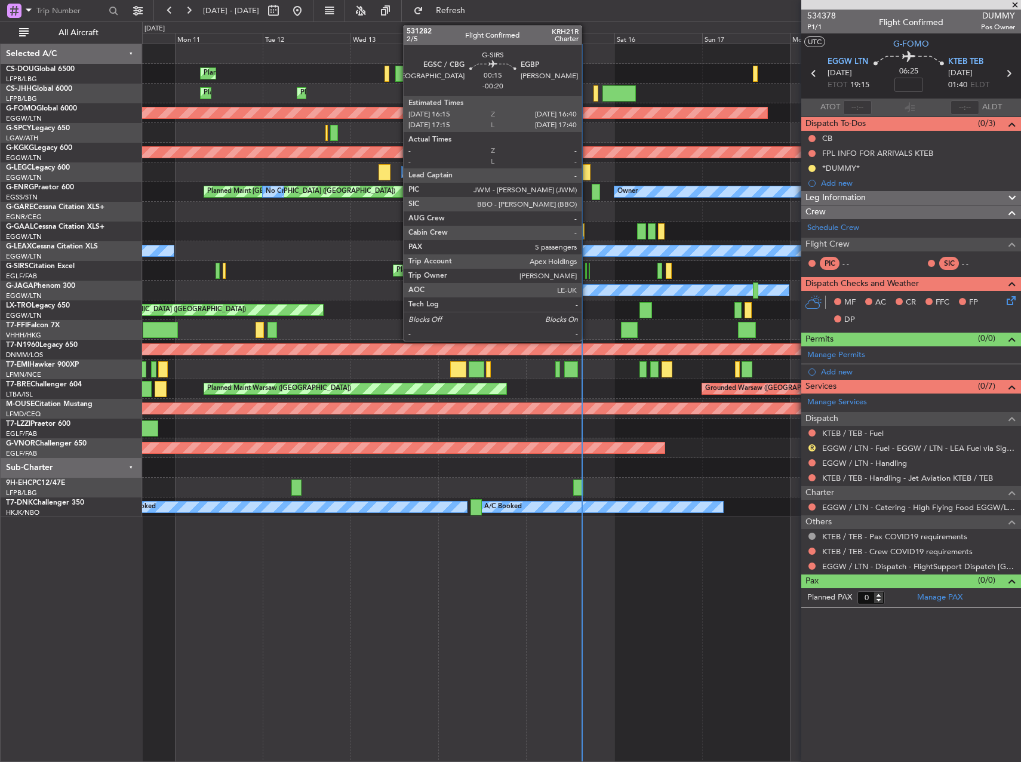
click at [587, 271] on div at bounding box center [586, 271] width 2 height 16
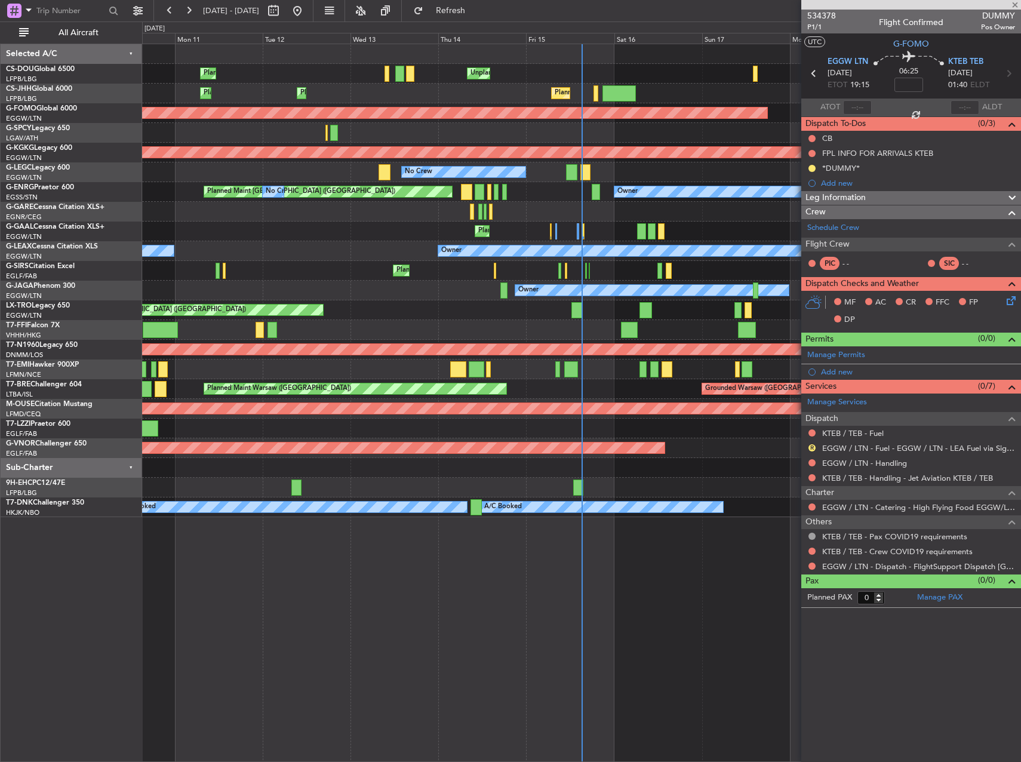
click at [590, 272] on div at bounding box center [590, 271] width 2 height 16
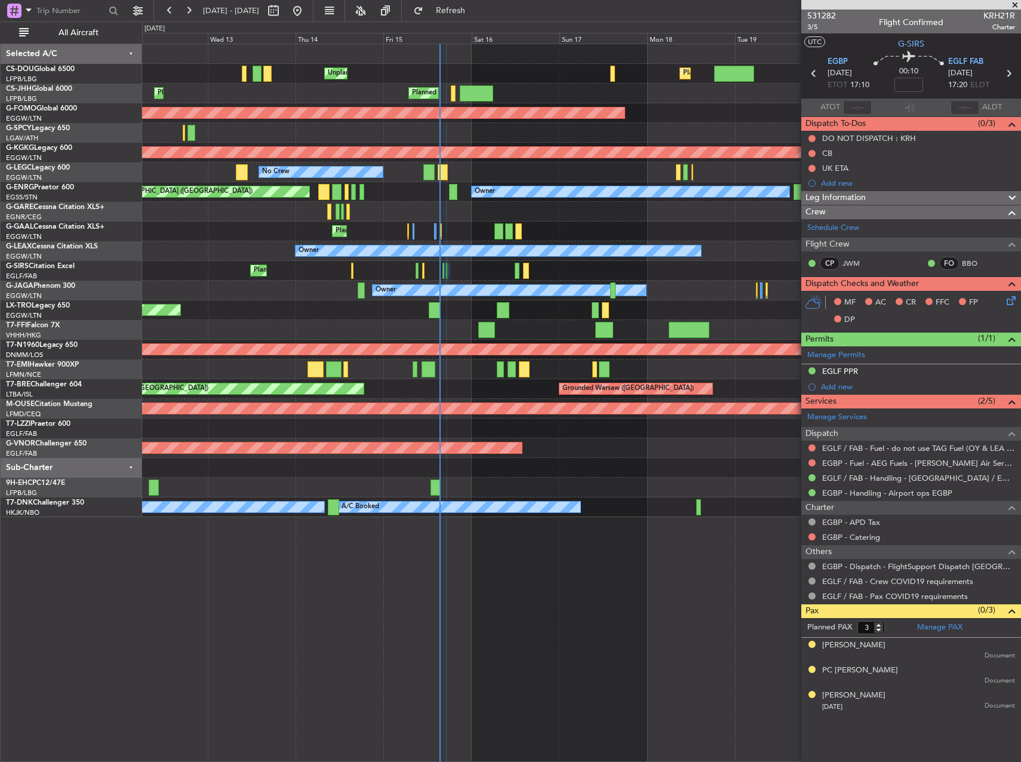
click at [452, 309] on div "Unplanned Maint [GEOGRAPHIC_DATA] ([GEOGRAPHIC_DATA])" at bounding box center [581, 310] width 879 height 20
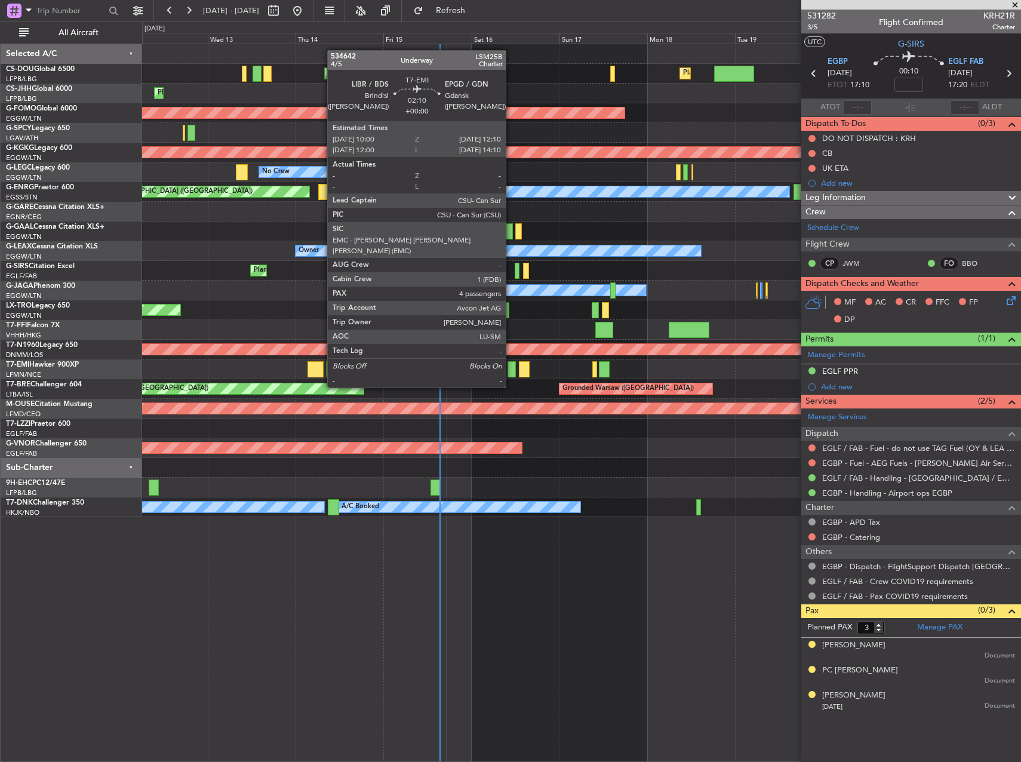
click at [511, 365] on div at bounding box center [512, 369] width 8 height 16
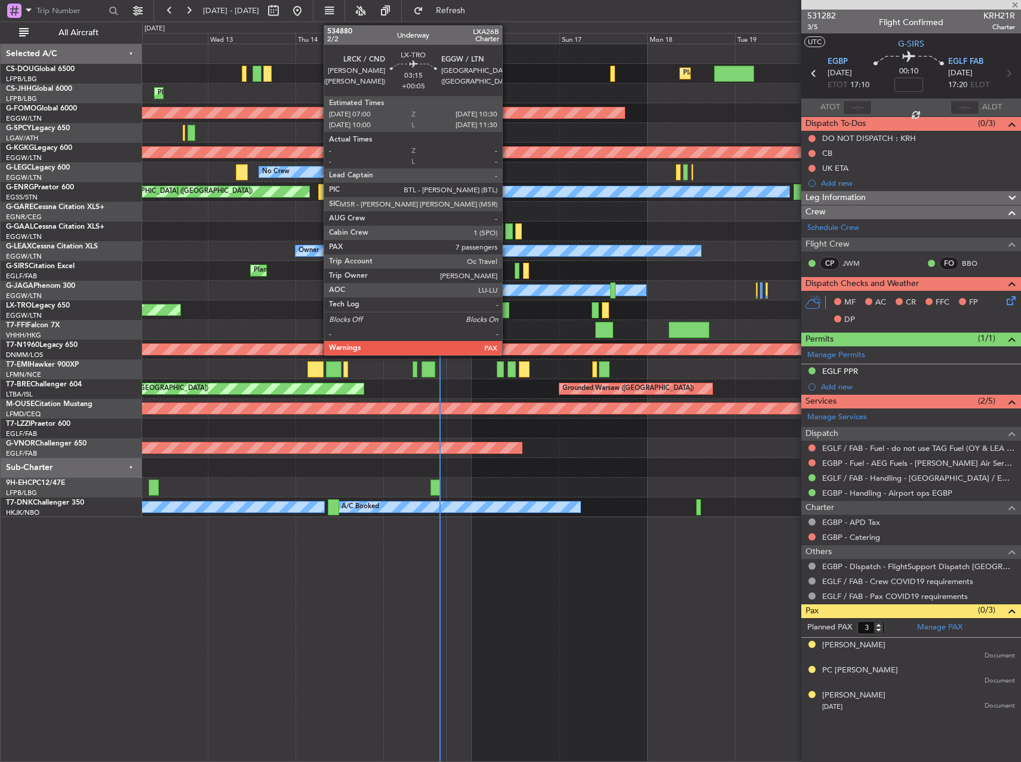
type input "4"
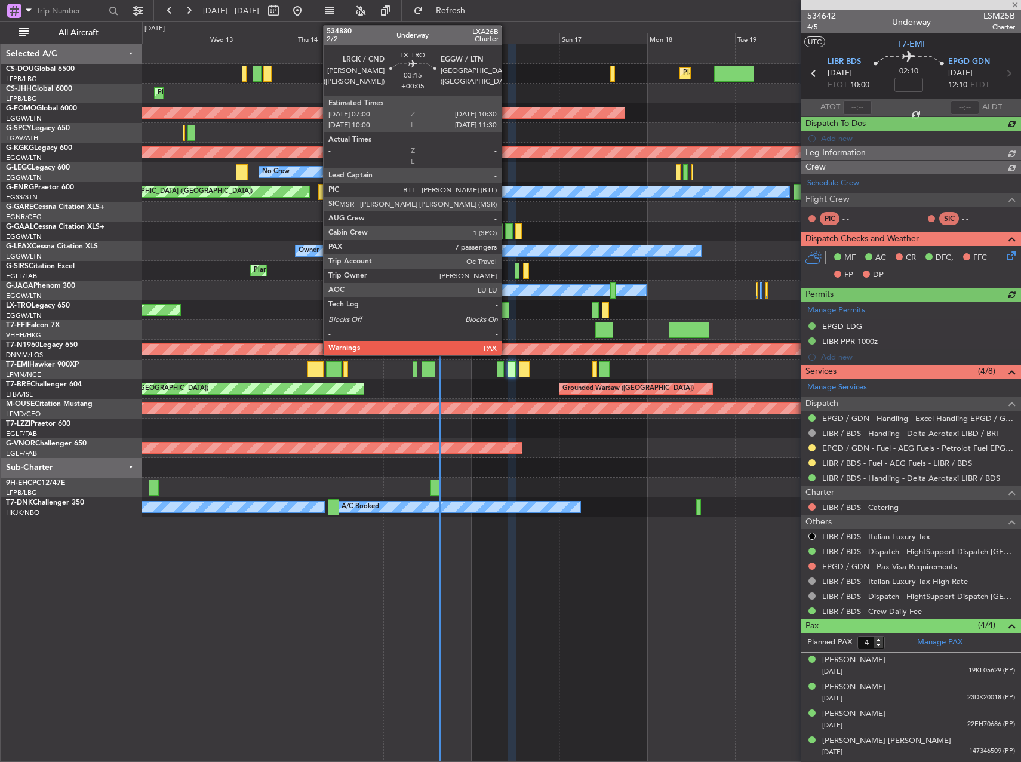
click at [507, 315] on div at bounding box center [503, 310] width 13 height 16
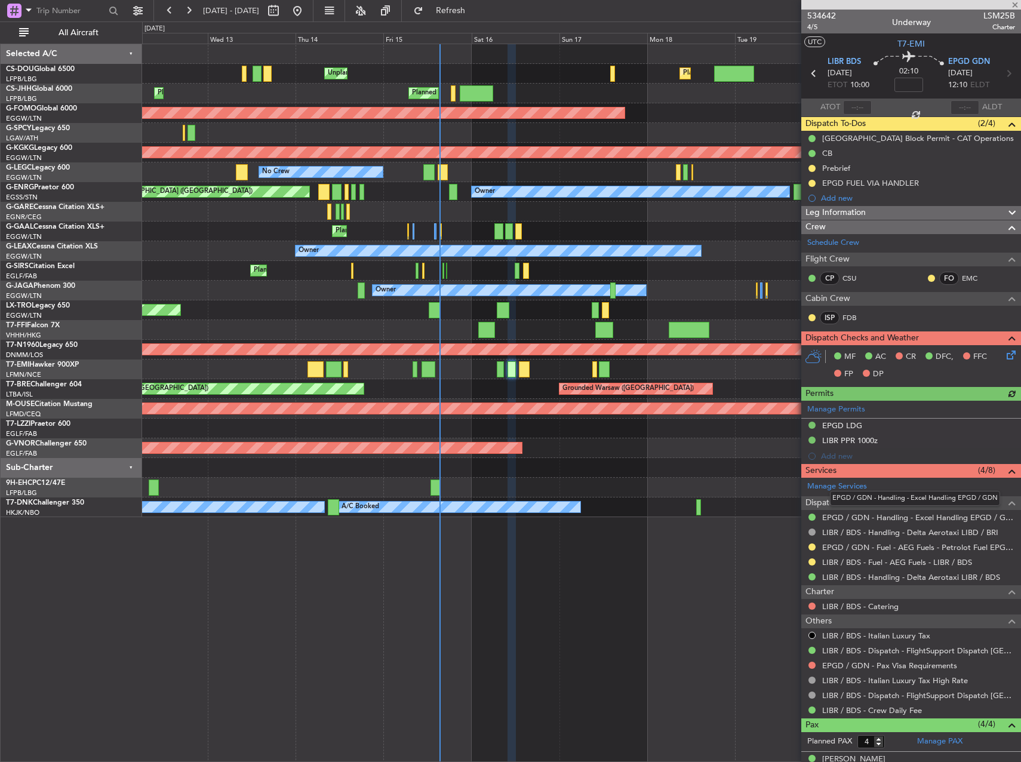
type input "+00:05"
type input "7"
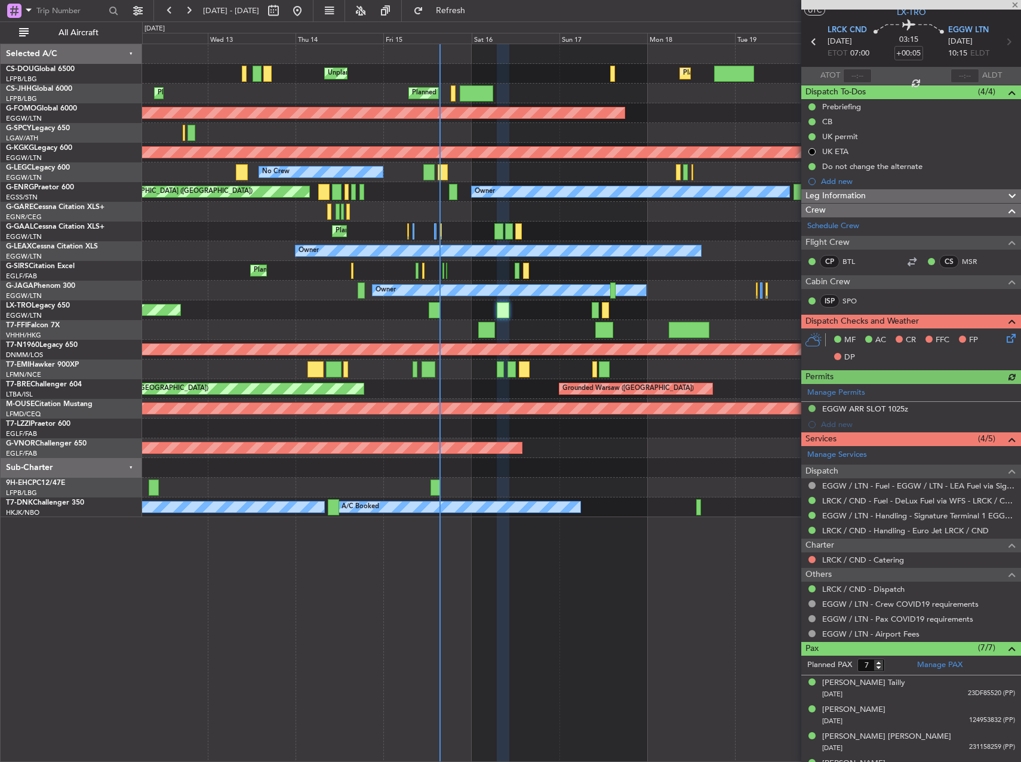
scroll to position [133, 0]
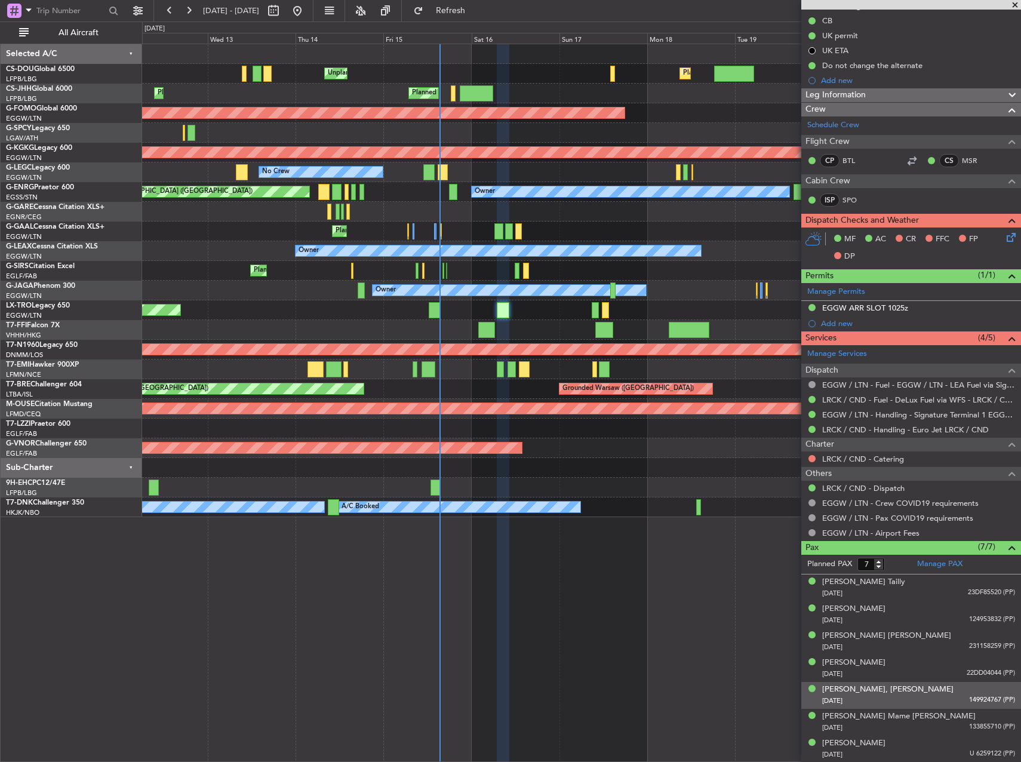
click at [865, 701] on div "22/05/1970 149924767 (PP)" at bounding box center [918, 701] width 193 height 12
click at [869, 689] on div "Naomi, Elaine CAMPBELL" at bounding box center [887, 690] width 131 height 12
click at [925, 563] on link "Manage PAX" at bounding box center [939, 564] width 45 height 12
click at [480, 6] on button "Refresh" at bounding box center [444, 10] width 72 height 19
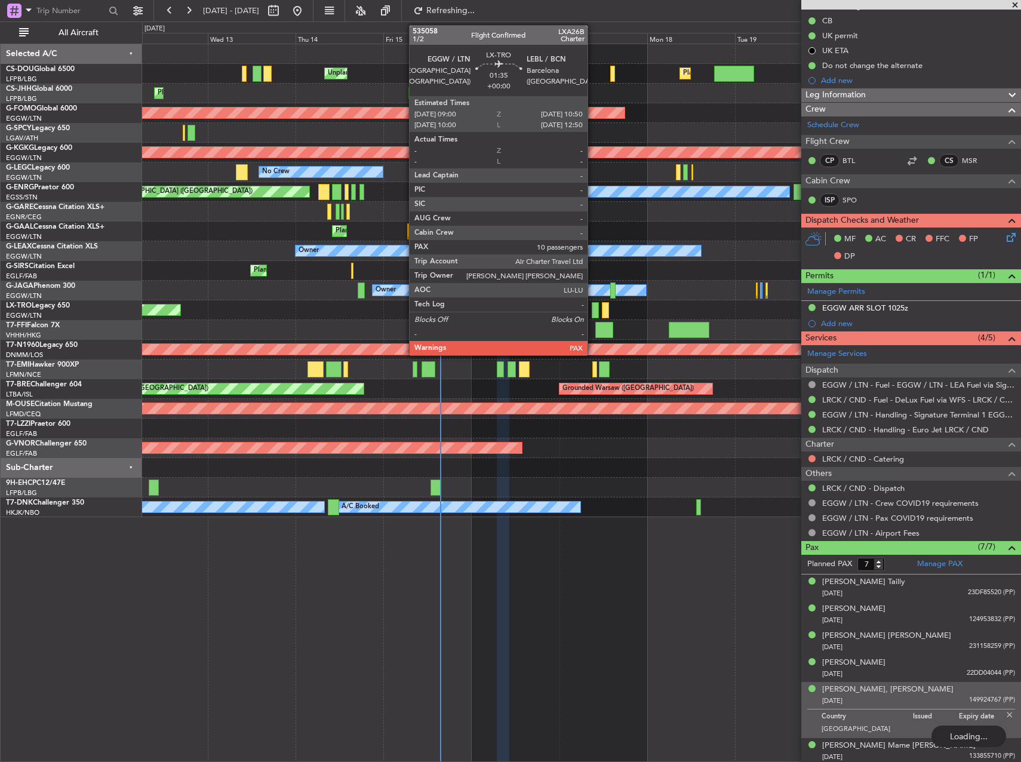
click at [593, 305] on div at bounding box center [595, 310] width 7 height 16
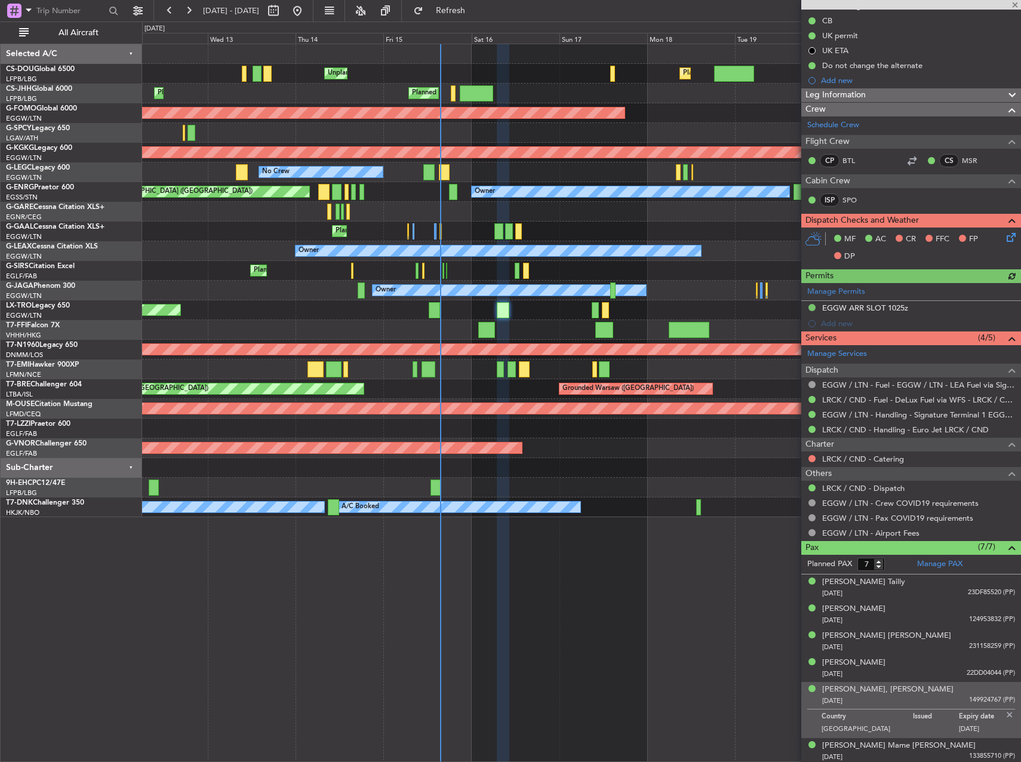
type input "10"
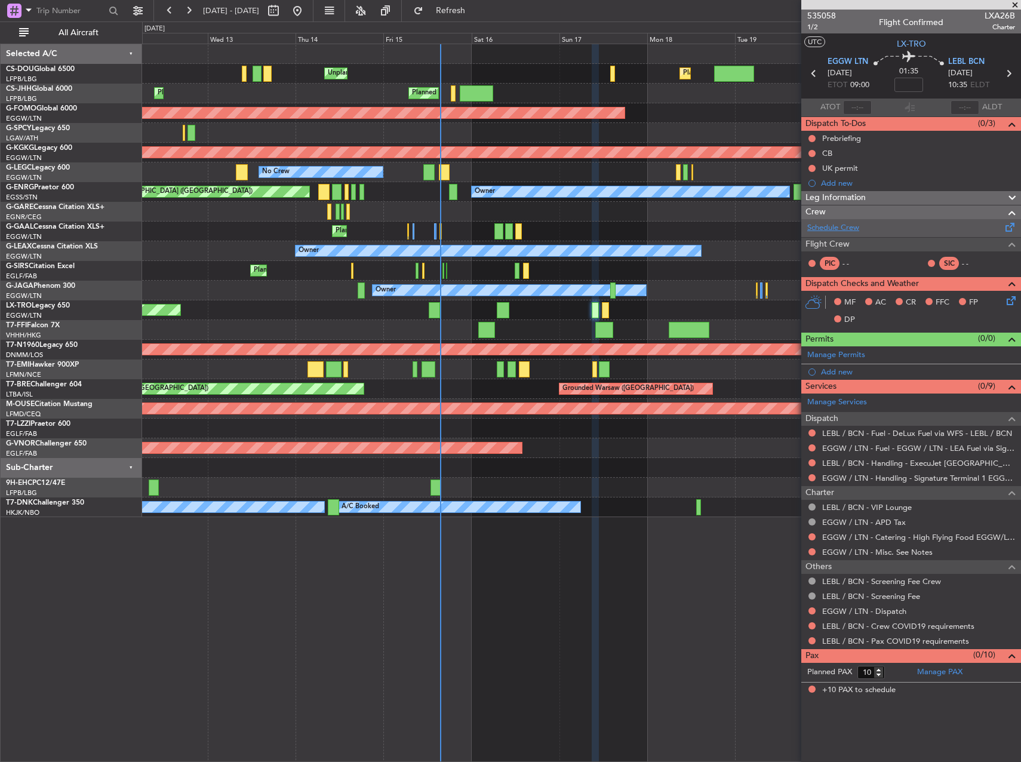
click at [849, 226] on link "Schedule Crew" at bounding box center [834, 228] width 52 height 12
click at [846, 611] on link "EGGW / LTN - Dispatch" at bounding box center [864, 611] width 84 height 10
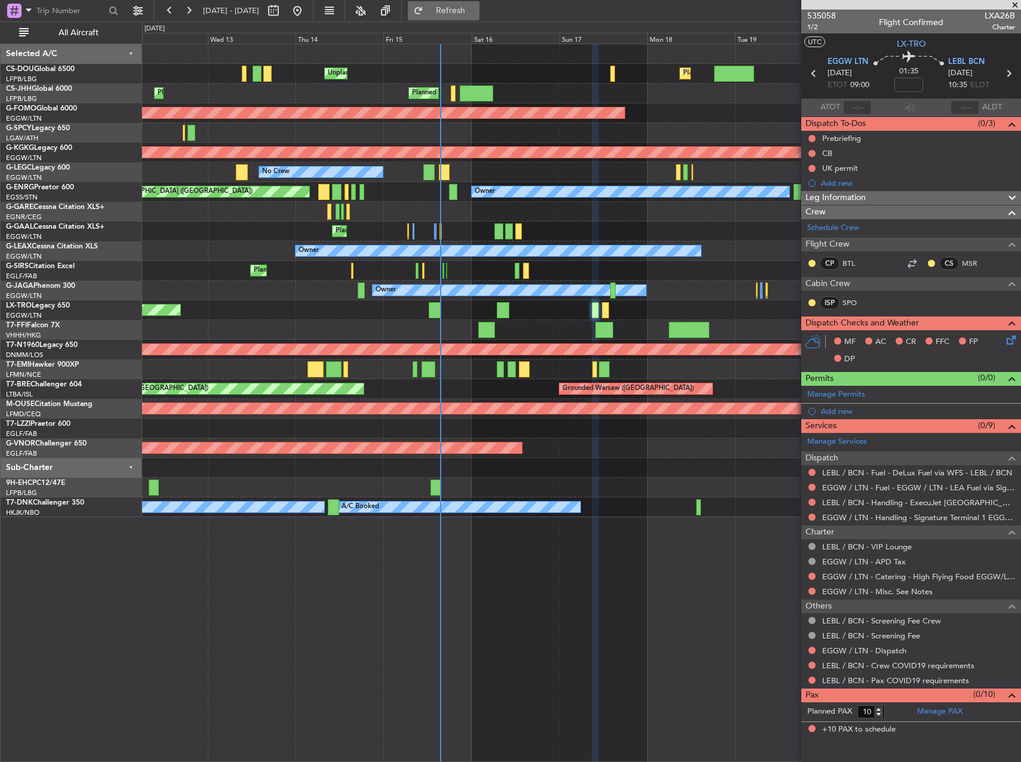
click at [476, 10] on span "Refresh" at bounding box center [451, 11] width 50 height 8
click at [476, 7] on span "Refresh" at bounding box center [451, 11] width 50 height 8
click at [476, 13] on span "Refresh" at bounding box center [451, 11] width 50 height 8
click at [821, 14] on span "535058" at bounding box center [822, 16] width 29 height 13
click at [476, 11] on span "Refresh" at bounding box center [451, 11] width 50 height 8
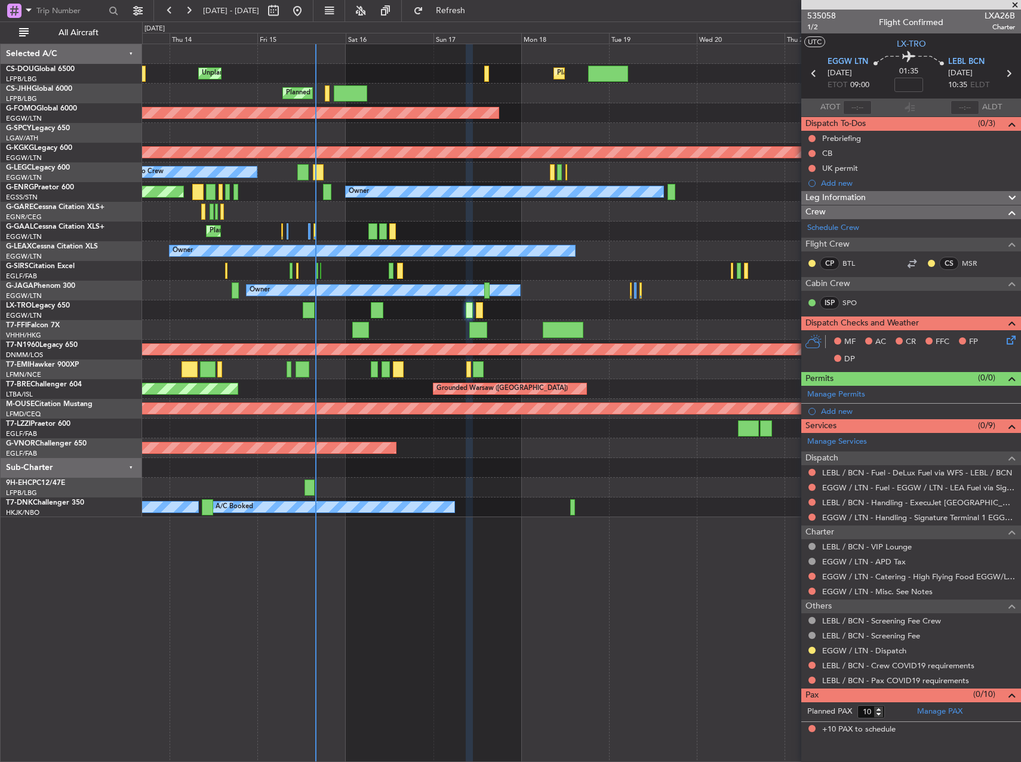
click at [294, 327] on div "Unplanned Maint Paris (Le Bourget) Planned Maint London (Luton) Planned Maint P…" at bounding box center [581, 280] width 879 height 473
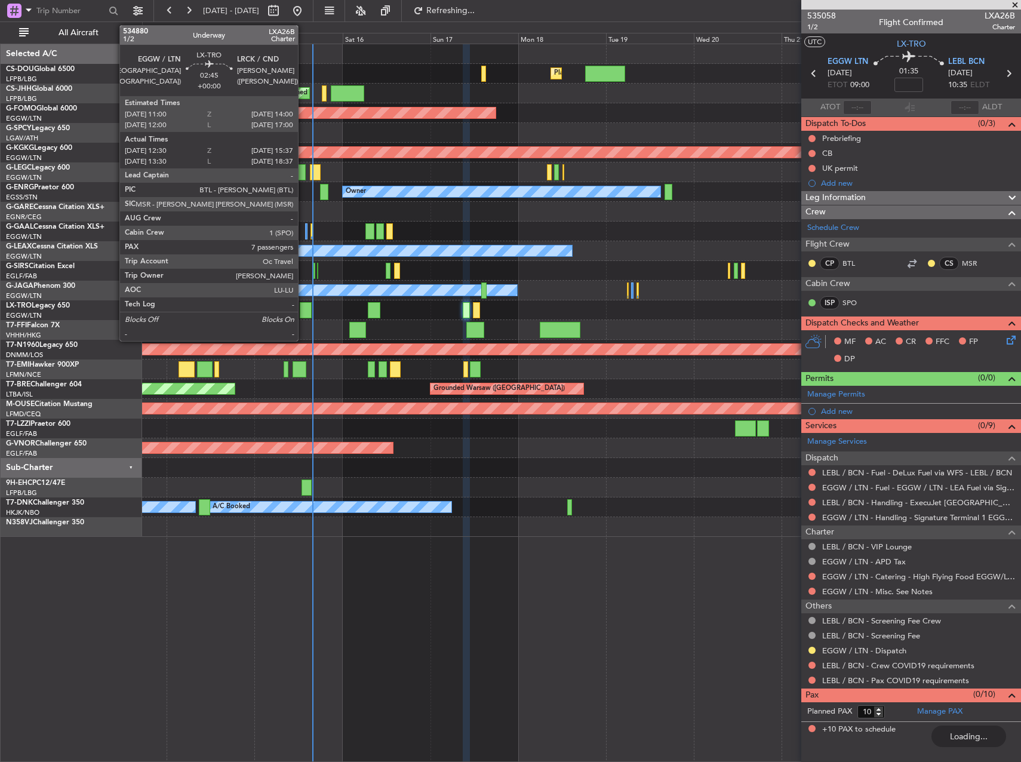
click at [303, 316] on div at bounding box center [306, 310] width 12 height 16
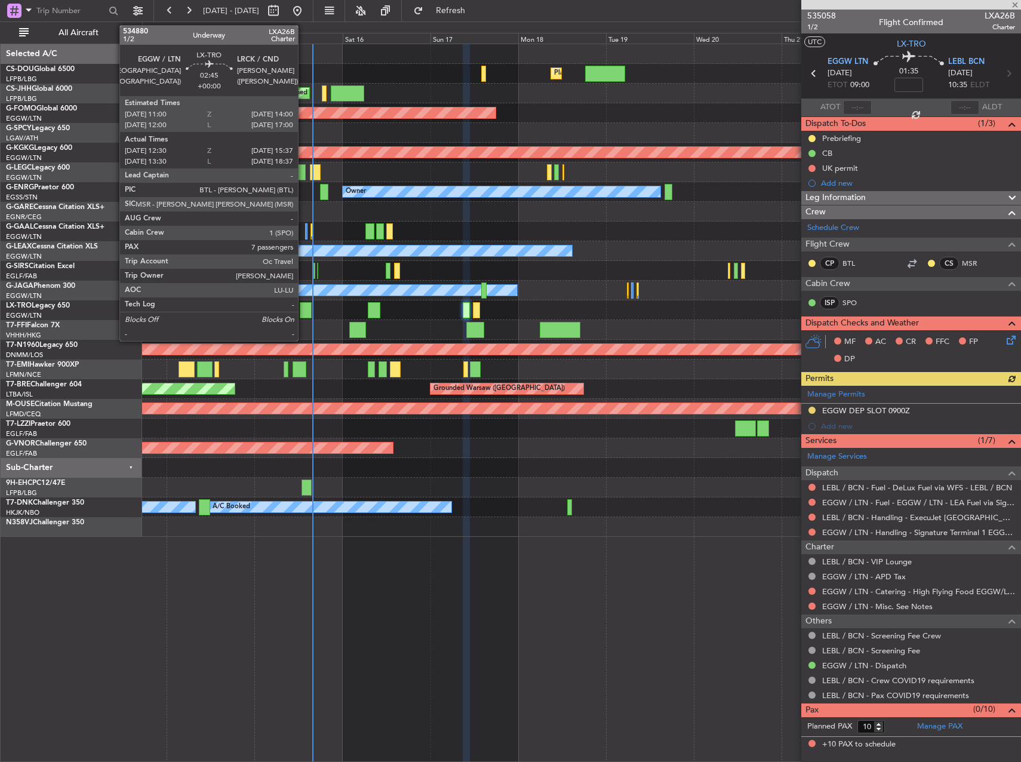
type input "12:30"
type input "15:22"
type input "7"
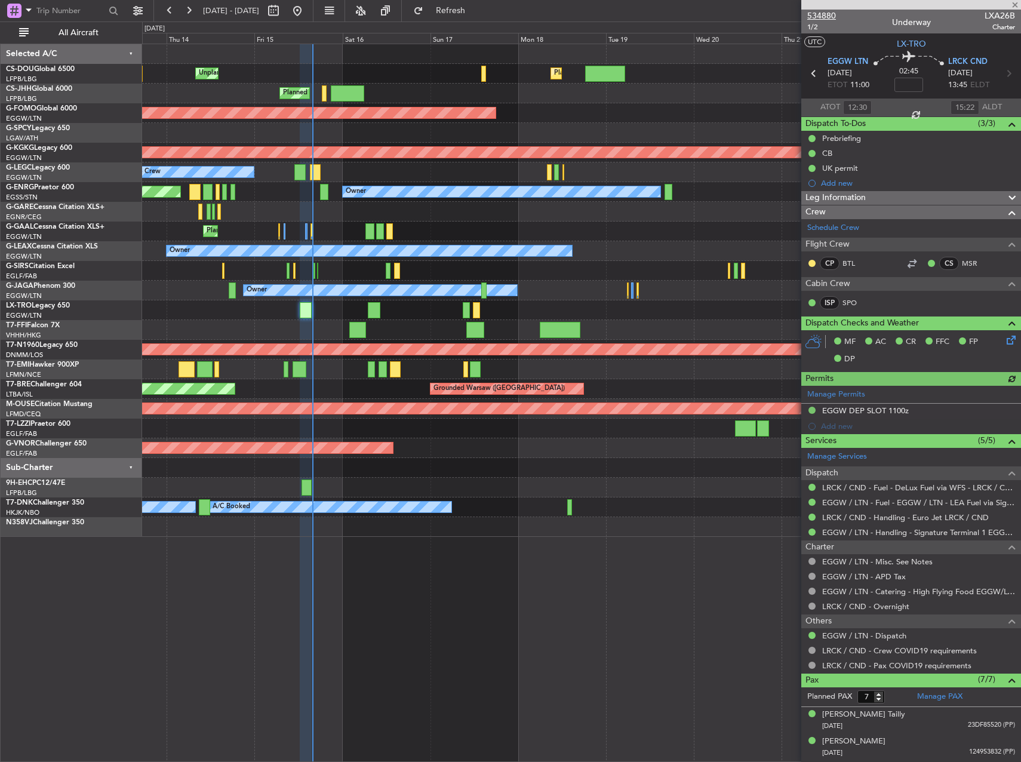
click at [821, 16] on span "534880" at bounding box center [822, 16] width 29 height 13
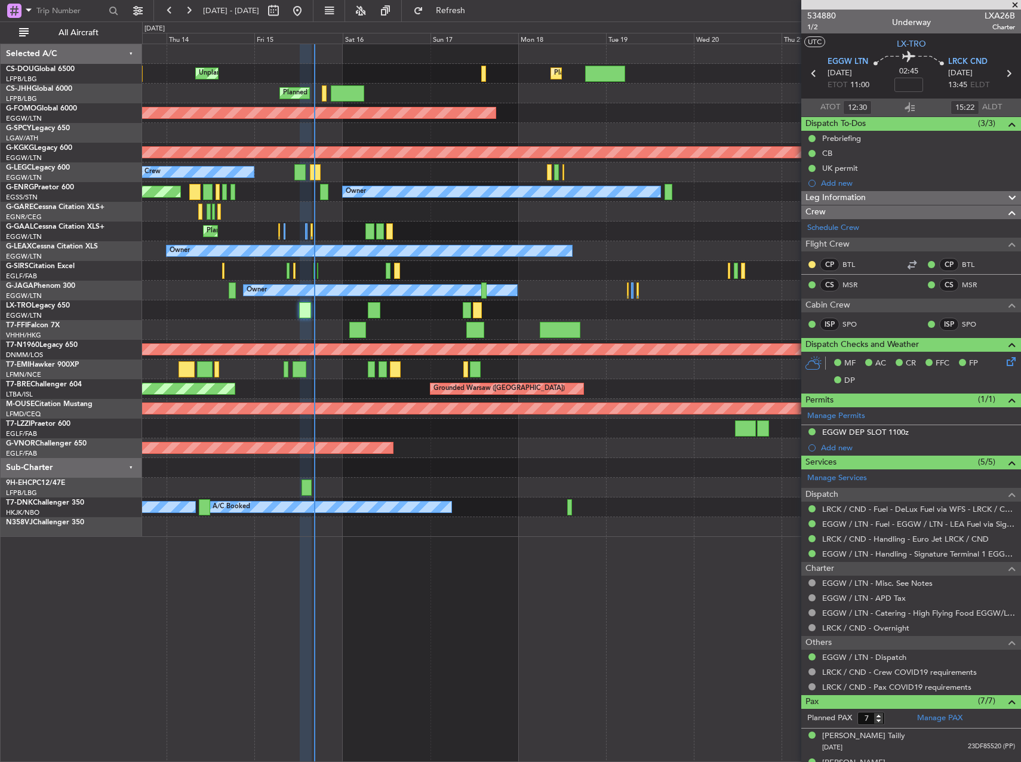
drag, startPoint x: 472, startPoint y: 8, endPoint x: 449, endPoint y: 29, distance: 30.9
click at [474, 5] on button "Refresh" at bounding box center [444, 10] width 72 height 19
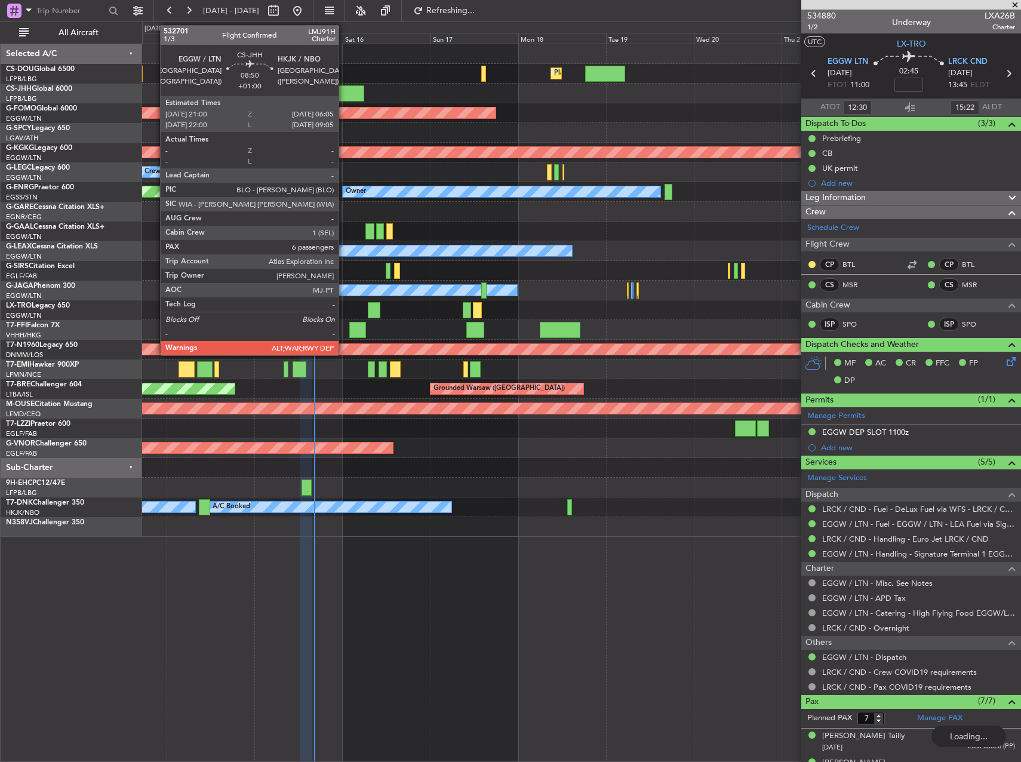
click at [344, 88] on div at bounding box center [347, 93] width 33 height 16
type input "+01:00"
type input "6"
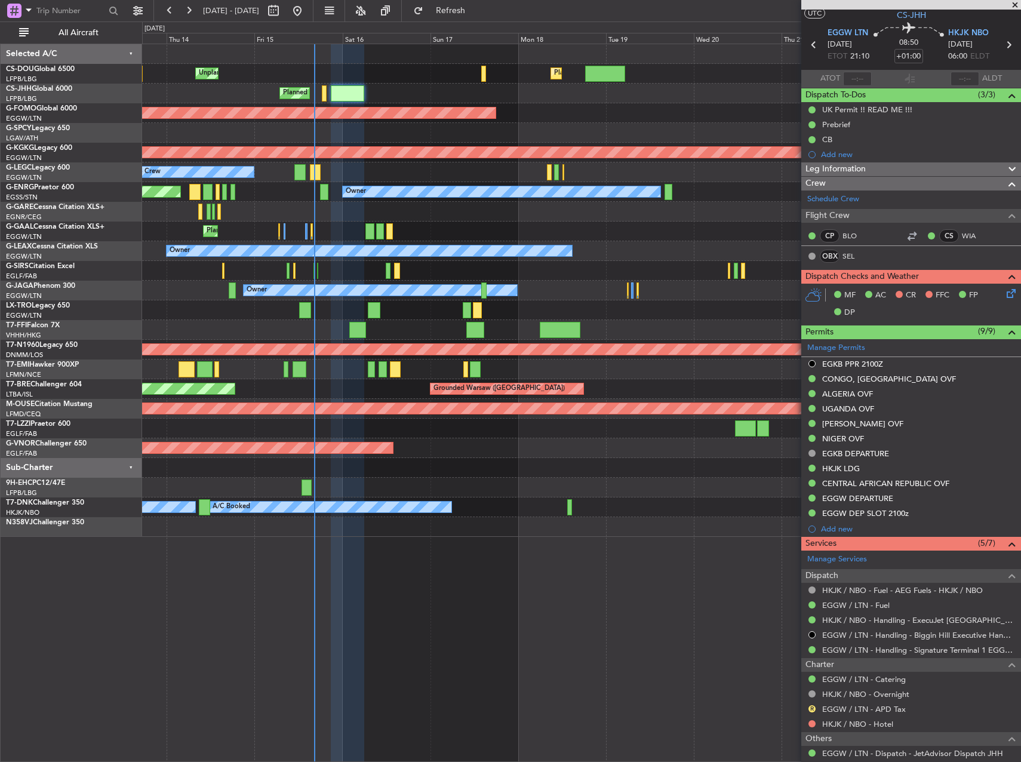
scroll to position [179, 0]
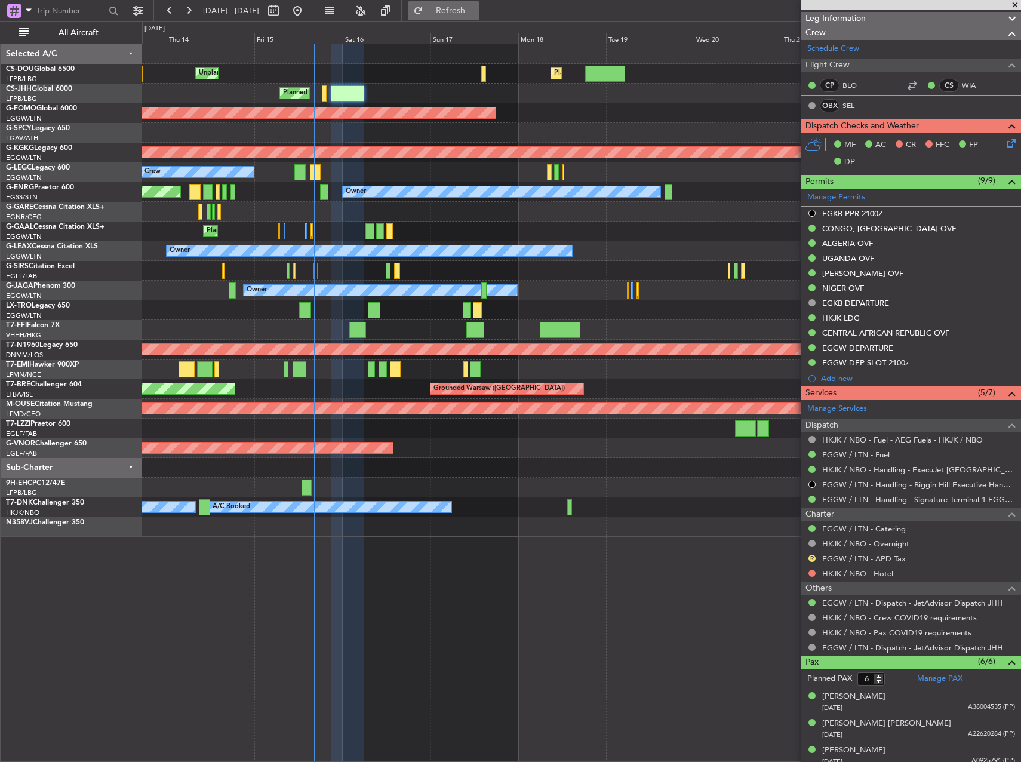
click at [476, 7] on span "Refresh" at bounding box center [451, 11] width 50 height 8
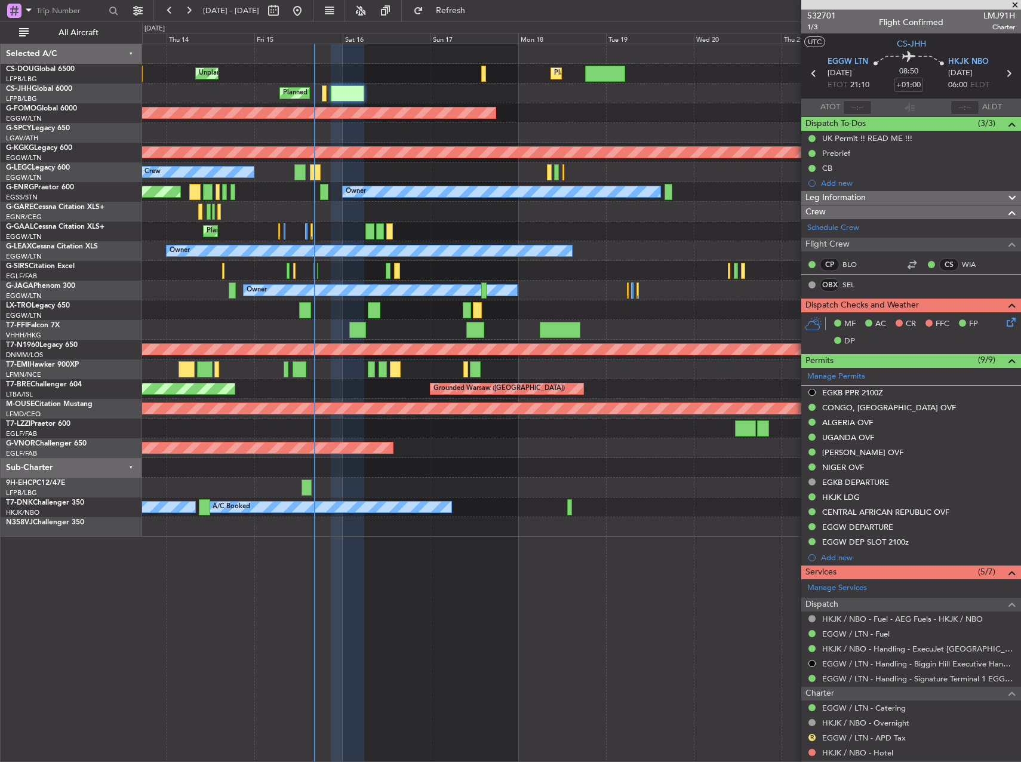
scroll to position [179, 0]
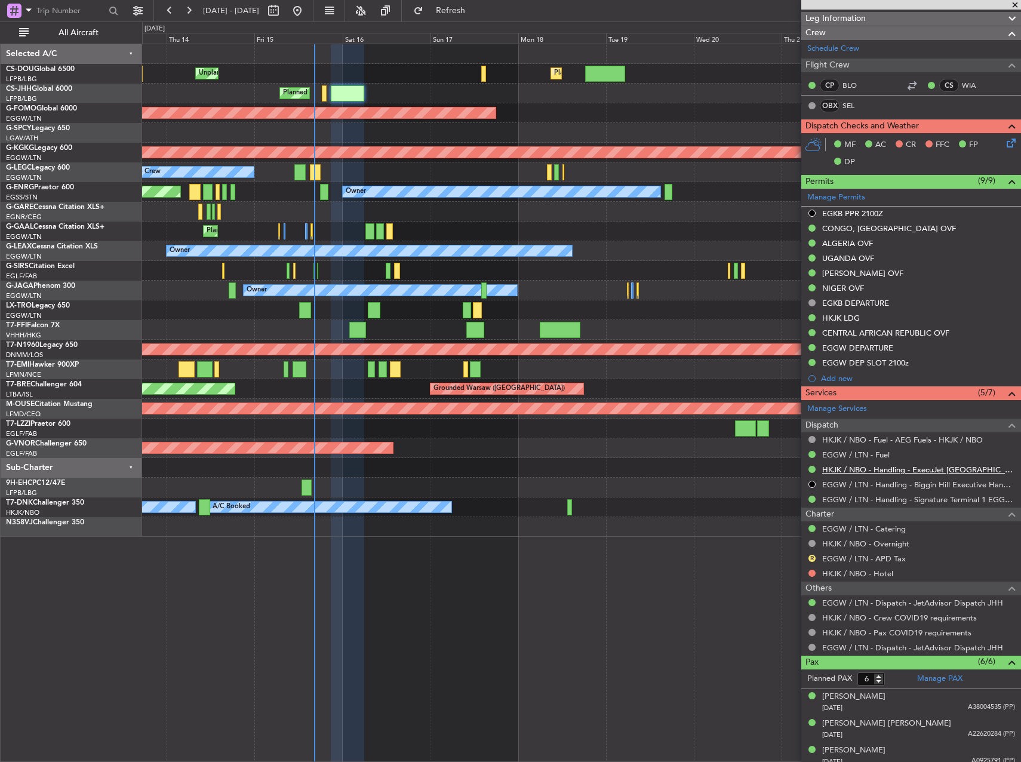
click at [855, 467] on link "HKJK / NBO - Handling - ExecuJet South Africa HKJK / NBO" at bounding box center [918, 470] width 193 height 10
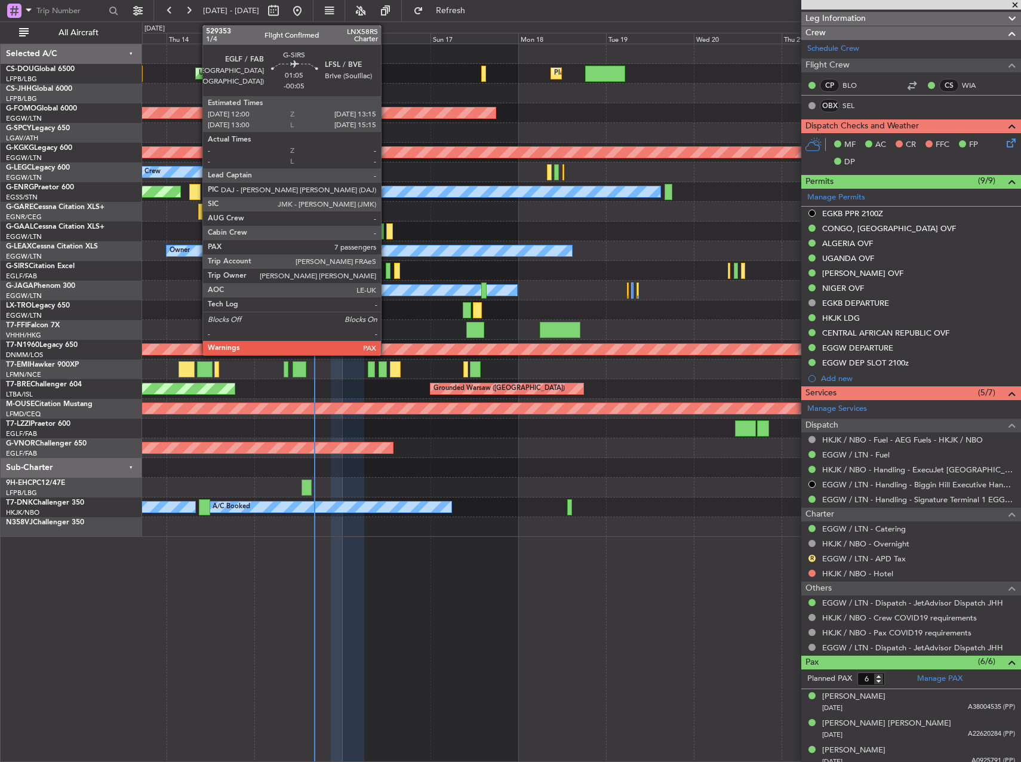
click at [386, 269] on div at bounding box center [388, 271] width 5 height 16
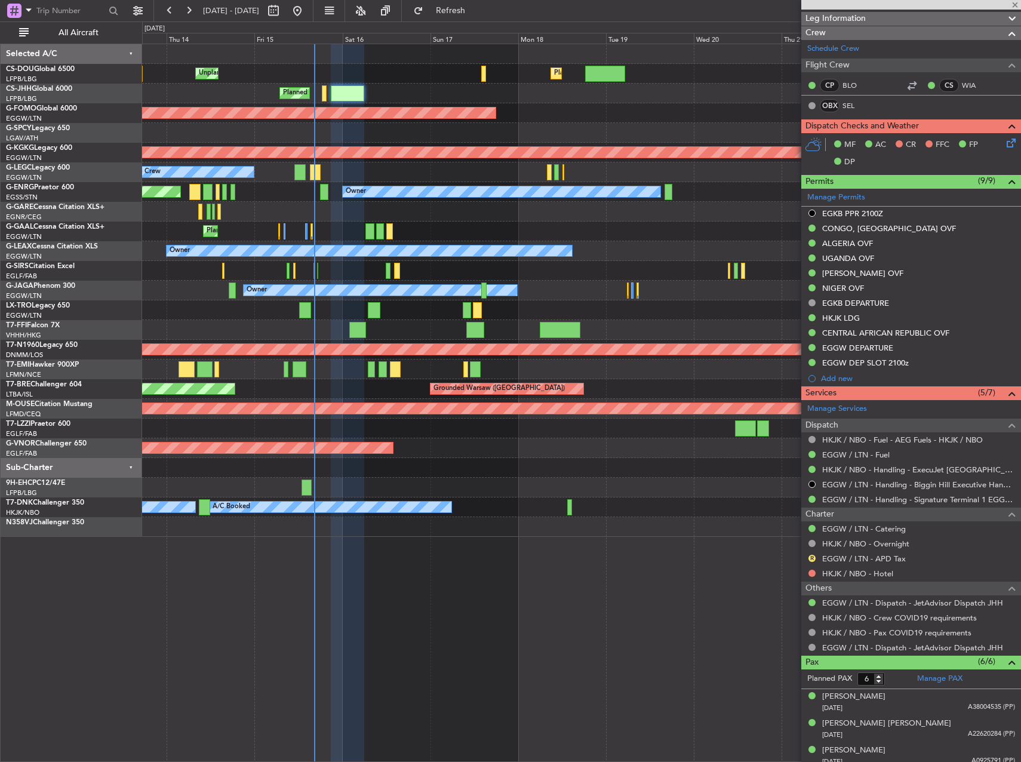
type input "-00:05"
type input "7"
